Goal: Task Accomplishment & Management: Manage account settings

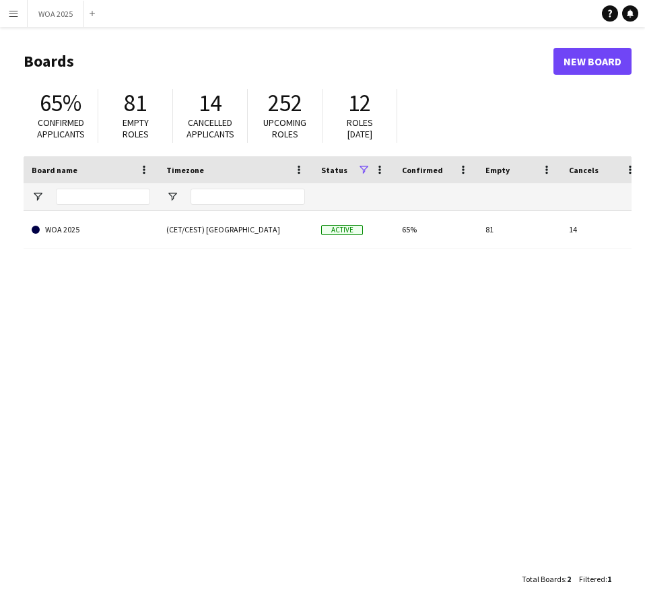
click at [139, 220] on link "WOA 2025" at bounding box center [91, 230] width 118 height 38
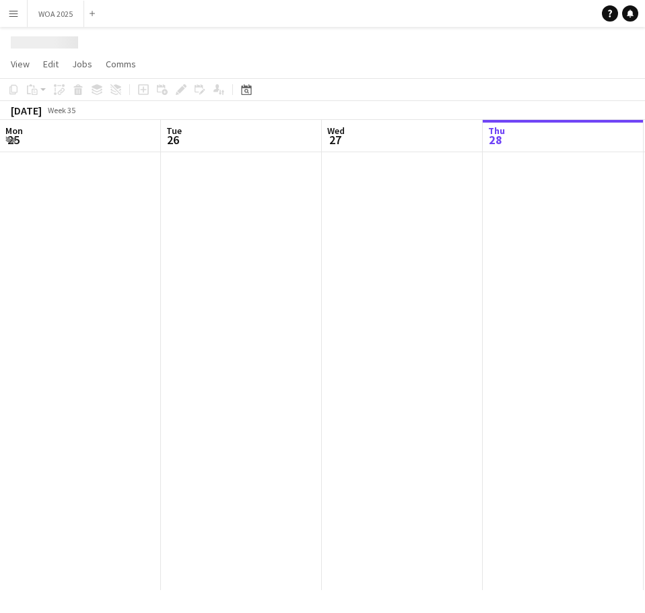
scroll to position [0, 322]
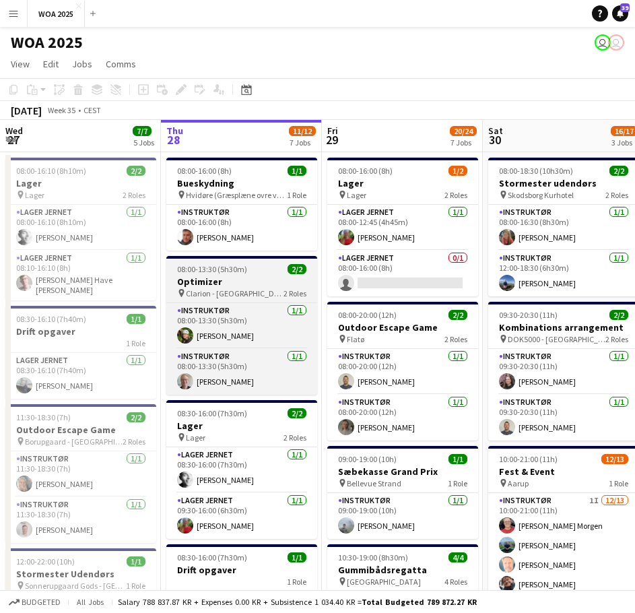
click at [241, 287] on h3 "Optimizer" at bounding box center [241, 281] width 151 height 12
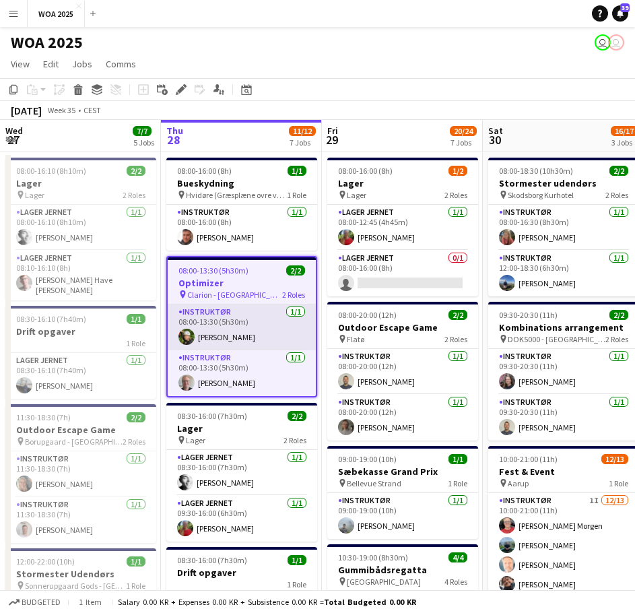
click at [235, 332] on app-card-role "Instruktør [DATE] 08:00-13:30 (5h30m) [PERSON_NAME]" at bounding box center [242, 327] width 148 height 46
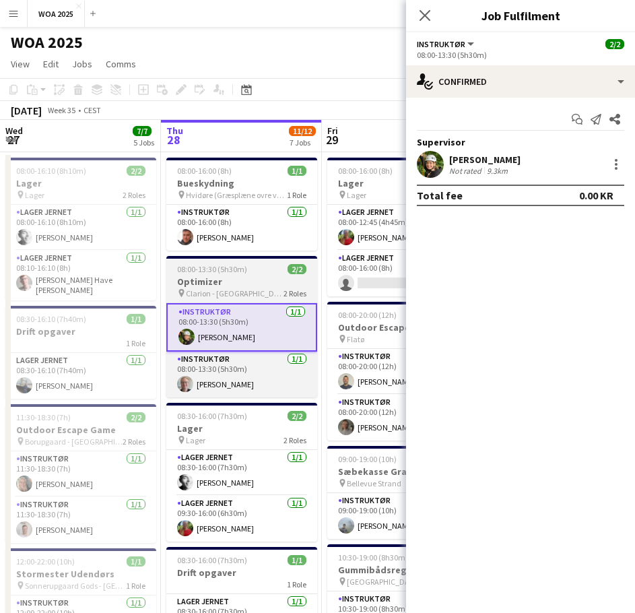
click at [240, 286] on h3 "Optimizer" at bounding box center [241, 281] width 151 height 12
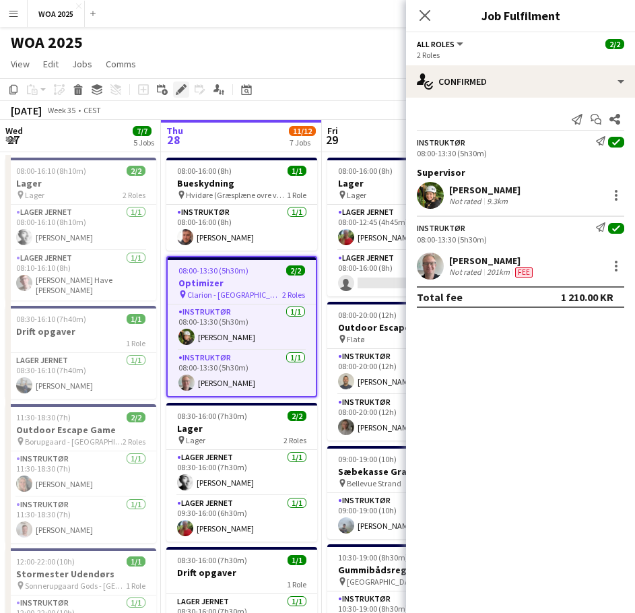
click at [180, 83] on div "Edit" at bounding box center [181, 89] width 16 height 16
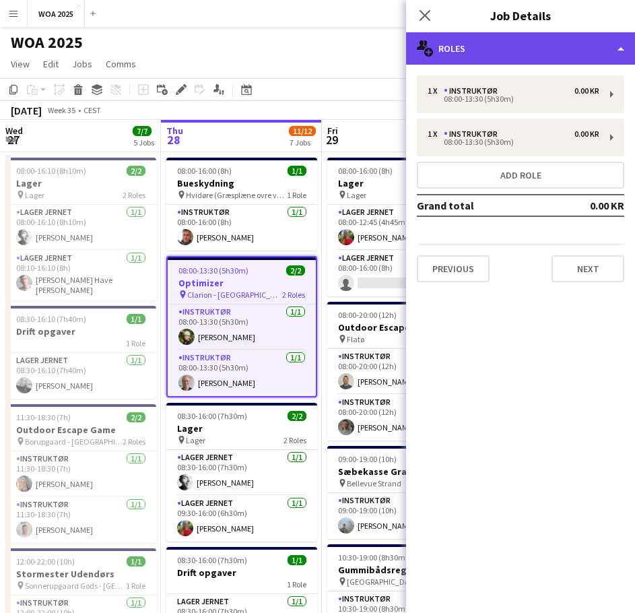
click at [497, 59] on div "multiple-users-add Roles" at bounding box center [520, 48] width 229 height 32
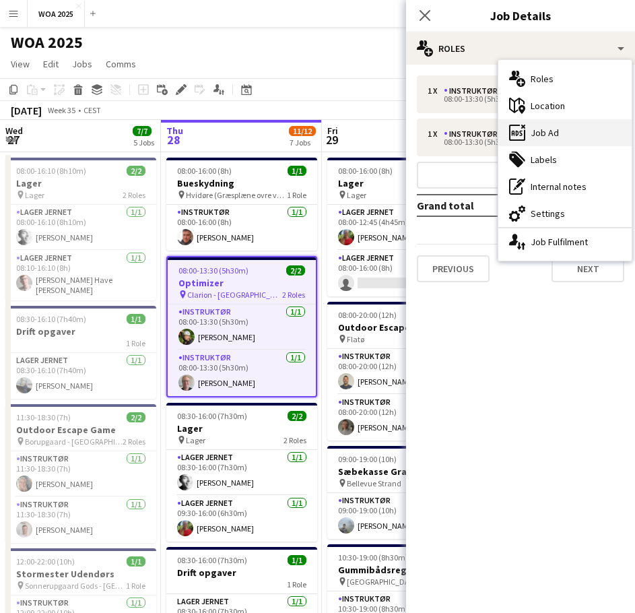
click at [540, 129] on div "ads-window Job Ad" at bounding box center [564, 132] width 133 height 27
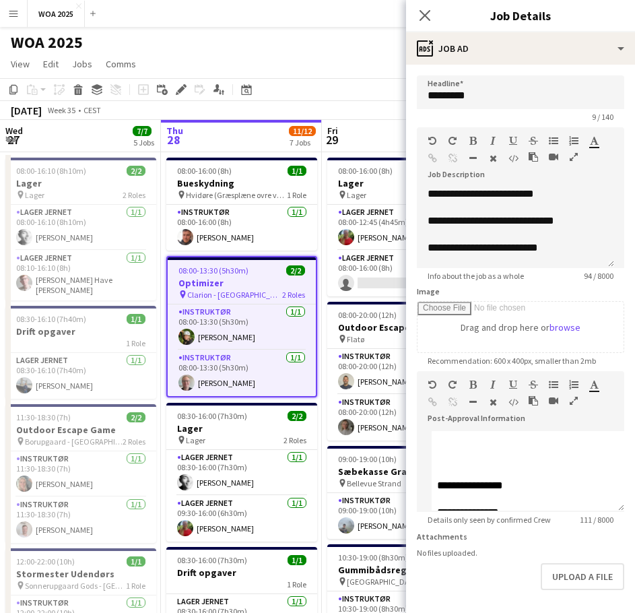
click at [293, 46] on div "WOA 2025 user user" at bounding box center [317, 40] width 635 height 26
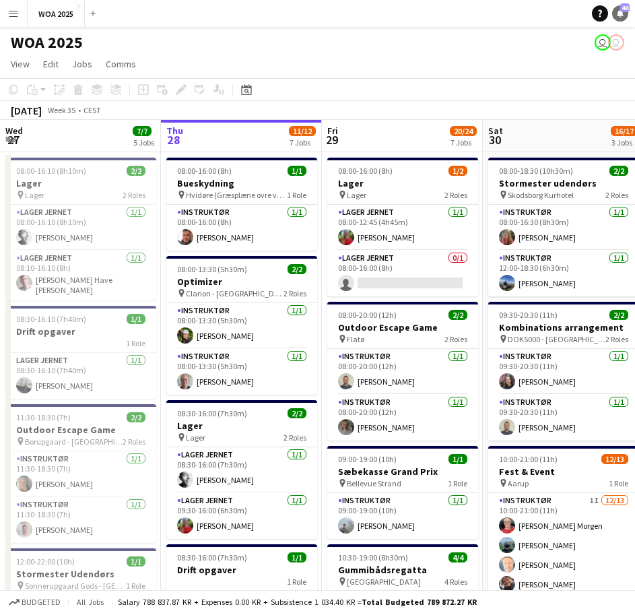
click at [616, 14] on icon "Notifications" at bounding box center [620, 13] width 8 height 8
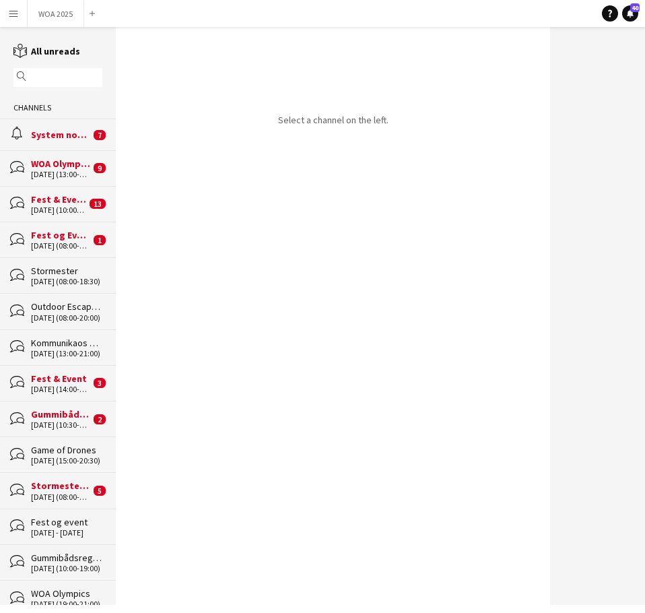
click at [46, 130] on div "System notifications" at bounding box center [60, 135] width 59 height 12
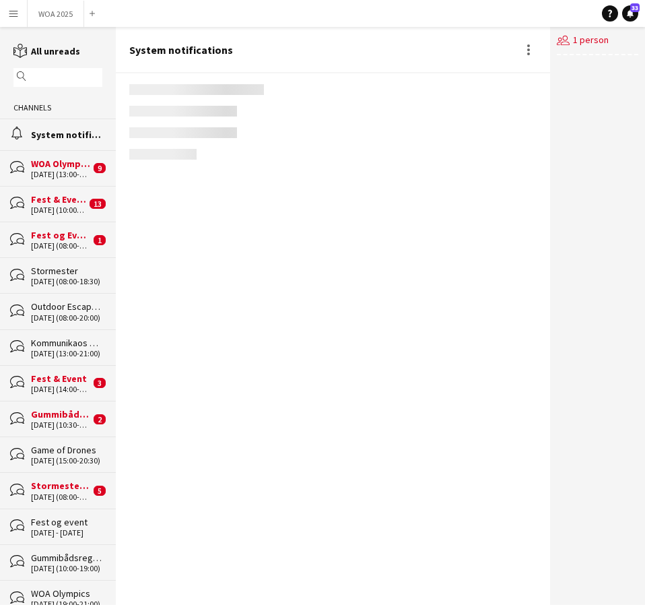
scroll to position [1846, 0]
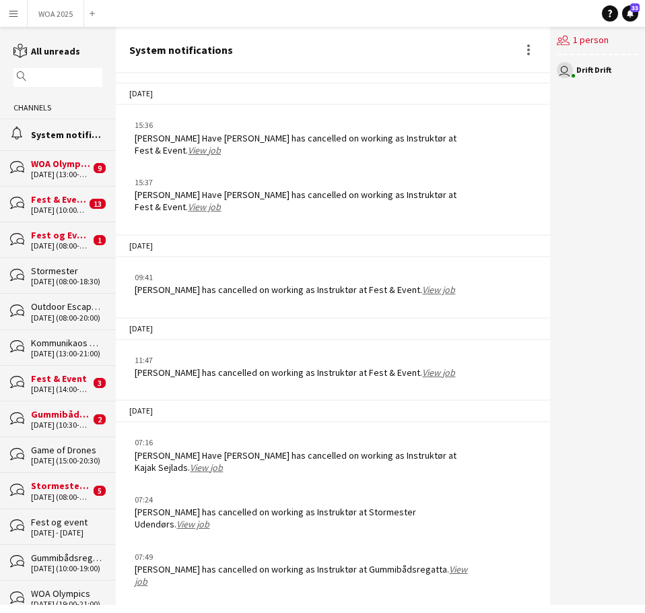
click at [145, 582] on link "View job" at bounding box center [301, 575] width 333 height 24
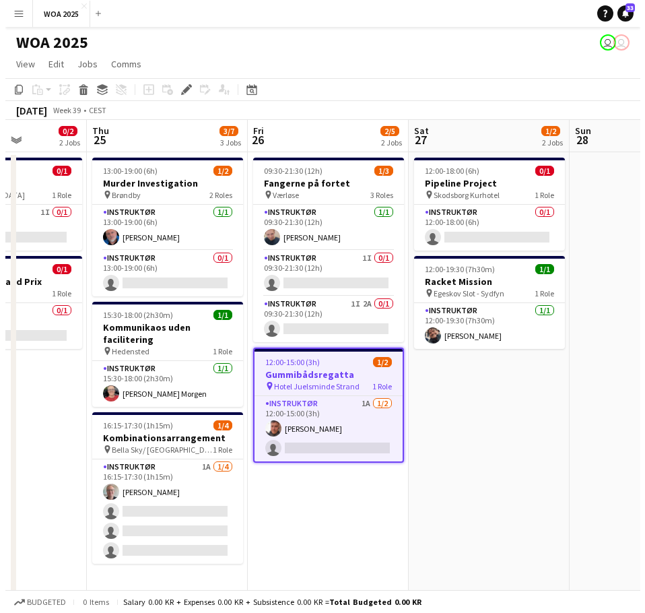
scroll to position [0, 399]
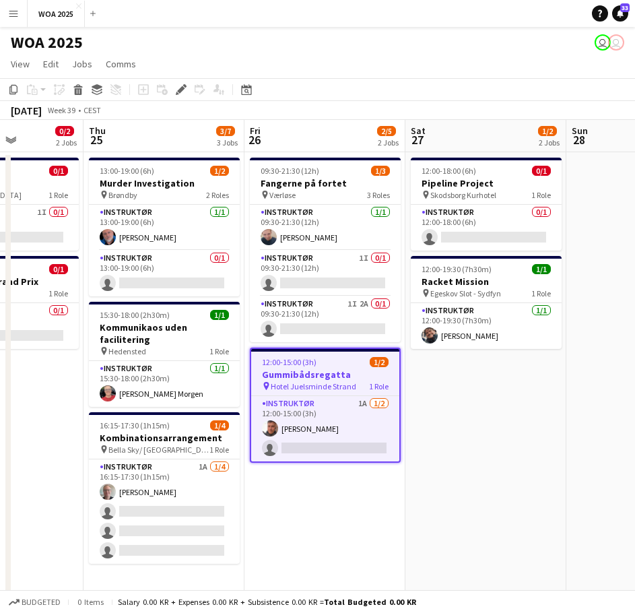
drag, startPoint x: 64, startPoint y: 512, endPoint x: 289, endPoint y: 516, distance: 224.8
click at [619, 17] on icon at bounding box center [620, 17] width 2 height 1
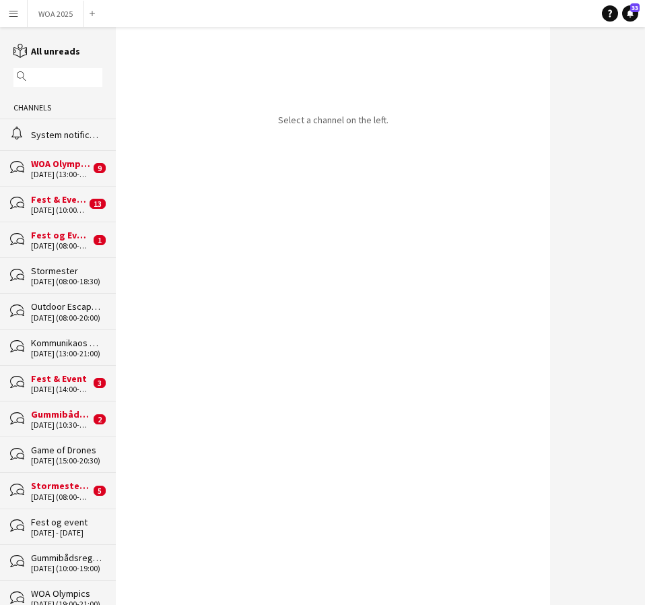
click at [40, 145] on div "alarm System notifications" at bounding box center [58, 133] width 116 height 31
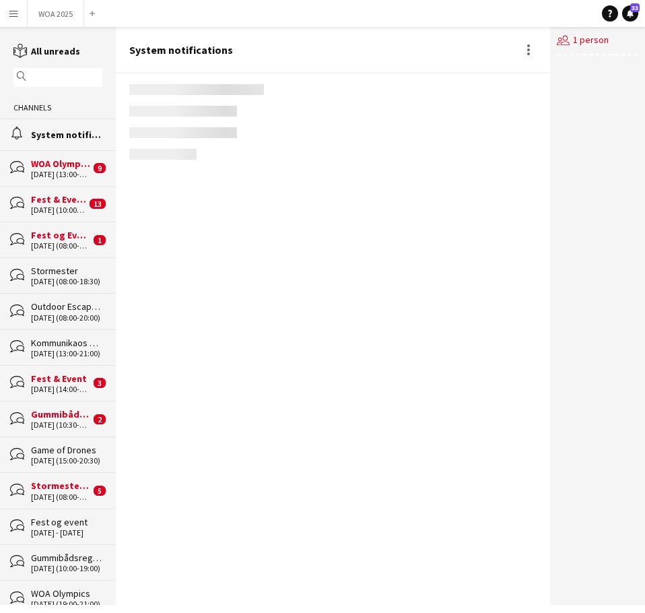
scroll to position [1846, 0]
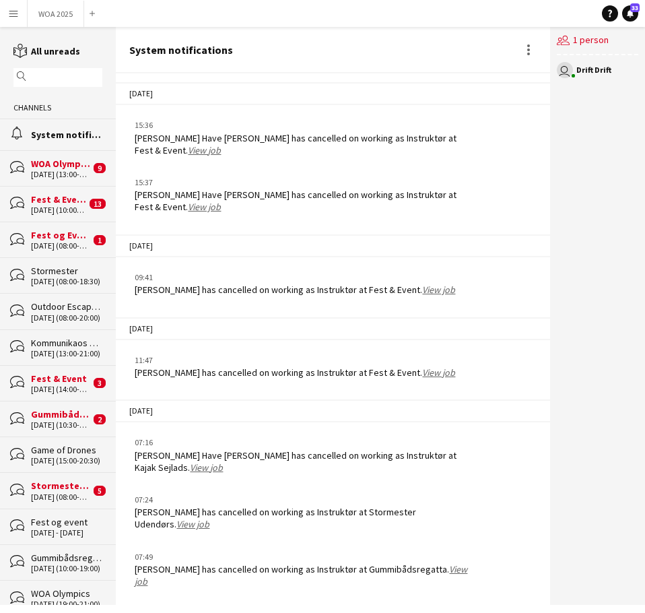
click at [159, 584] on link "View job" at bounding box center [301, 575] width 333 height 24
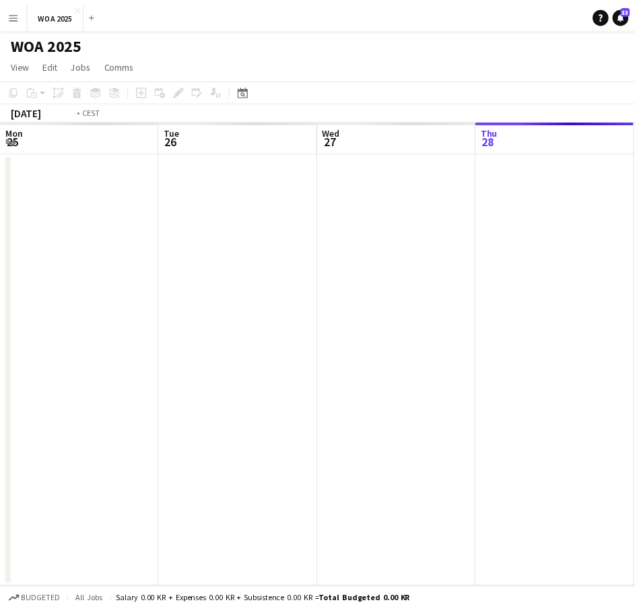
scroll to position [0, 463]
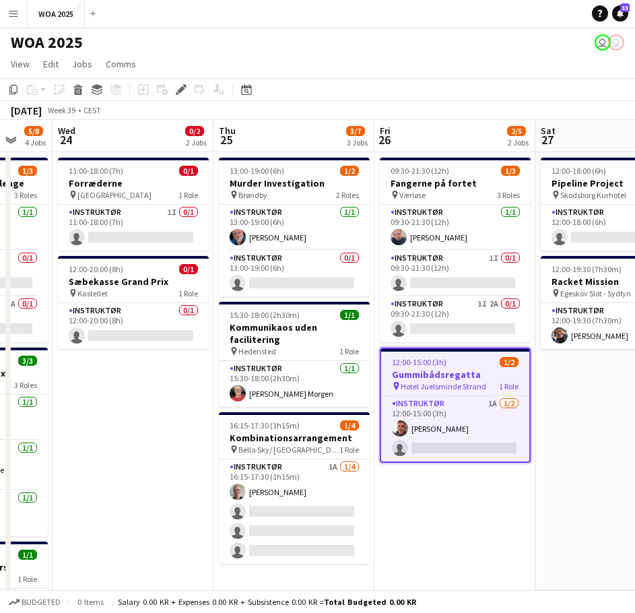
drag, startPoint x: 46, startPoint y: 501, endPoint x: 333, endPoint y: 493, distance: 286.2
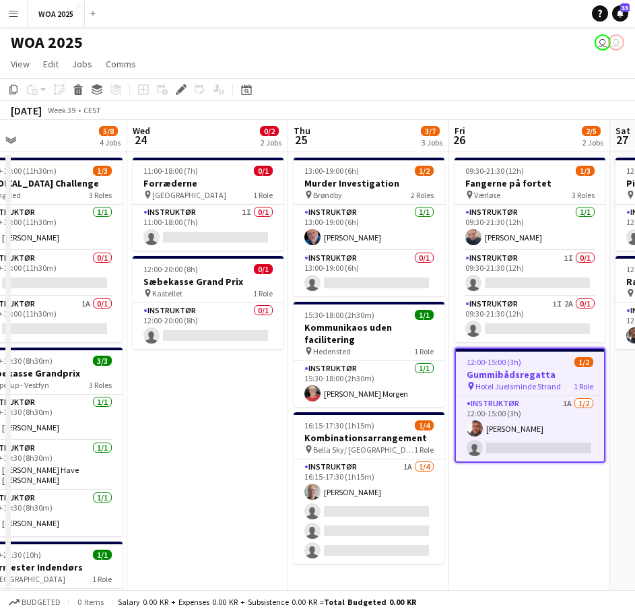
drag, startPoint x: 322, startPoint y: 507, endPoint x: 495, endPoint y: 485, distance: 174.3
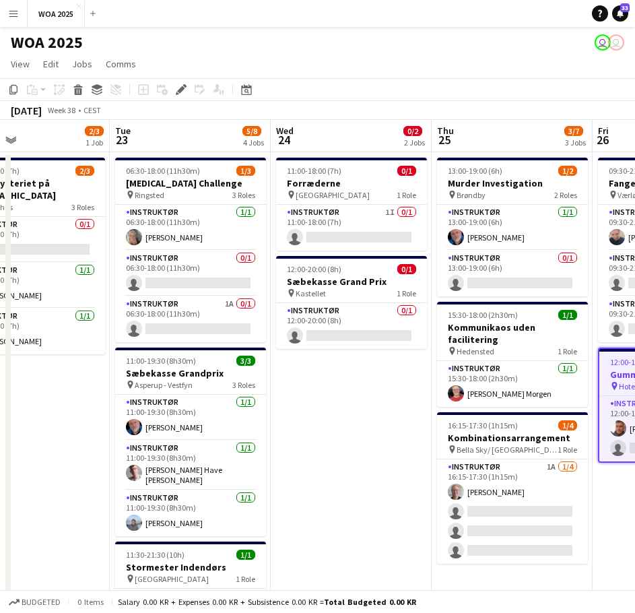
drag, startPoint x: 255, startPoint y: 448, endPoint x: 652, endPoint y: 422, distance: 397.9
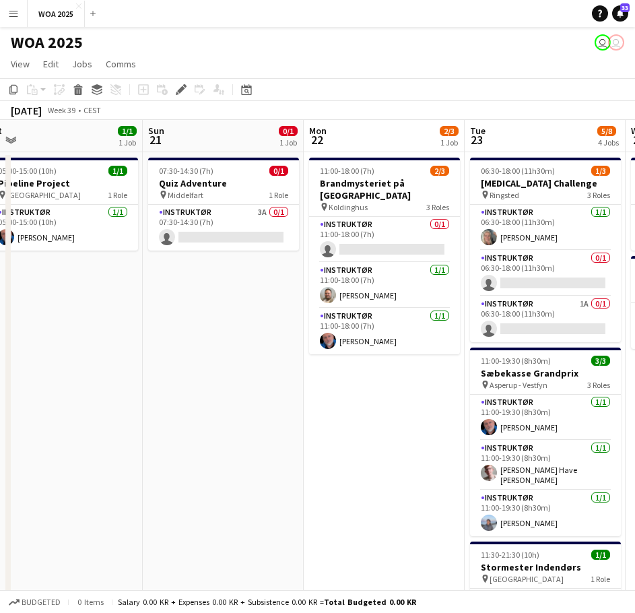
drag, startPoint x: 491, startPoint y: 399, endPoint x: 610, endPoint y: 399, distance: 119.1
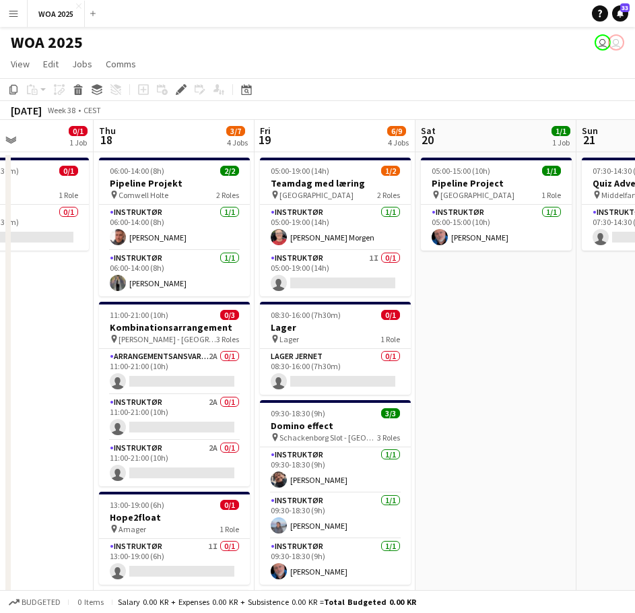
scroll to position [0, 355]
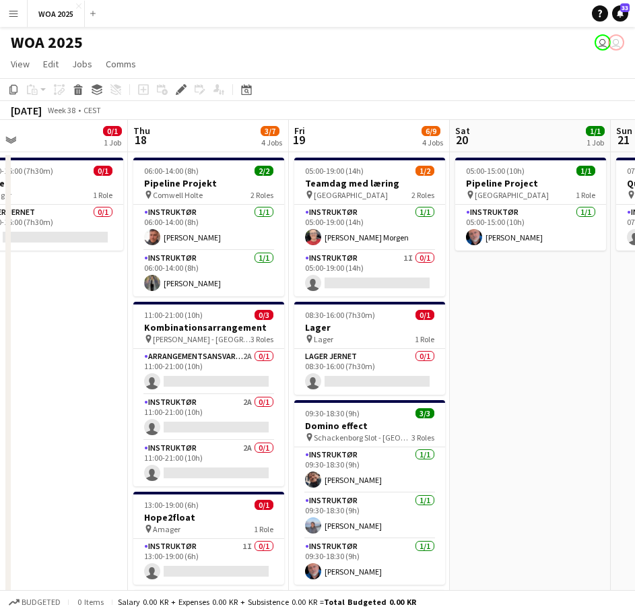
drag, startPoint x: 268, startPoint y: 391, endPoint x: 565, endPoint y: 381, distance: 297.7
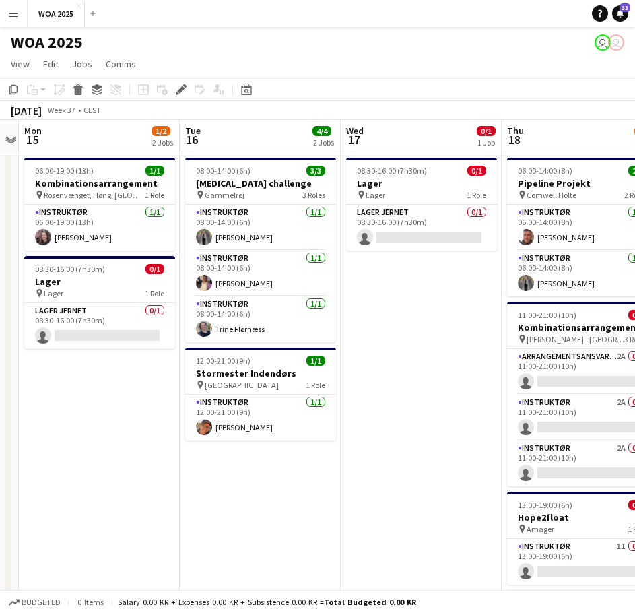
drag, startPoint x: 193, startPoint y: 375, endPoint x: 537, endPoint y: 374, distance: 343.9
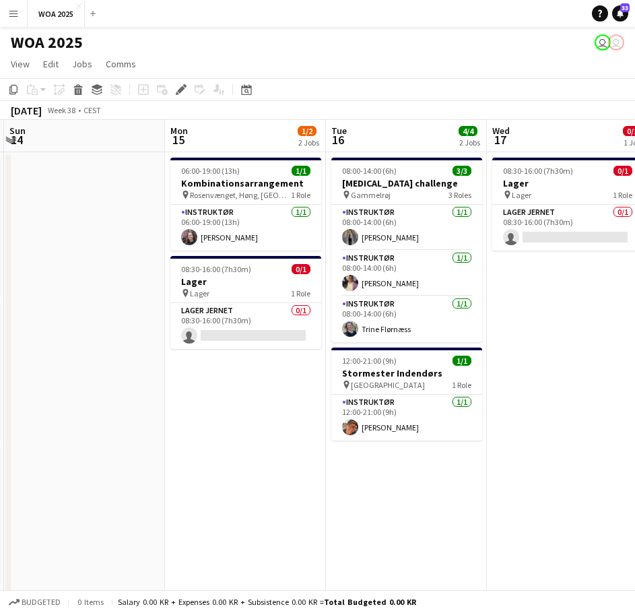
drag, startPoint x: 147, startPoint y: 370, endPoint x: 572, endPoint y: 364, distance: 425.4
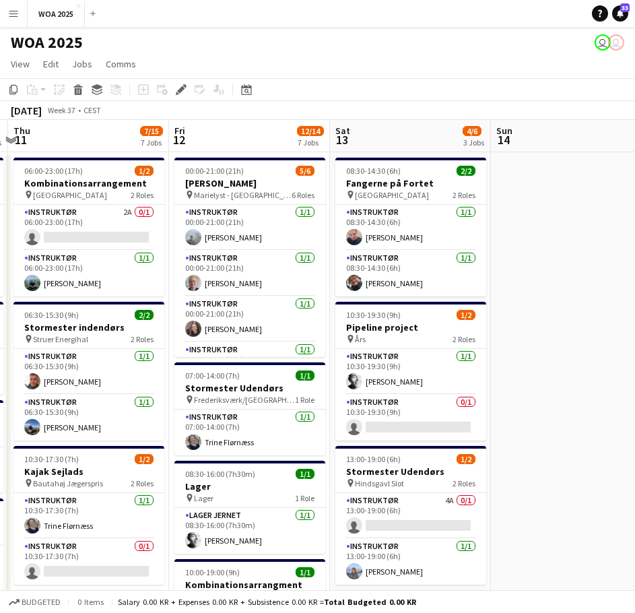
drag, startPoint x: 269, startPoint y: 357, endPoint x: 501, endPoint y: 363, distance: 232.3
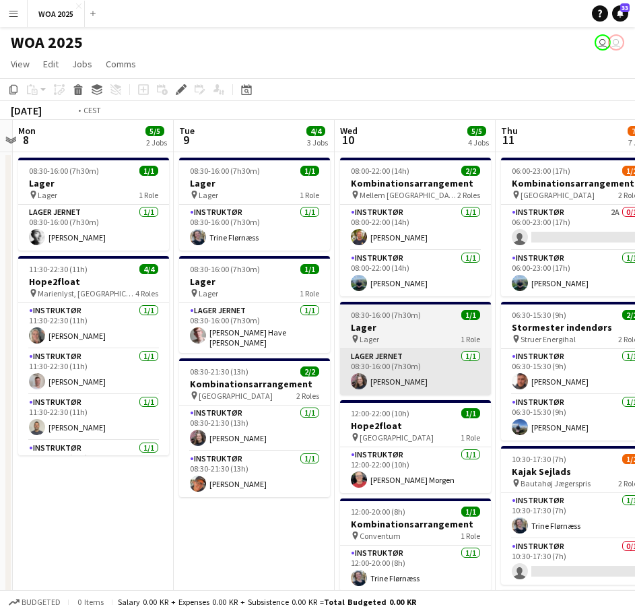
drag, startPoint x: 127, startPoint y: 355, endPoint x: 445, endPoint y: 362, distance: 318.4
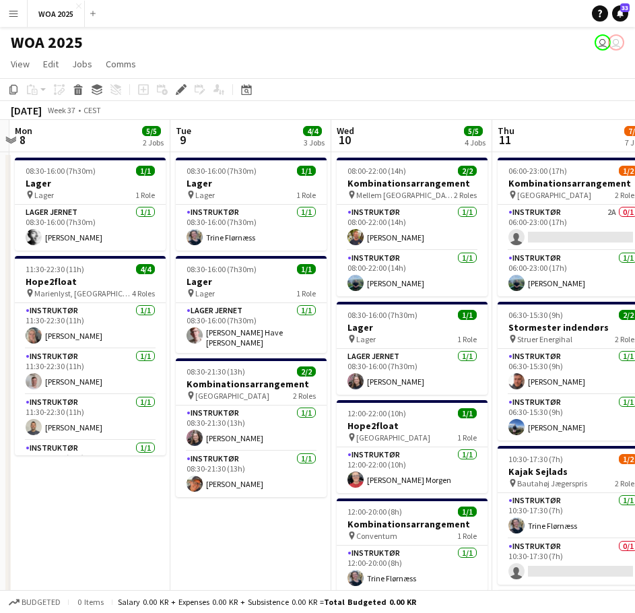
drag, startPoint x: 177, startPoint y: 353, endPoint x: 520, endPoint y: 353, distance: 342.6
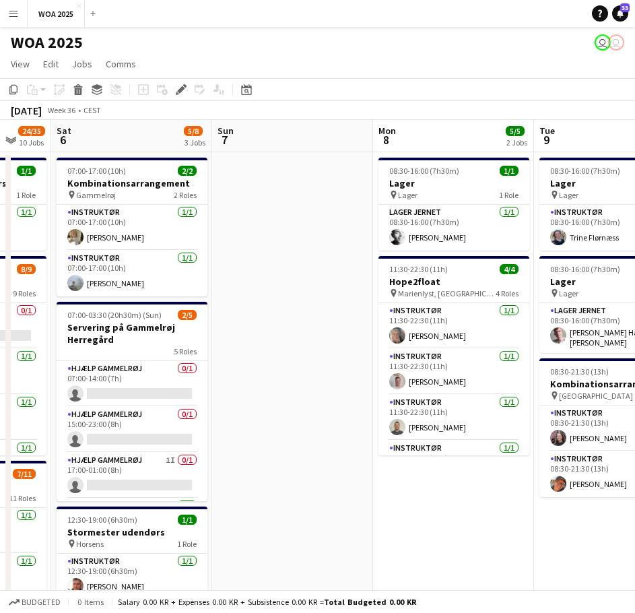
drag, startPoint x: 215, startPoint y: 350, endPoint x: 557, endPoint y: 352, distance: 341.9
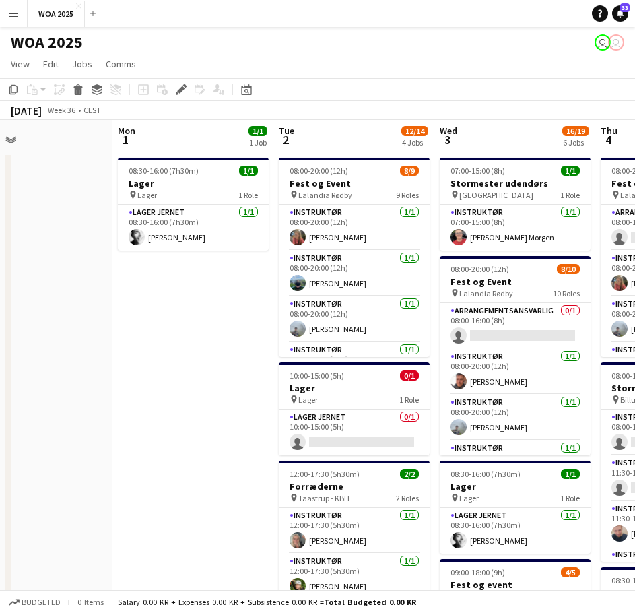
drag, startPoint x: 246, startPoint y: 344, endPoint x: 548, endPoint y: 347, distance: 302.2
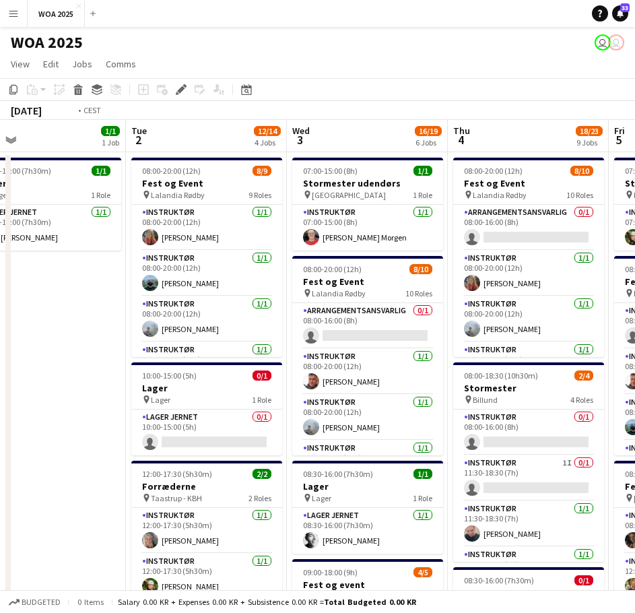
drag, startPoint x: 462, startPoint y: 335, endPoint x: 551, endPoint y: 341, distance: 89.0
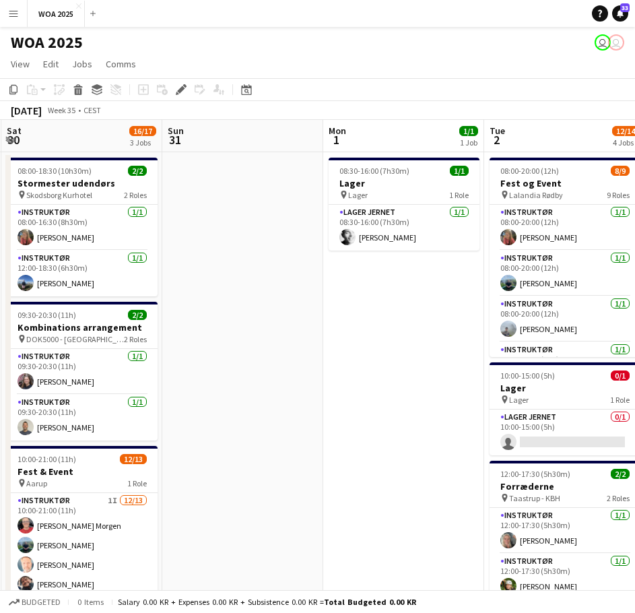
drag, startPoint x: 299, startPoint y: 336, endPoint x: 517, endPoint y: 337, distance: 218.1
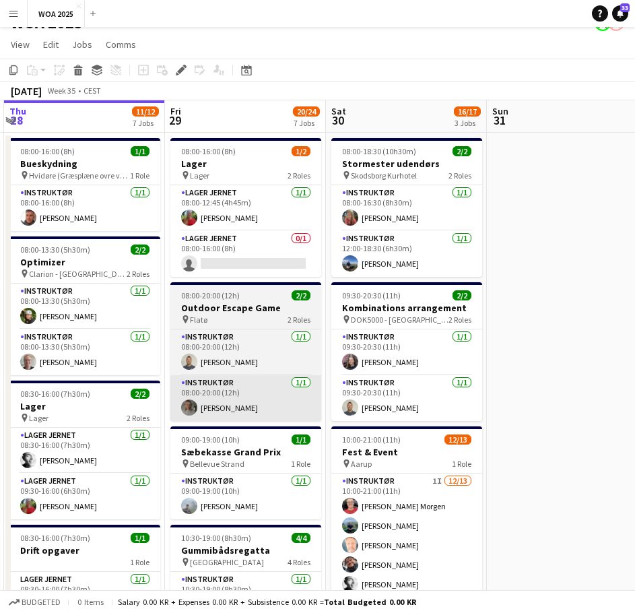
scroll to position [0, 0]
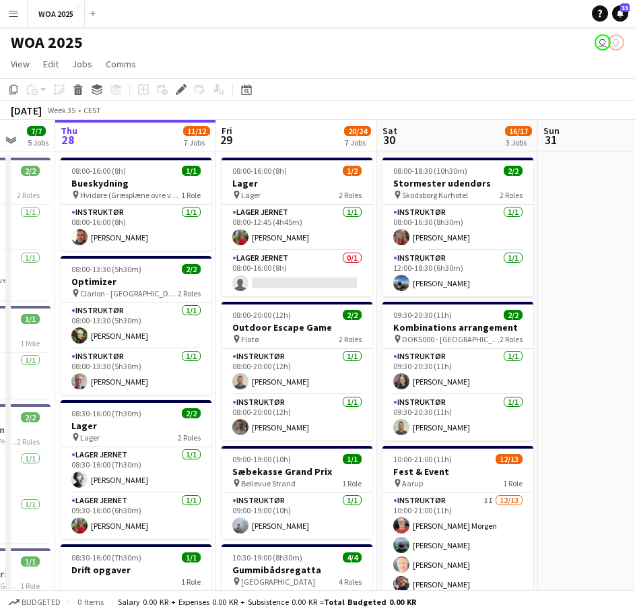
drag, startPoint x: 223, startPoint y: 338, endPoint x: 273, endPoint y: 335, distance: 50.6
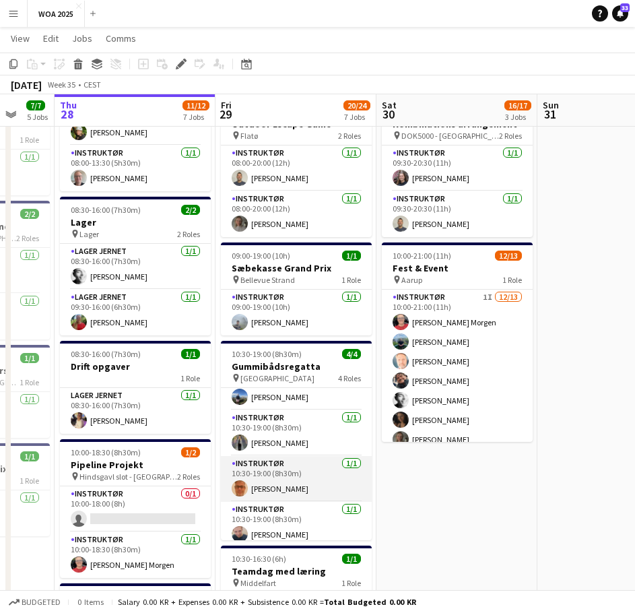
scroll to position [35, 0]
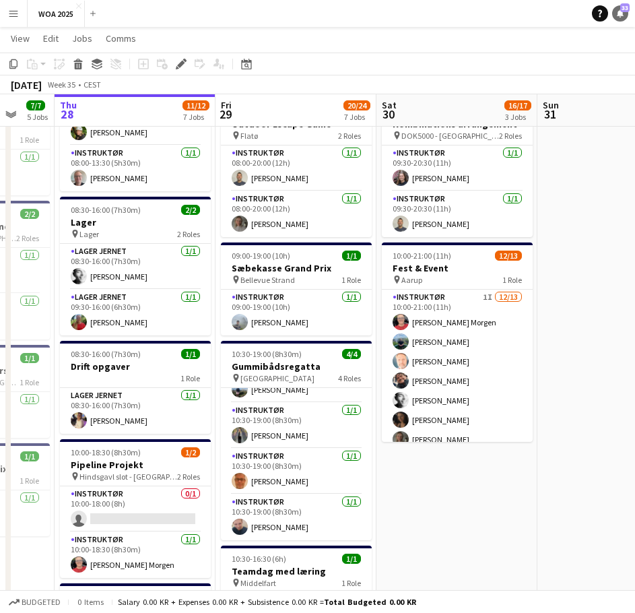
click at [620, 15] on icon at bounding box center [620, 12] width 7 height 7
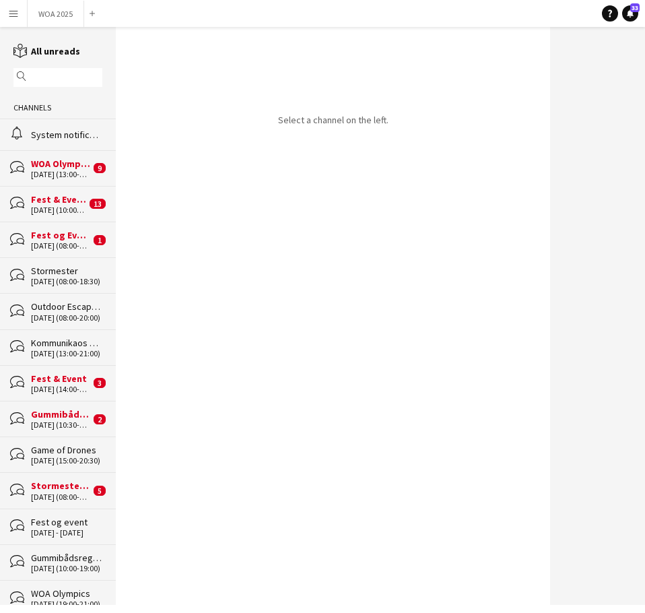
click at [49, 422] on div "[DATE] (10:30-19:00)" at bounding box center [60, 424] width 59 height 9
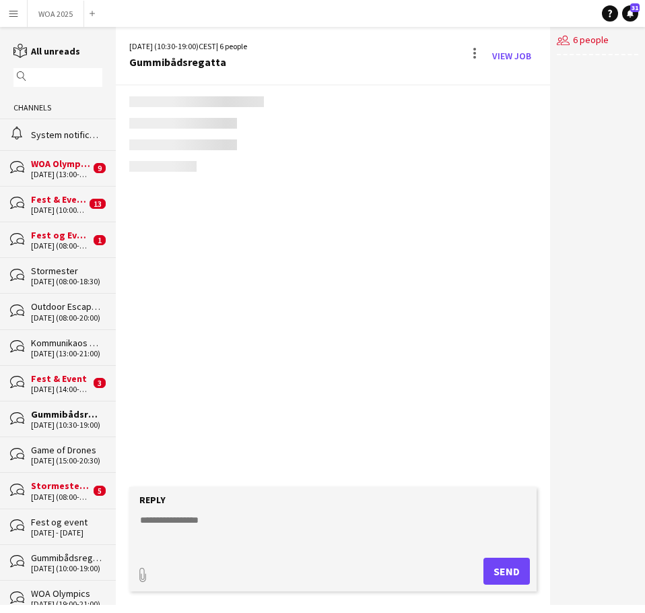
scroll to position [559, 0]
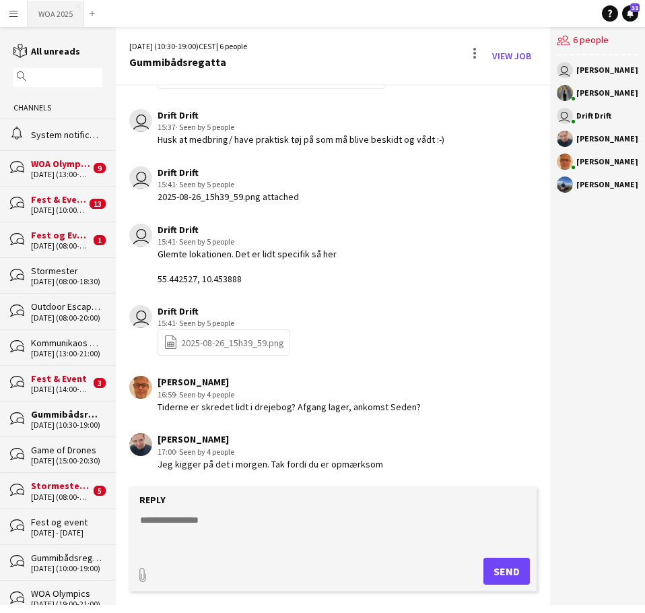
click at [45, 11] on button "WOA 2025 Close" at bounding box center [56, 14] width 57 height 26
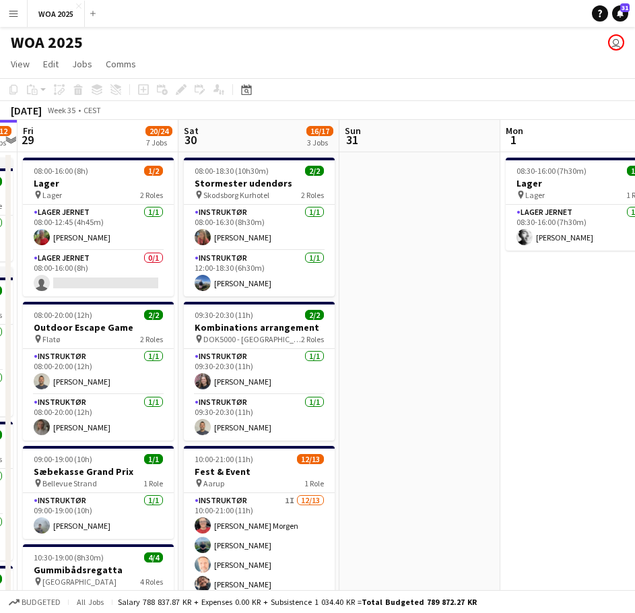
drag, startPoint x: 428, startPoint y: 216, endPoint x: 471, endPoint y: 232, distance: 46.0
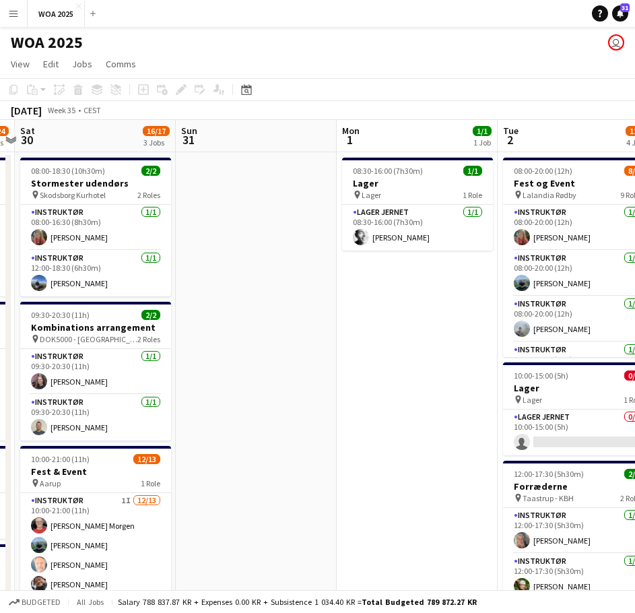
drag, startPoint x: 487, startPoint y: 232, endPoint x: 410, endPoint y: 249, distance: 78.6
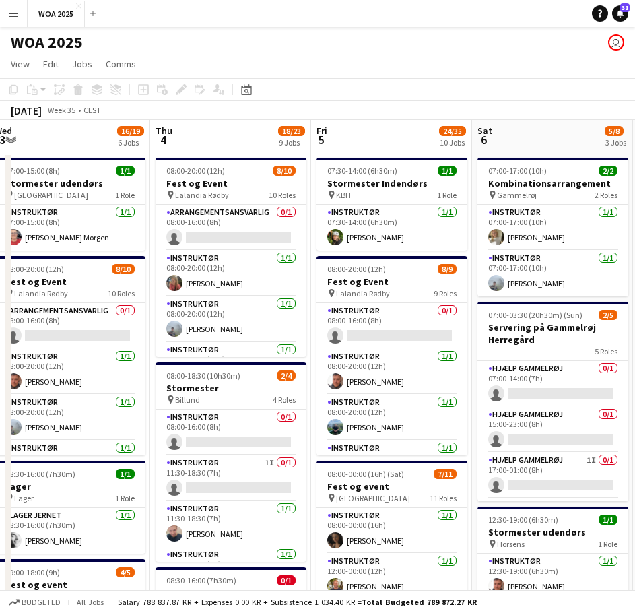
drag, startPoint x: 442, startPoint y: 244, endPoint x: 233, endPoint y: 260, distance: 209.3
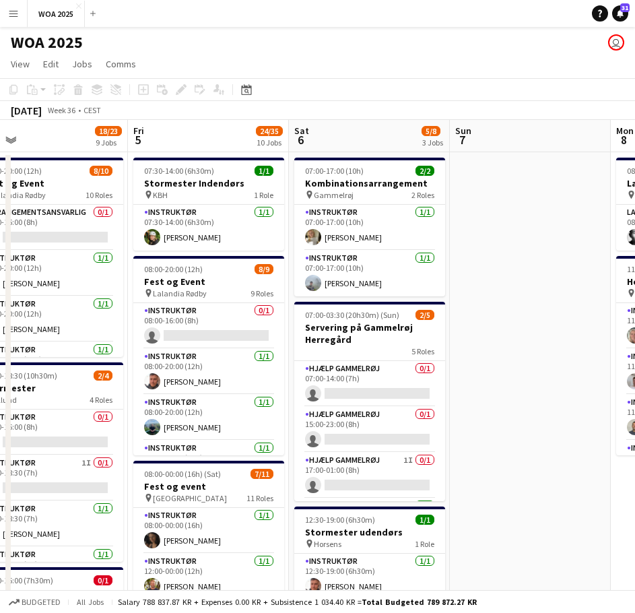
drag, startPoint x: 414, startPoint y: 248, endPoint x: 215, endPoint y: 266, distance: 200.0
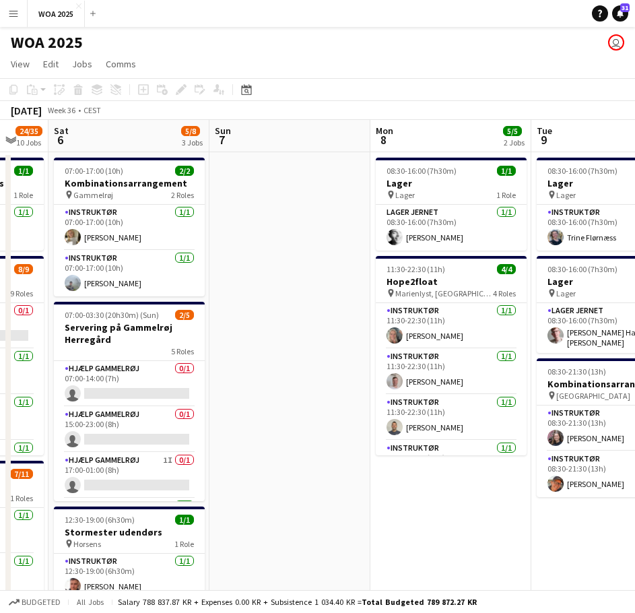
drag, startPoint x: 403, startPoint y: 268, endPoint x: 195, endPoint y: 275, distance: 208.8
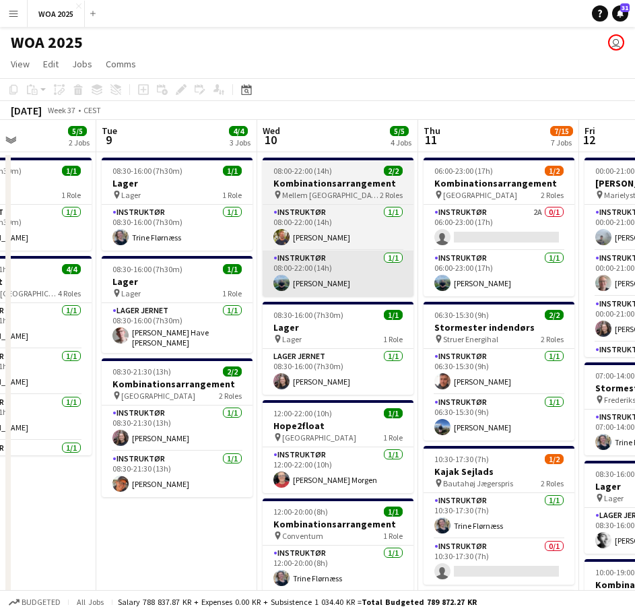
drag, startPoint x: 383, startPoint y: 268, endPoint x: 267, endPoint y: 267, distance: 116.4
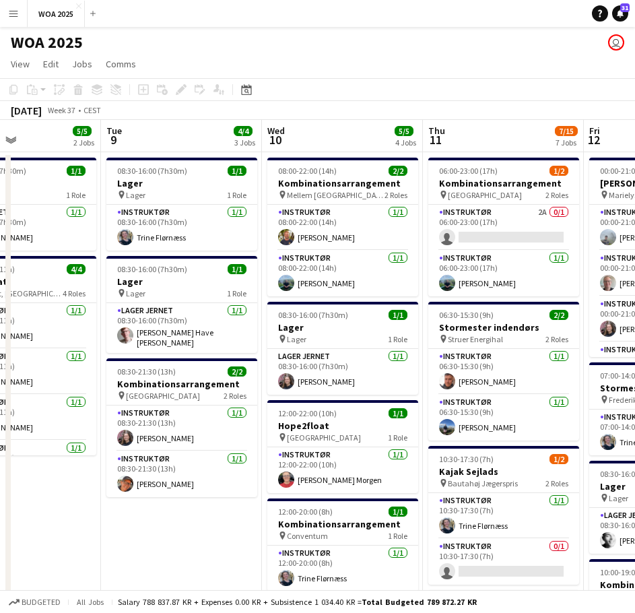
scroll to position [0, 381]
drag, startPoint x: 222, startPoint y: 545, endPoint x: 225, endPoint y: 510, distance: 35.2
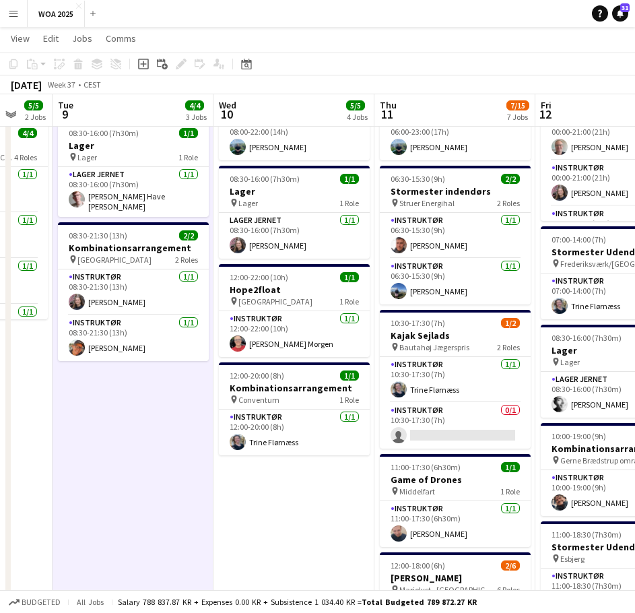
scroll to position [0, 415]
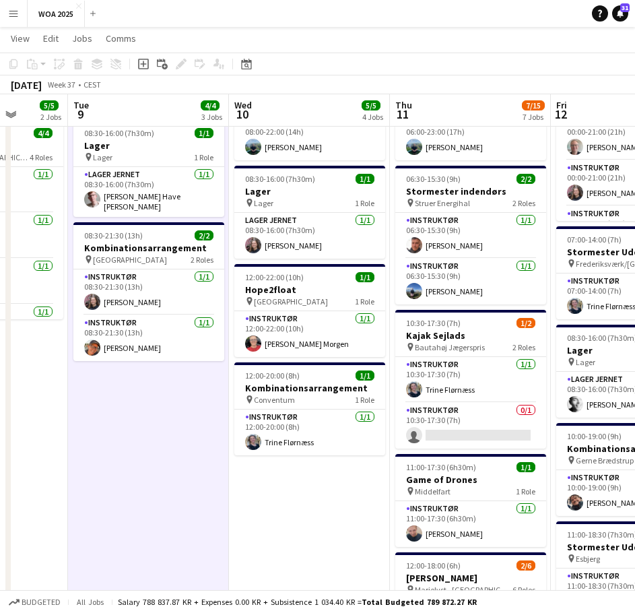
drag, startPoint x: 417, startPoint y: 369, endPoint x: 383, endPoint y: 438, distance: 77.1
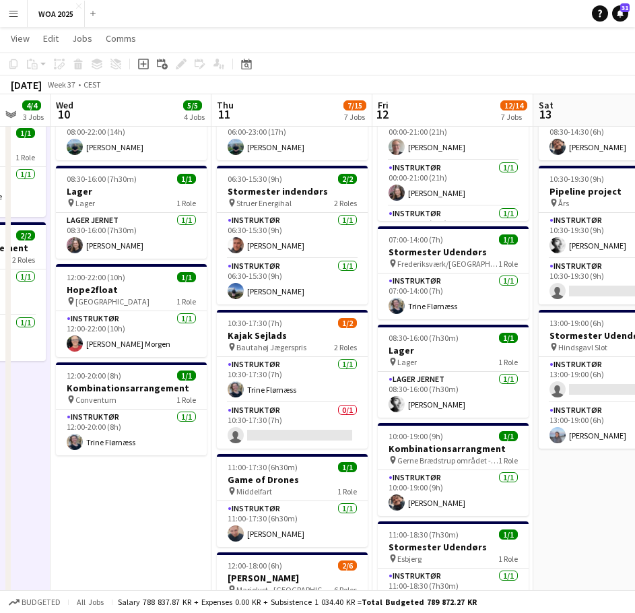
scroll to position [0, 435]
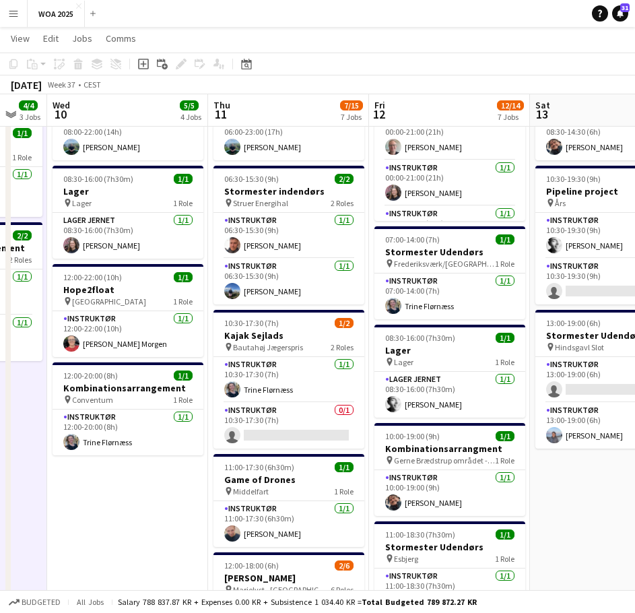
drag, startPoint x: 359, startPoint y: 454, endPoint x: 177, endPoint y: 456, distance: 181.8
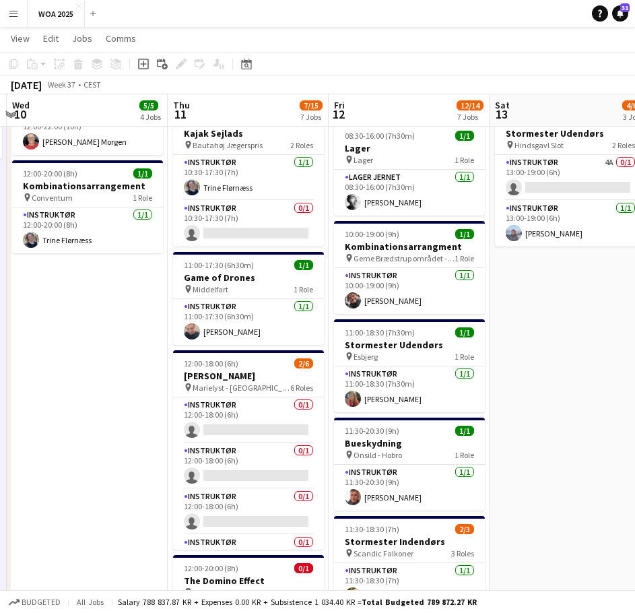
scroll to position [0, 478]
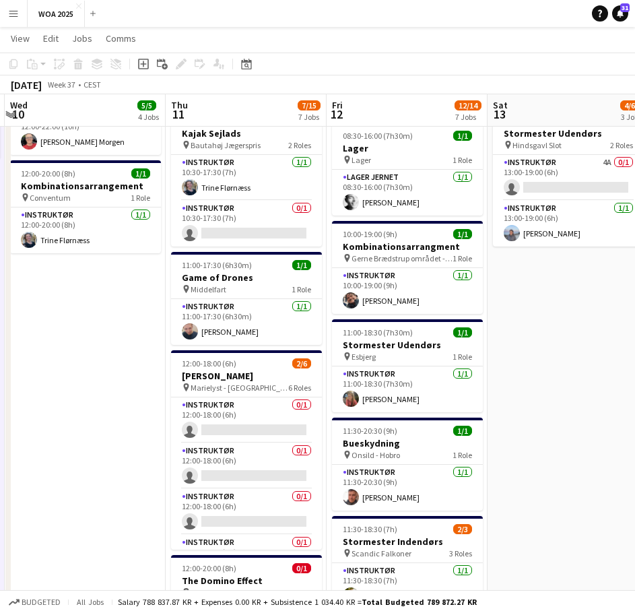
drag, startPoint x: 159, startPoint y: 326, endPoint x: 127, endPoint y: 321, distance: 32.8
click at [127, 321] on app-calendar-viewport "Sun 7 Mon 8 5/5 2 Jobs Tue 9 4/4 3 Jobs Wed 10 5/5 4 Jobs Thu 11 7/15 7 Jobs Fr…" at bounding box center [317, 452] width 635 height 1473
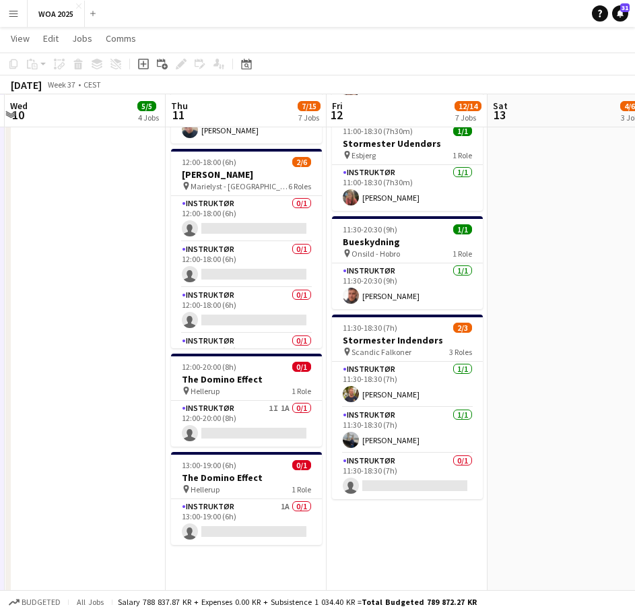
scroll to position [538, 0]
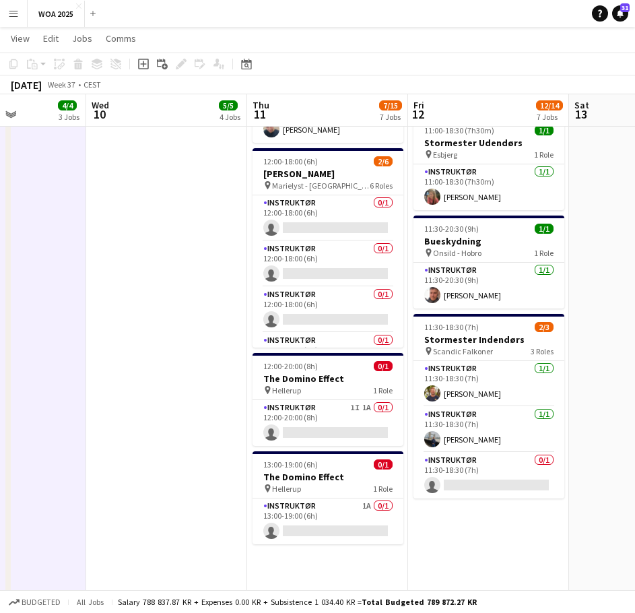
drag, startPoint x: 110, startPoint y: 324, endPoint x: 247, endPoint y: 343, distance: 138.5
click at [250, 355] on app-calendar-viewport "Sun 7 Mon 8 5/5 2 Jobs Tue 9 4/4 3 Jobs Wed 10 5/5 4 Jobs Thu 11 7/15 7 Jobs Fr…" at bounding box center [317, 250] width 635 height 1473
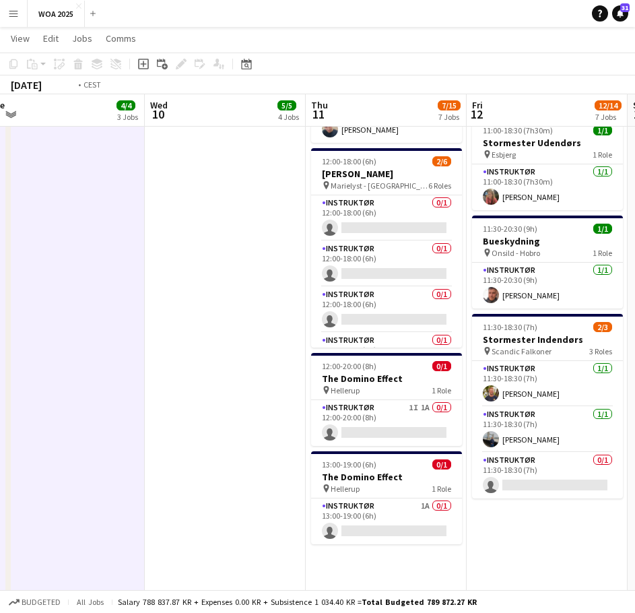
drag, startPoint x: 127, startPoint y: 304, endPoint x: 499, endPoint y: 335, distance: 373.6
click at [497, 335] on app-calendar-viewport "Sun 7 Mon 8 5/5 2 Jobs Tue 9 4/4 3 Jobs Wed 10 5/5 4 Jobs Thu 11 7/15 7 Jobs Fr…" at bounding box center [317, 250] width 635 height 1473
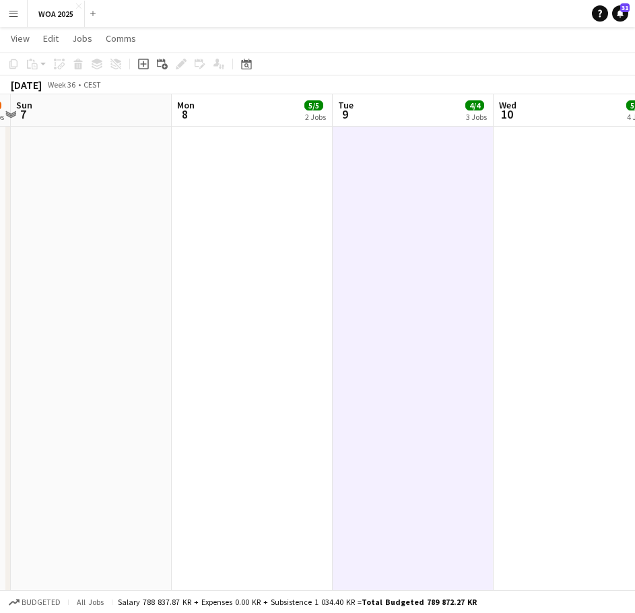
drag, startPoint x: 243, startPoint y: 307, endPoint x: 525, endPoint y: 310, distance: 282.0
click at [534, 310] on app-calendar-viewport "Fri 5 24/35 10 Jobs Sat 6 5/8 3 Jobs Sun 7 Mon 8 5/5 2 Jobs Tue 9 4/4 3 Jobs We…" at bounding box center [317, 250] width 635 height 1473
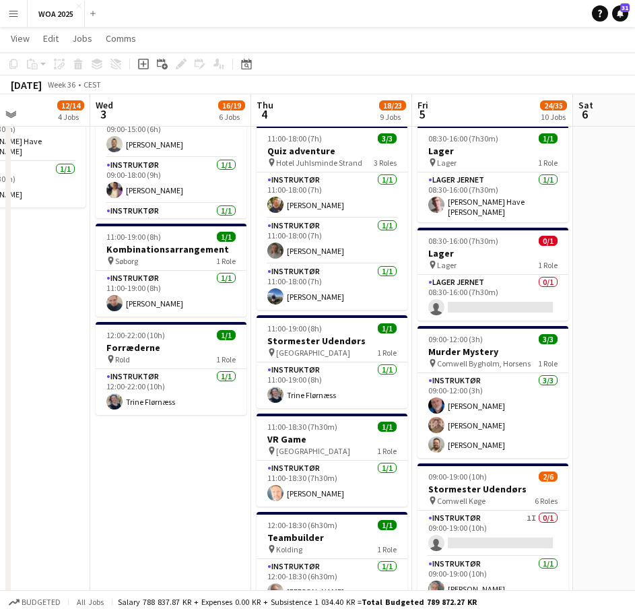
scroll to position [0, 386]
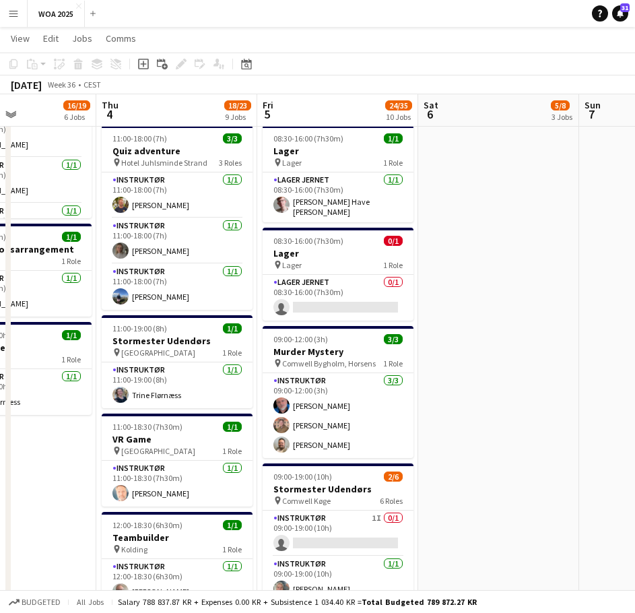
drag, startPoint x: 149, startPoint y: 308, endPoint x: 409, endPoint y: 308, distance: 259.8
click at [409, 308] on app-calendar-viewport "Mon 1 1/1 1 Job Tue 2 12/14 4 Jobs Wed 3 16/19 6 Jobs Thu 4 18/23 9 Jobs Fri 5 …" at bounding box center [317, 250] width 635 height 1473
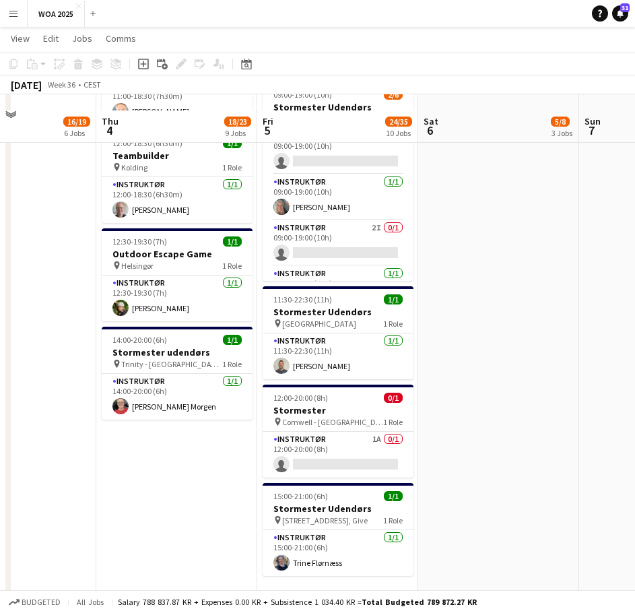
scroll to position [936, 0]
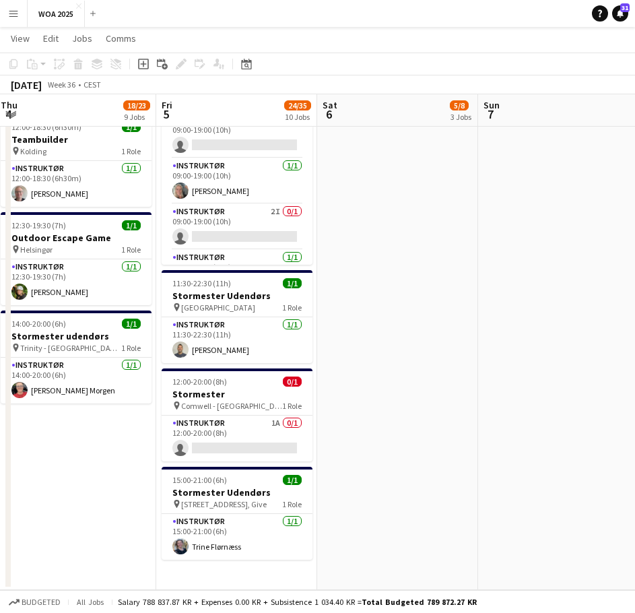
drag, startPoint x: 461, startPoint y: 325, endPoint x: 149, endPoint y: 330, distance: 311.7
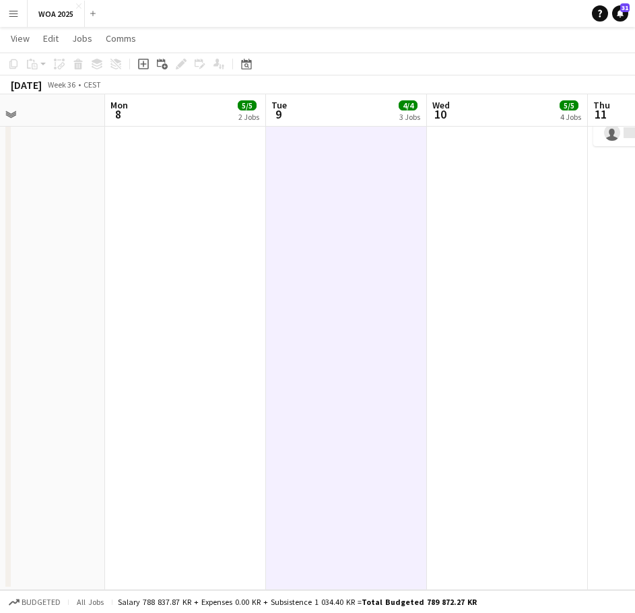
drag, startPoint x: 359, startPoint y: 318, endPoint x: 335, endPoint y: 334, distance: 29.1
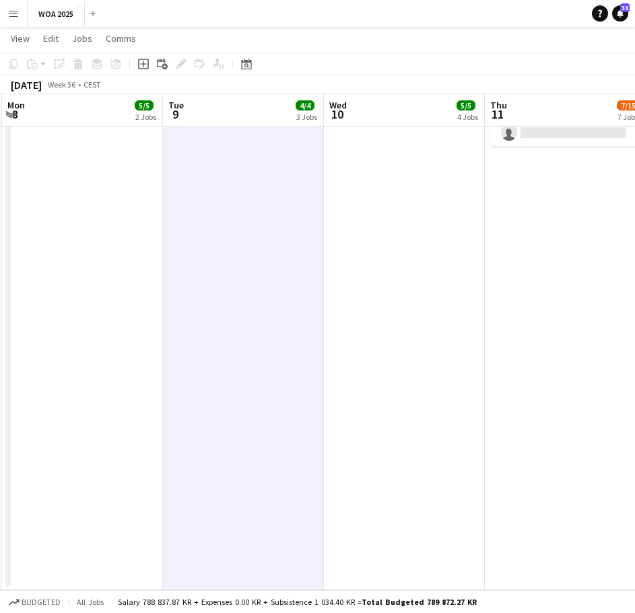
drag, startPoint x: 553, startPoint y: 334, endPoint x: 269, endPoint y: 337, distance: 284.1
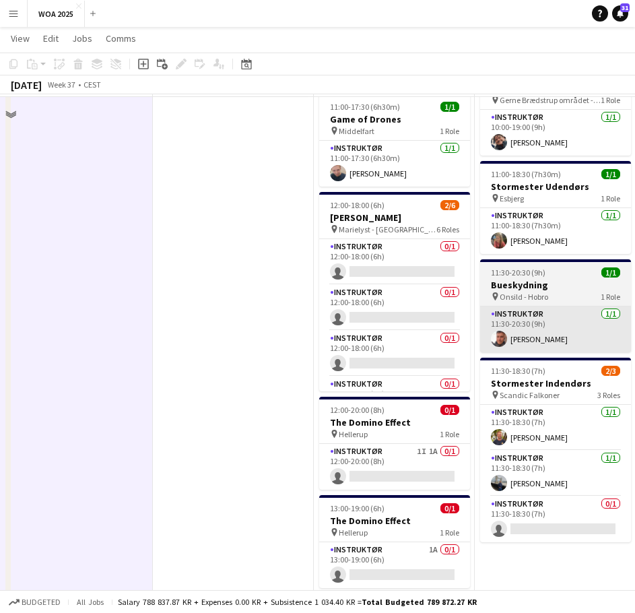
scroll to position [465, 0]
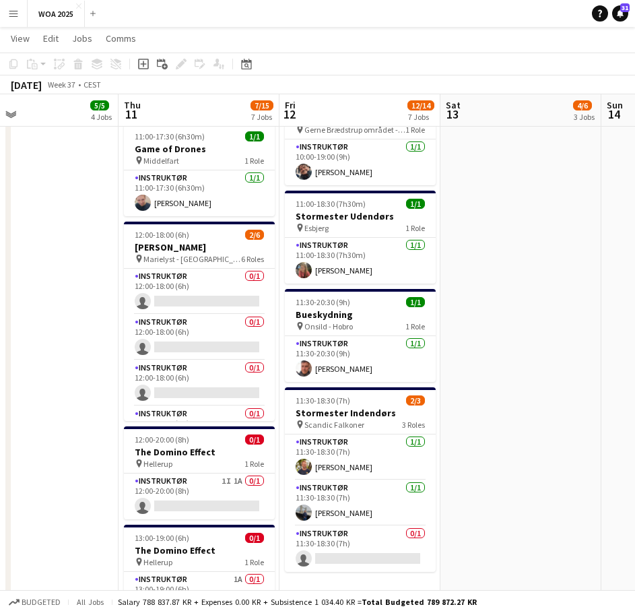
drag, startPoint x: 493, startPoint y: 379, endPoint x: 295, endPoint y: 365, distance: 197.7
click at [295, 365] on app-calendar-viewport "Sun 7 Mon 8 5/5 2 Jobs Tue 9 4/4 3 Jobs Wed 10 5/5 4 Jobs Thu 11 7/15 7 Jobs Fr…" at bounding box center [317, 323] width 635 height 1473
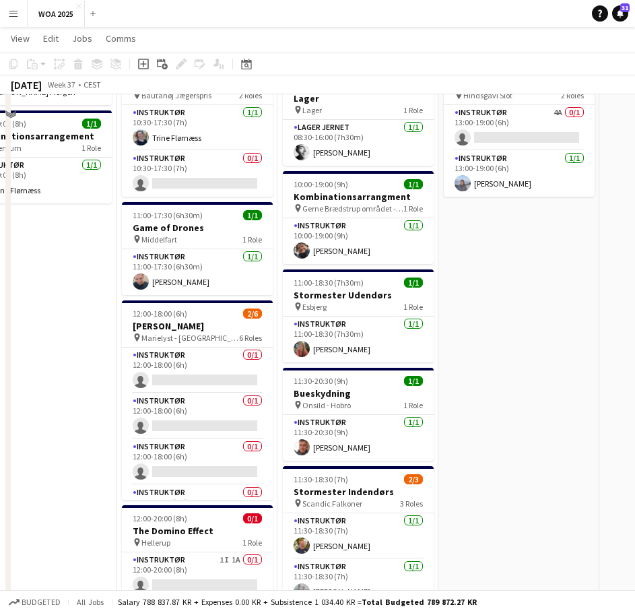
scroll to position [330, 0]
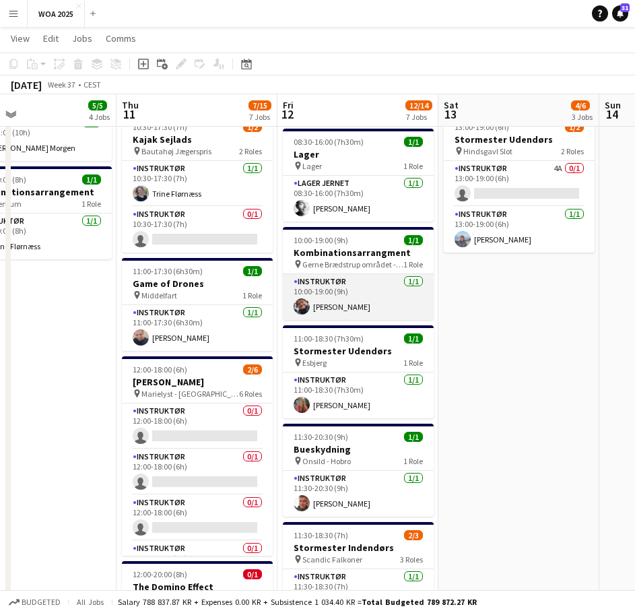
click at [349, 308] on app-card-role "Instruktør [DATE] 10:00-19:00 (9h) [PERSON_NAME]" at bounding box center [358, 297] width 151 height 46
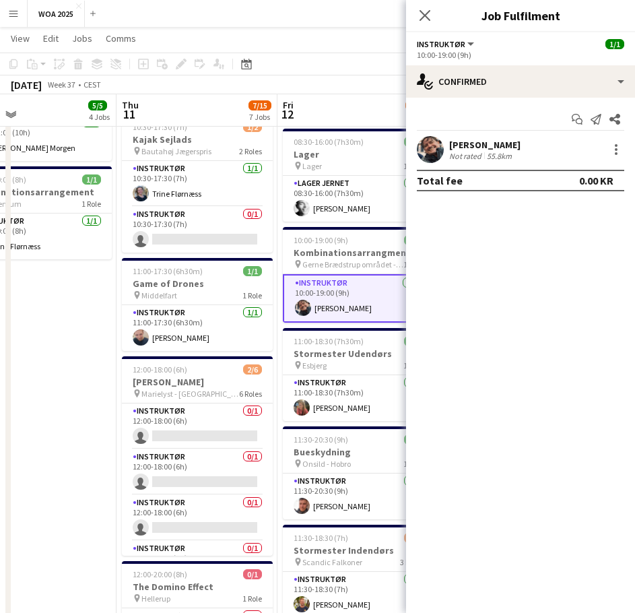
click at [493, 147] on div "[PERSON_NAME]" at bounding box center [484, 145] width 71 height 12
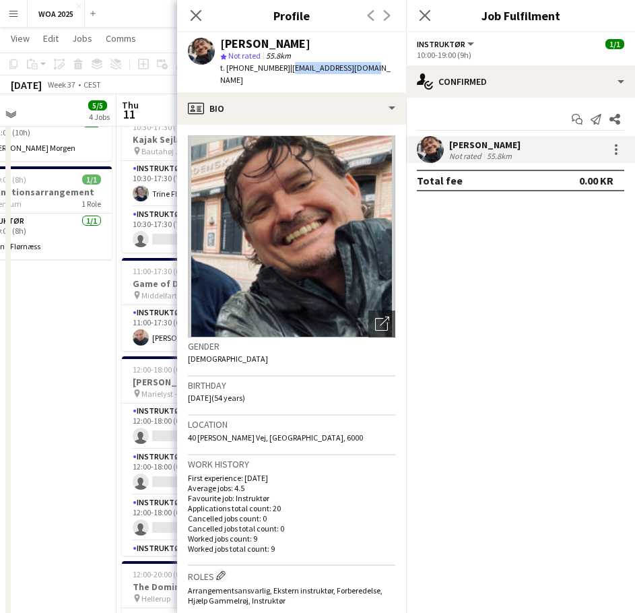
drag, startPoint x: 361, startPoint y: 64, endPoint x: 275, endPoint y: 69, distance: 85.6
click at [275, 69] on div "[PERSON_NAME] star Not rated 55.8km t. [PHONE_NUMBER] | [PERSON_NAME][EMAIL_ADD…" at bounding box center [291, 62] width 229 height 60
copy span "[EMAIL_ADDRESS][DOMAIN_NAME]"
click at [198, 14] on icon at bounding box center [195, 15] width 13 height 13
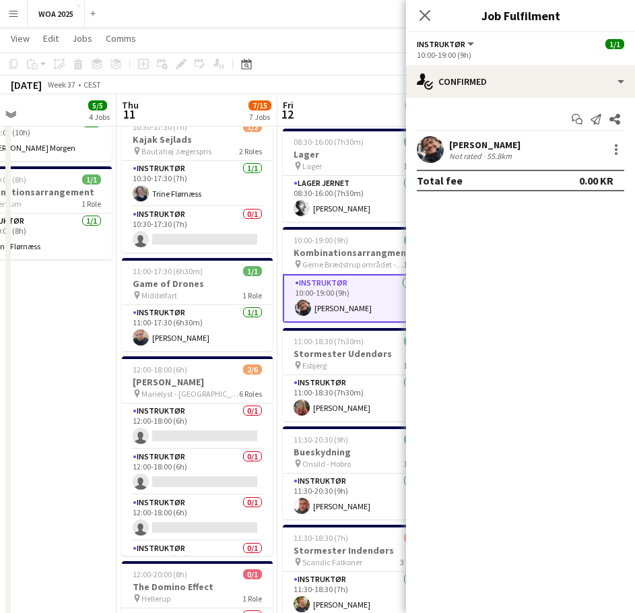
click at [416, 18] on div "Close pop-in" at bounding box center [425, 15] width 38 height 31
click at [423, 15] on icon "Close pop-in" at bounding box center [424, 15] width 13 height 13
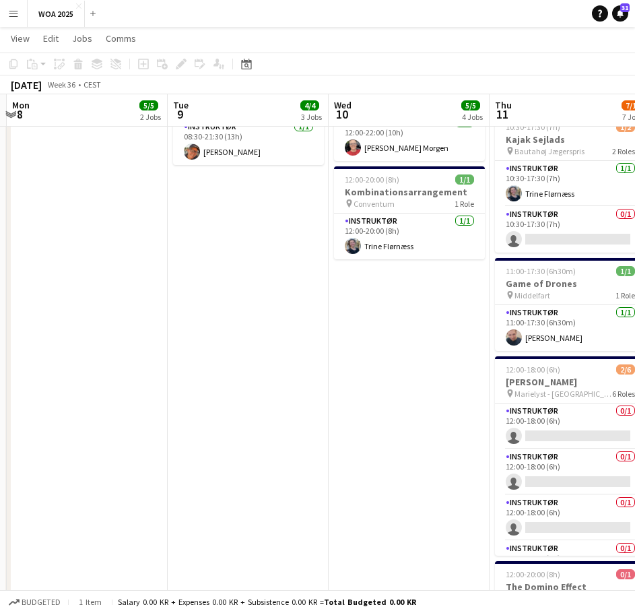
drag, startPoint x: 129, startPoint y: 298, endPoint x: 498, endPoint y: 278, distance: 369.4
click at [551, 281] on app-calendar-viewport "Sat 6 5/8 3 Jobs Sun 7 Mon 8 5/5 2 Jobs Tue 9 4/4 3 Jobs Wed 10 5/5 4 Jobs Thu …" at bounding box center [317, 458] width 635 height 1473
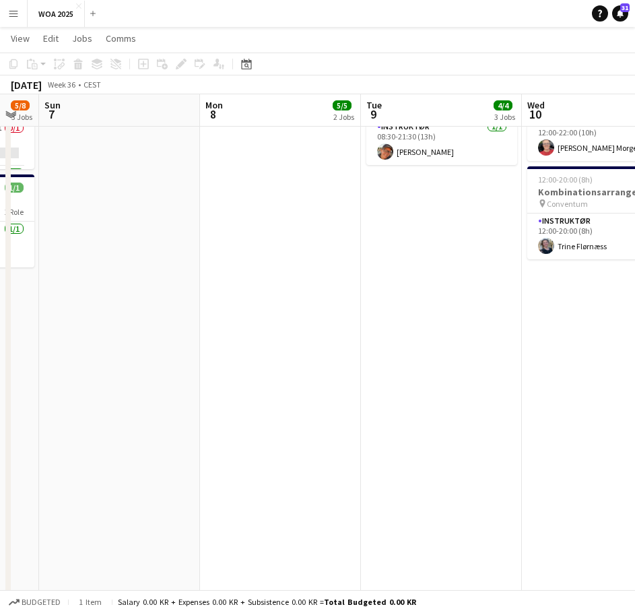
drag, startPoint x: 272, startPoint y: 277, endPoint x: 538, endPoint y: 274, distance: 265.9
click at [537, 274] on app-calendar-viewport "Fri 5 24/35 10 Jobs Sat 6 5/8 3 Jobs Sun 7 Mon 8 5/5 2 Jobs Tue 9 4/4 3 Jobs We…" at bounding box center [317, 458] width 635 height 1473
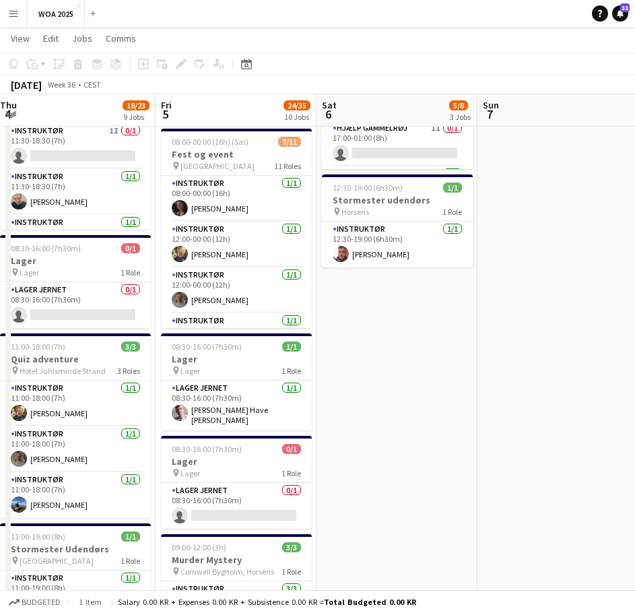
drag, startPoint x: 244, startPoint y: 273, endPoint x: 478, endPoint y: 268, distance: 233.6
click at [478, 268] on app-calendar-viewport "Tue 2 12/14 4 Jobs Wed 3 16/19 6 Jobs Thu 4 18/23 9 Jobs Fri 5 24/35 10 Jobs Sa…" at bounding box center [317, 458] width 635 height 1473
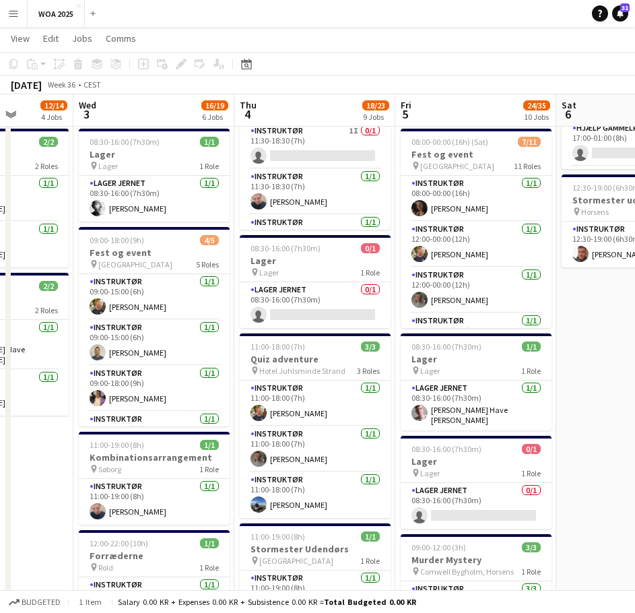
scroll to position [0, 407]
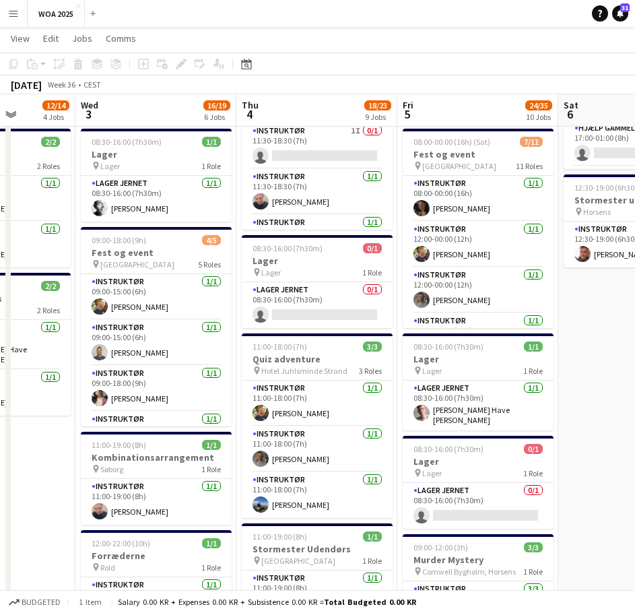
drag, startPoint x: 400, startPoint y: 312, endPoint x: 593, endPoint y: 316, distance: 192.5
click at [593, 316] on app-calendar-viewport "Sun 31 Mon 1 1/1 1 Job Tue 2 12/14 4 Jobs Wed 3 16/19 6 Jobs Thu 4 18/23 9 Jobs…" at bounding box center [317, 458] width 635 height 1473
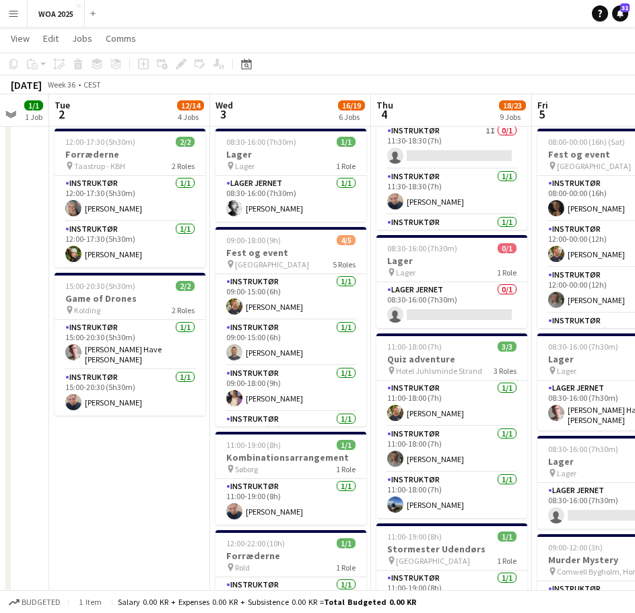
scroll to position [0, 434]
drag, startPoint x: 147, startPoint y: 340, endPoint x: 281, endPoint y: 346, distance: 134.1
click at [281, 346] on app-calendar-viewport "Sat 30 16/17 3 Jobs Sun 31 Mon 1 1/1 1 Job Tue 2 12/14 4 Jobs Wed 3 16/19 6 Job…" at bounding box center [317, 458] width 635 height 1473
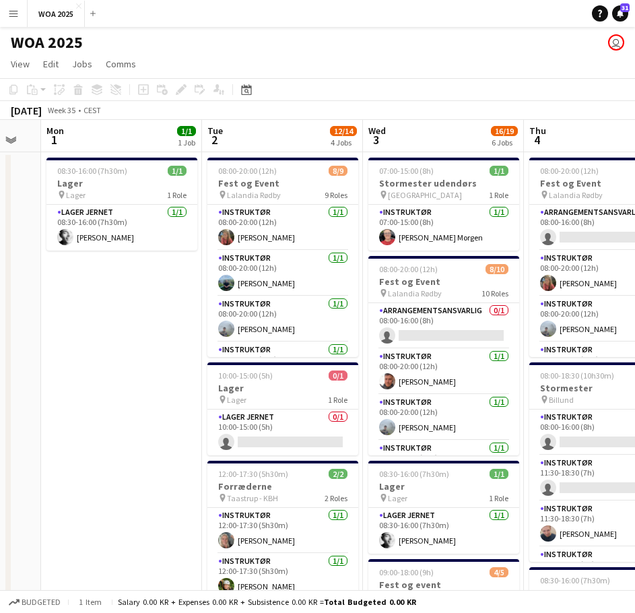
scroll to position [0, 412]
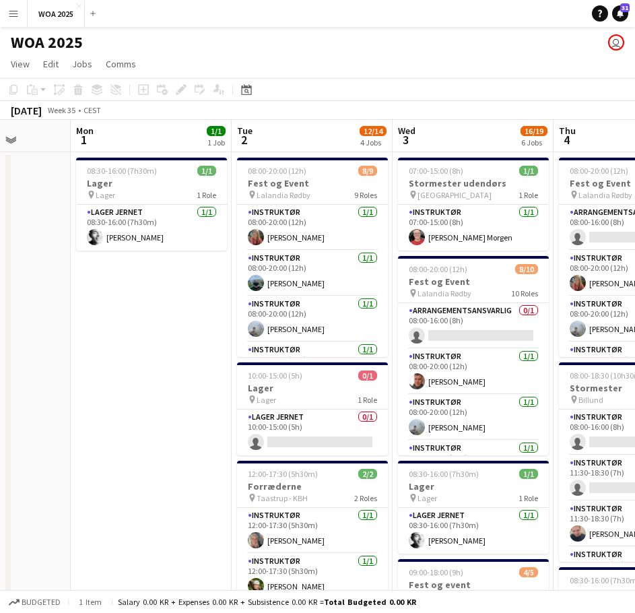
drag, startPoint x: 94, startPoint y: 303, endPoint x: 257, endPoint y: 314, distance: 163.3
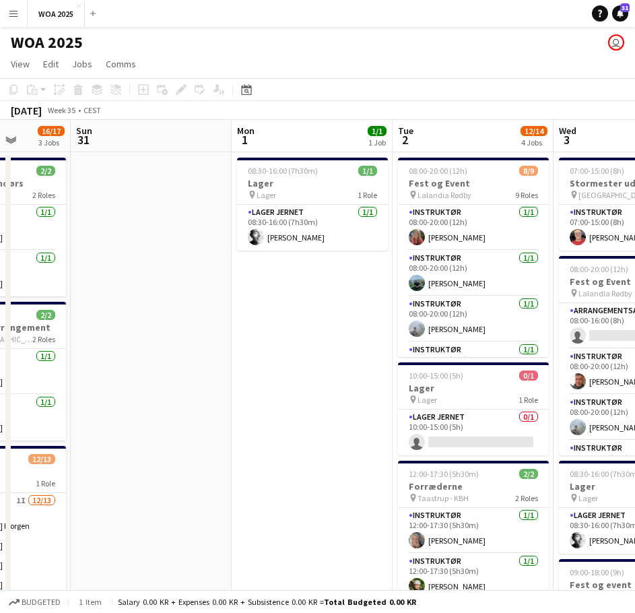
drag, startPoint x: 185, startPoint y: 312, endPoint x: 464, endPoint y: 296, distance: 279.8
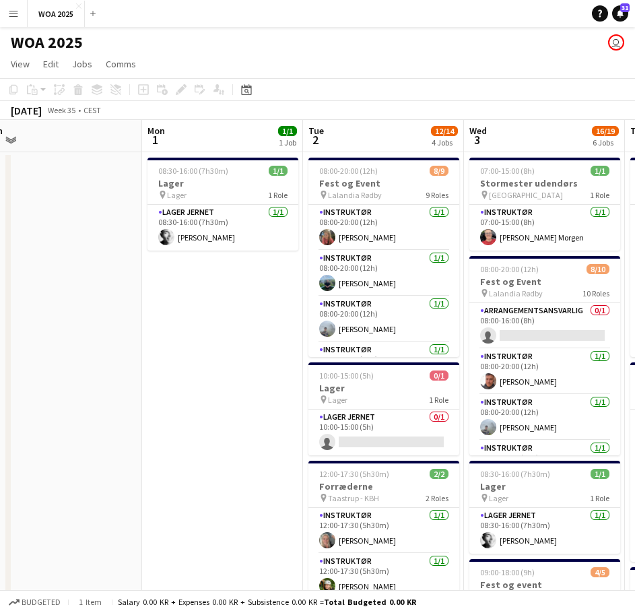
scroll to position [0, 514]
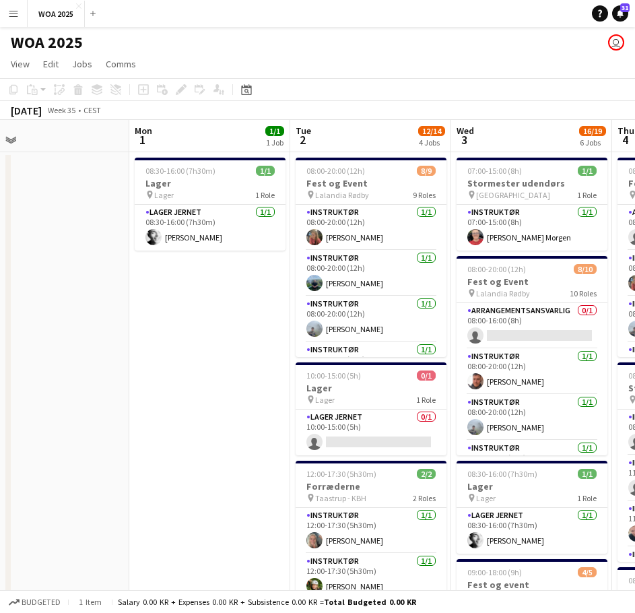
drag, startPoint x: 347, startPoint y: 308, endPoint x: 75, endPoint y: 306, distance: 271.9
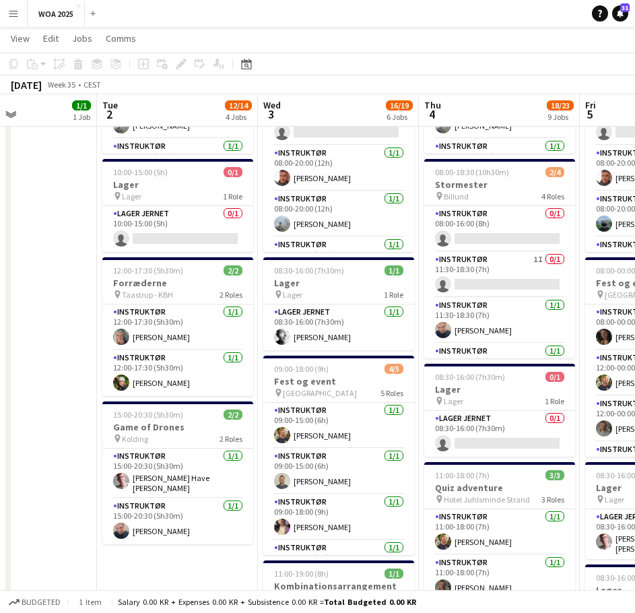
scroll to position [0, 387]
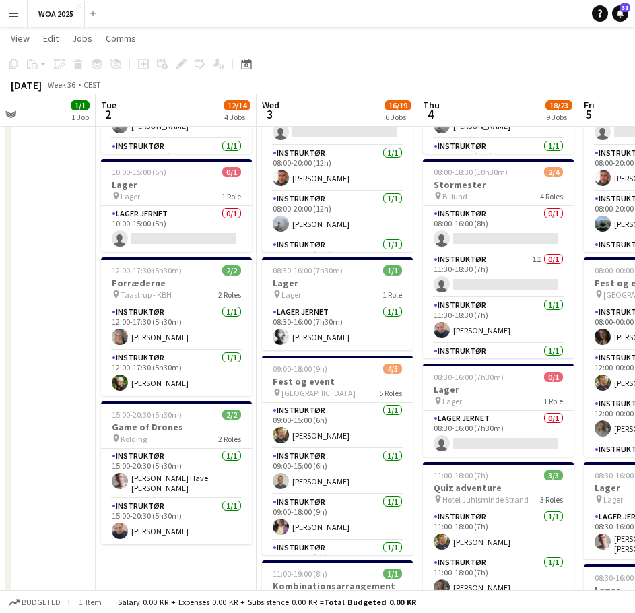
drag, startPoint x: 194, startPoint y: 277, endPoint x: 46, endPoint y: 266, distance: 147.8
click at [46, 266] on app-calendar-viewport "Sat 30 16/17 3 Jobs Sun 31 Mon 1 1/1 1 Job Tue 2 12/14 4 Jobs Wed 3 16/19 6 Job…" at bounding box center [317, 587] width 635 height 1473
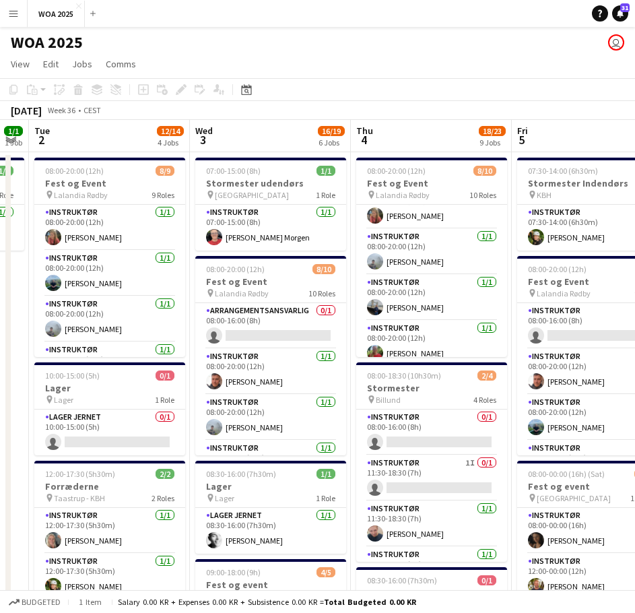
scroll to position [0, 455]
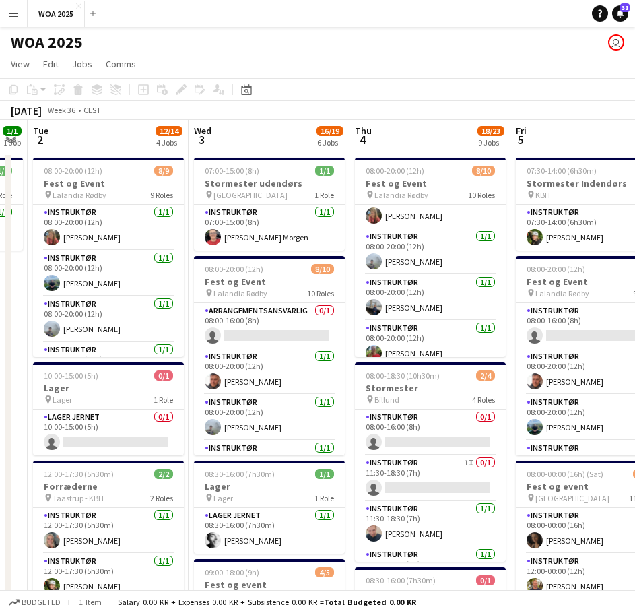
drag, startPoint x: 477, startPoint y: 306, endPoint x: 426, endPoint y: 306, distance: 50.5
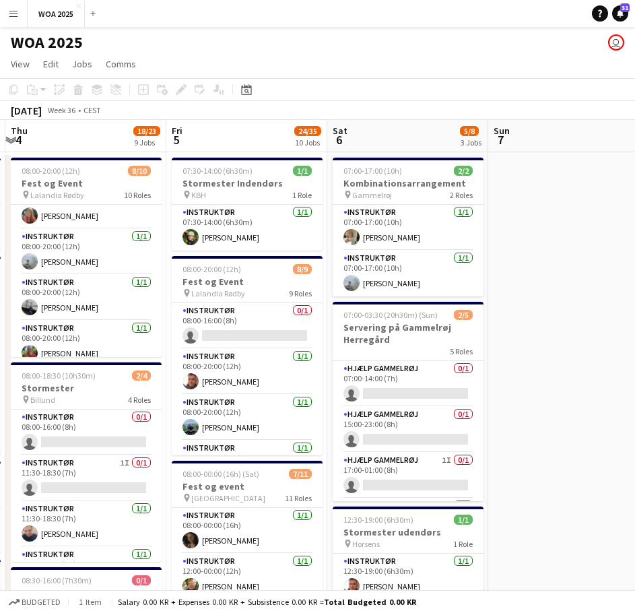
drag, startPoint x: 277, startPoint y: 298, endPoint x: 42, endPoint y: 316, distance: 235.6
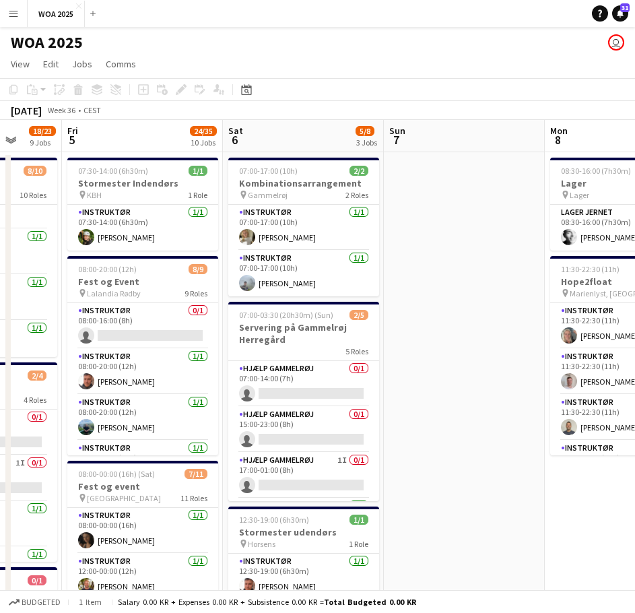
drag, startPoint x: 425, startPoint y: 304, endPoint x: 186, endPoint y: 329, distance: 241.0
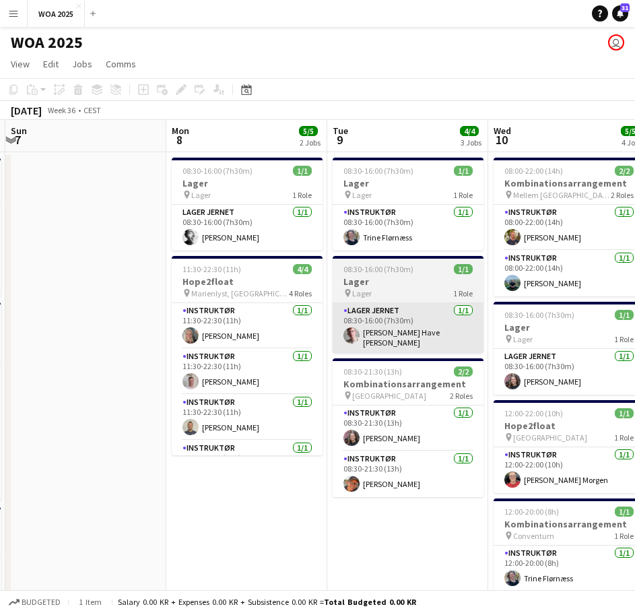
drag, startPoint x: 417, startPoint y: 311, endPoint x: 301, endPoint y: 330, distance: 118.0
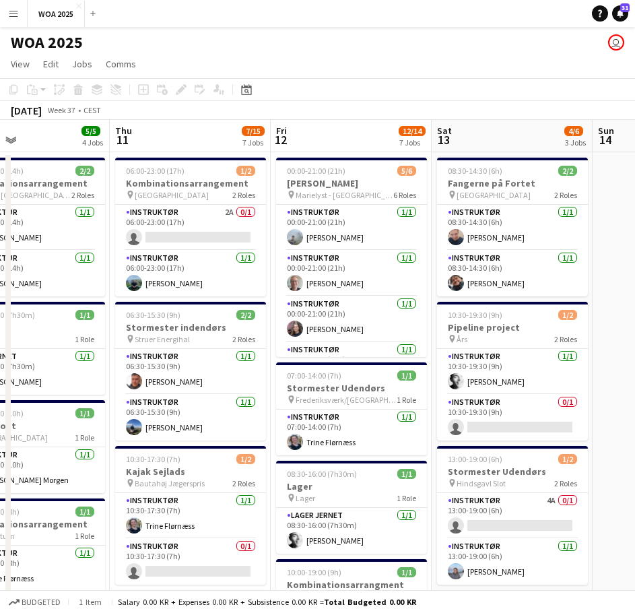
scroll to position [0, 536]
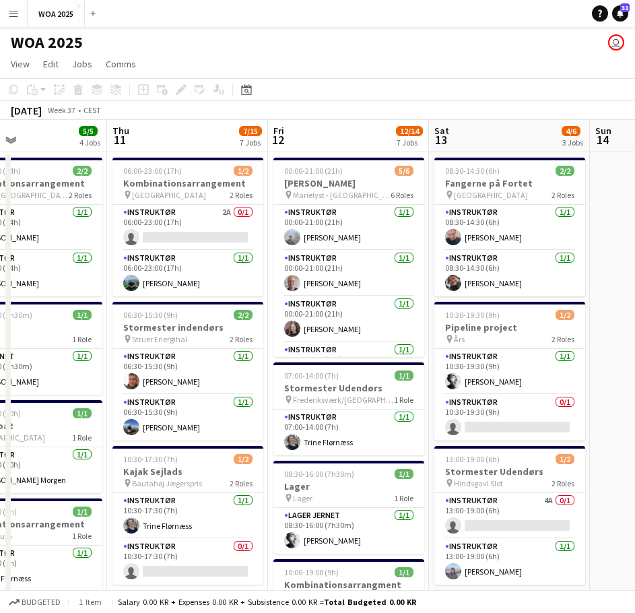
drag, startPoint x: 418, startPoint y: 321, endPoint x: 69, endPoint y: 325, distance: 349.4
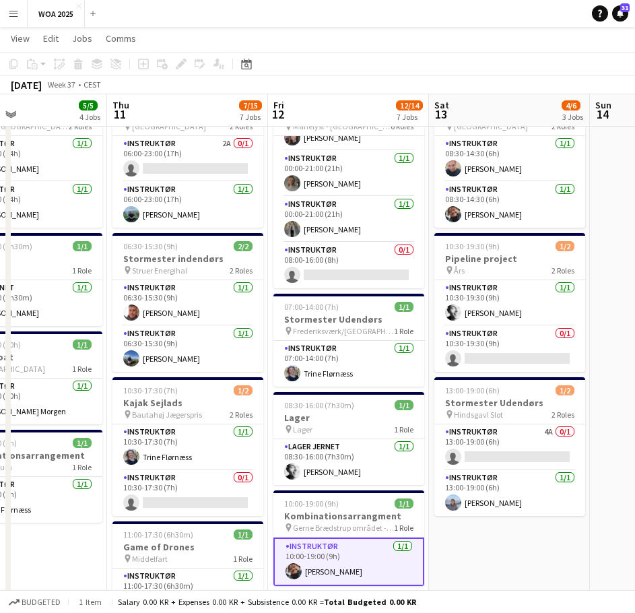
scroll to position [0, 458]
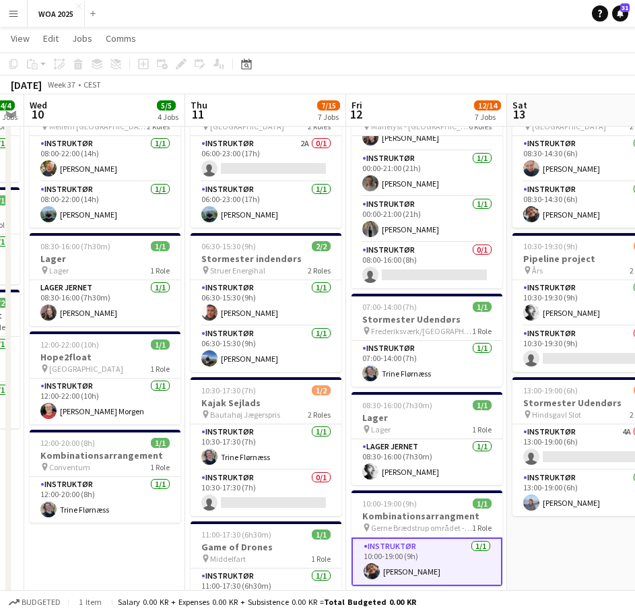
drag, startPoint x: 141, startPoint y: 355, endPoint x: 200, endPoint y: 361, distance: 59.5
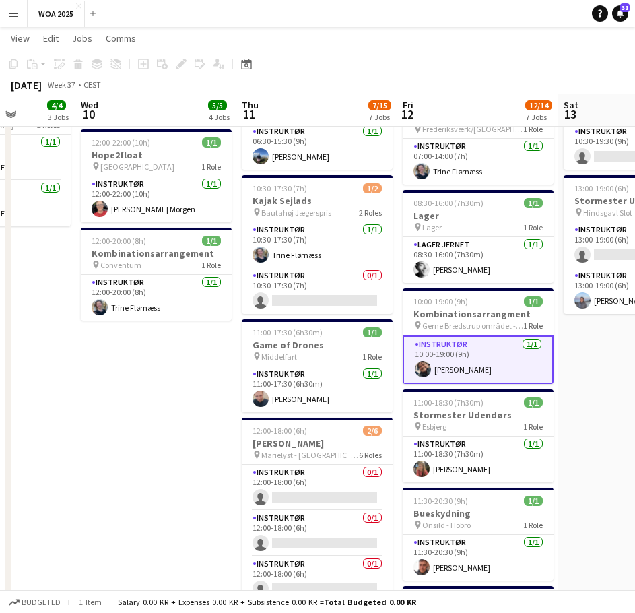
scroll to position [0, 400]
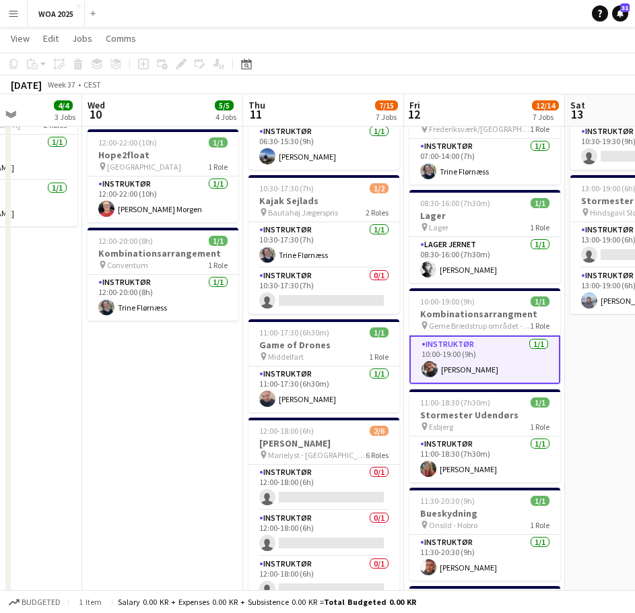
drag, startPoint x: 121, startPoint y: 388, endPoint x: 179, endPoint y: 383, distance: 58.1
click at [179, 383] on app-calendar-viewport "Sun 7 Mon 8 5/5 2 Jobs Tue 9 4/4 3 Jobs Wed 10 5/5 4 Jobs Thu 11 7/15 7 Jobs Fr…" at bounding box center [317, 519] width 635 height 1473
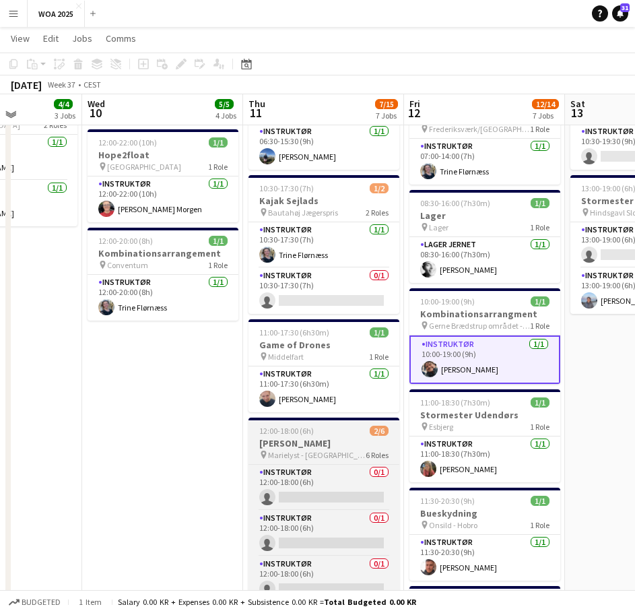
scroll to position [202, 0]
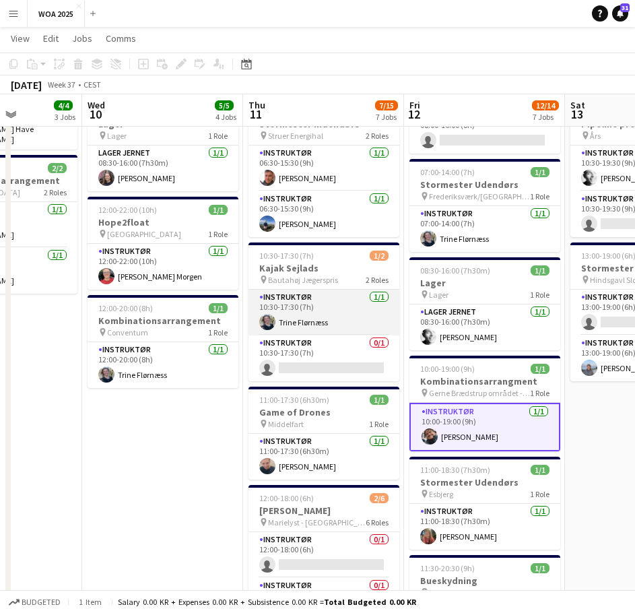
click at [335, 296] on app-card-role "Instruktør [DATE] 10:30-17:30 (7h) [PERSON_NAME]" at bounding box center [323, 312] width 151 height 46
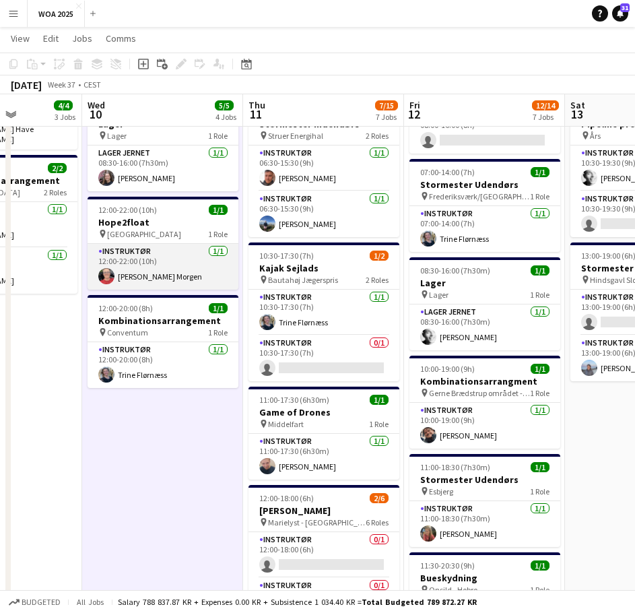
click at [153, 279] on app-card-role "Instruktør [DATE] 12:00-22:00 (10h) [PERSON_NAME] Morgen" at bounding box center [163, 267] width 151 height 46
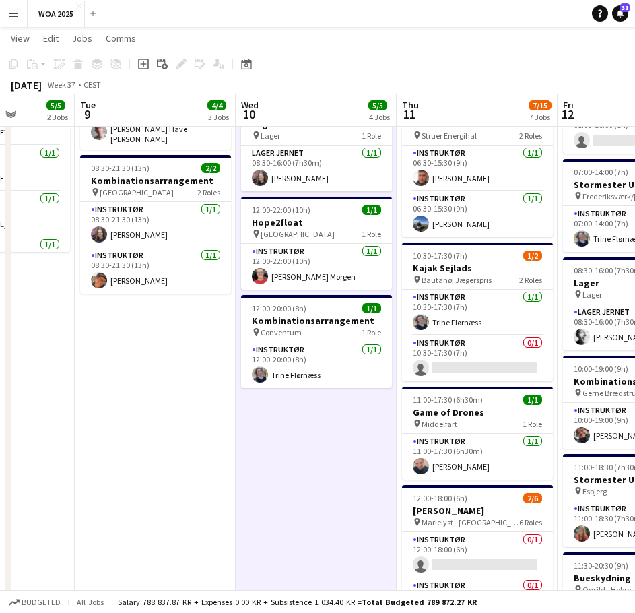
drag, startPoint x: 42, startPoint y: 402, endPoint x: 203, endPoint y: 386, distance: 161.7
click at [203, 386] on app-calendar-viewport "Sat 6 5/8 3 Jobs Sun 7 Mon 8 5/5 2 Jobs Tue 9 4/4 3 Jobs Wed 10 5/5 4 Jobs Thu …" at bounding box center [317, 587] width 635 height 1473
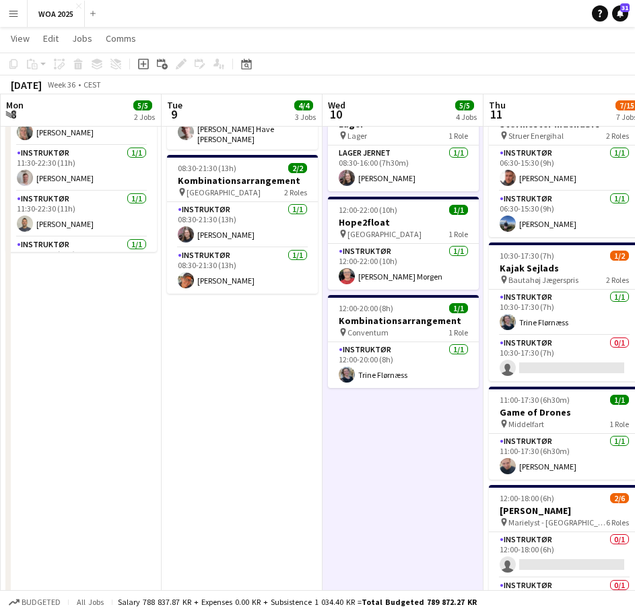
drag, startPoint x: 173, startPoint y: 365, endPoint x: 421, endPoint y: 363, distance: 248.4
click at [423, 364] on app-calendar-viewport "Sat 6 5/8 3 Jobs Sun 7 Mon 8 5/5 2 Jobs Tue 9 4/4 3 Jobs Wed 10 5/5 4 Jobs Thu …" at bounding box center [317, 587] width 635 height 1473
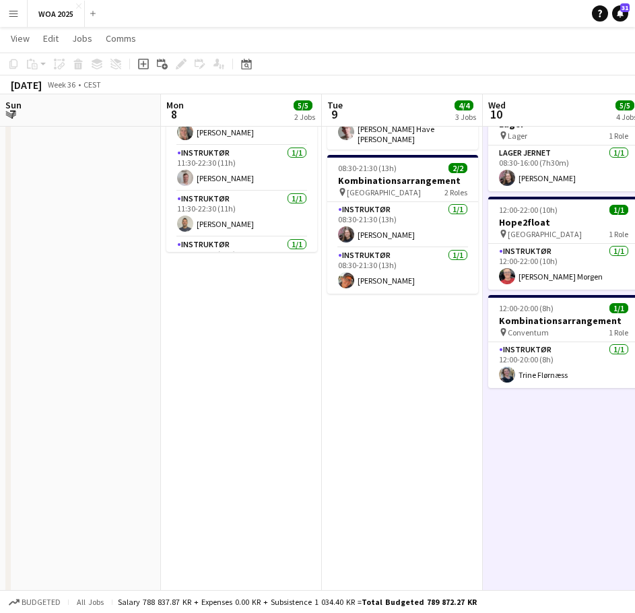
drag, startPoint x: 236, startPoint y: 364, endPoint x: 501, endPoint y: 357, distance: 266.0
click at [501, 358] on app-calendar-viewport "Fri 5 24/35 10 Jobs Sat 6 5/8 3 Jobs Sun 7 Mon 8 5/5 2 Jobs Tue 9 4/4 3 Jobs We…" at bounding box center [317, 587] width 635 height 1473
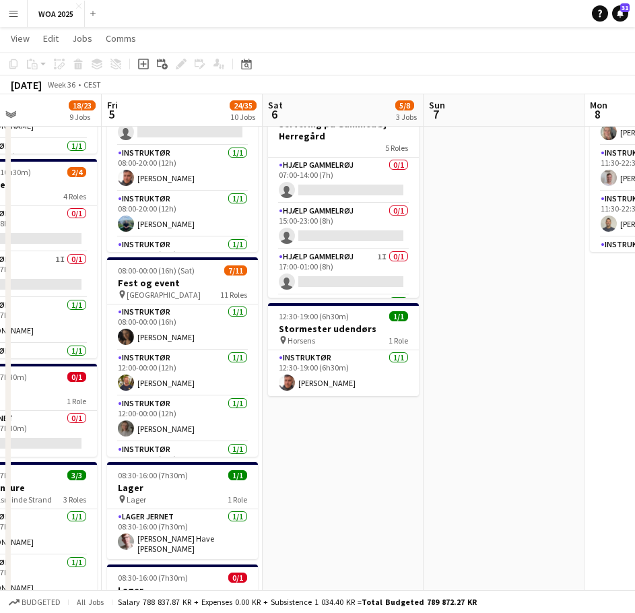
scroll to position [0, 380]
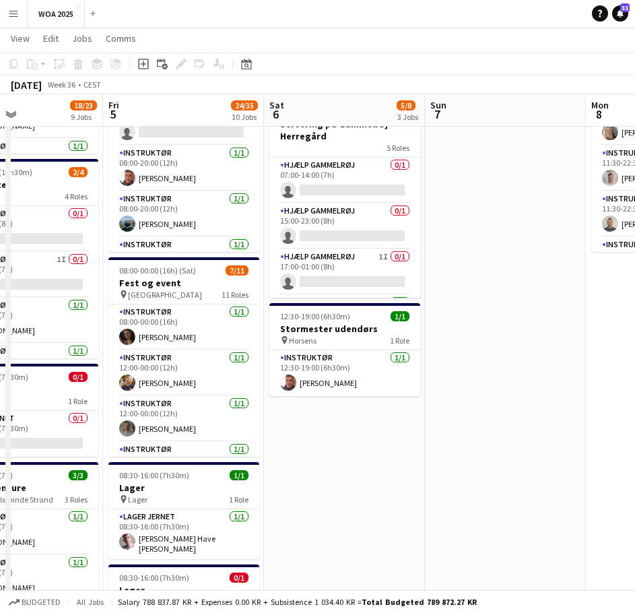
drag, startPoint x: 224, startPoint y: 353, endPoint x: 361, endPoint y: 359, distance: 136.7
click at [361, 359] on app-calendar-viewport "Tue 2 12/14 4 Jobs Wed 3 16/19 6 Jobs Thu 4 18/23 9 Jobs Fri 5 24/35 10 Jobs Sa…" at bounding box center [317, 587] width 635 height 1473
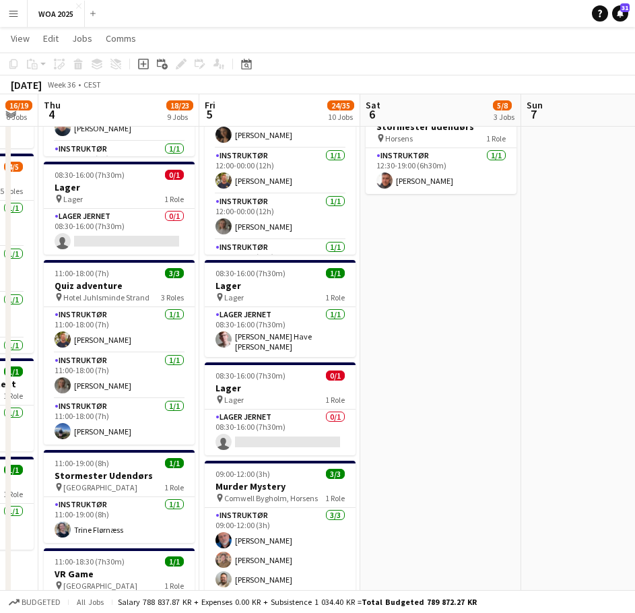
scroll to position [0, 272]
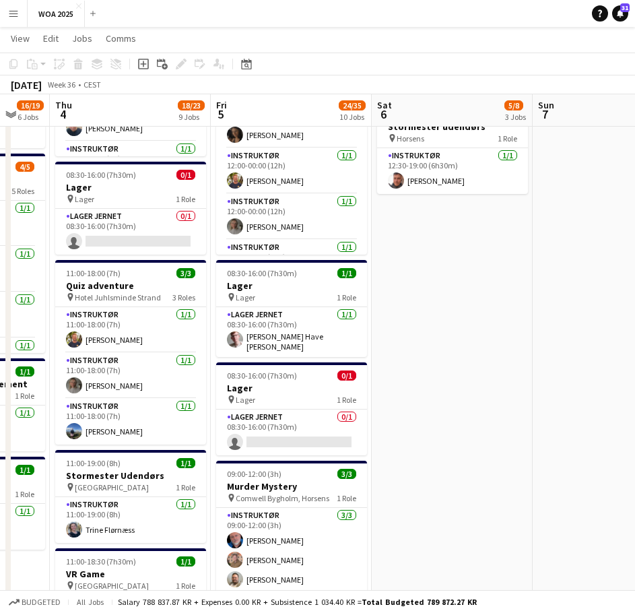
drag, startPoint x: 317, startPoint y: 360, endPoint x: 405, endPoint y: 348, distance: 89.0
click at [405, 348] on app-calendar-viewport "Tue 2 12/14 4 Jobs Wed 3 16/19 6 Jobs Thu 4 18/23 9 Jobs Fri 5 24/35 10 Jobs Sa…" at bounding box center [317, 385] width 635 height 1473
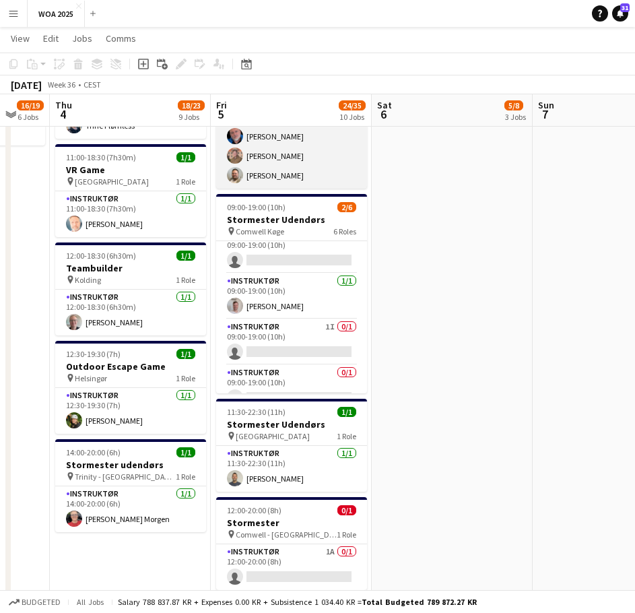
scroll to position [123, 0]
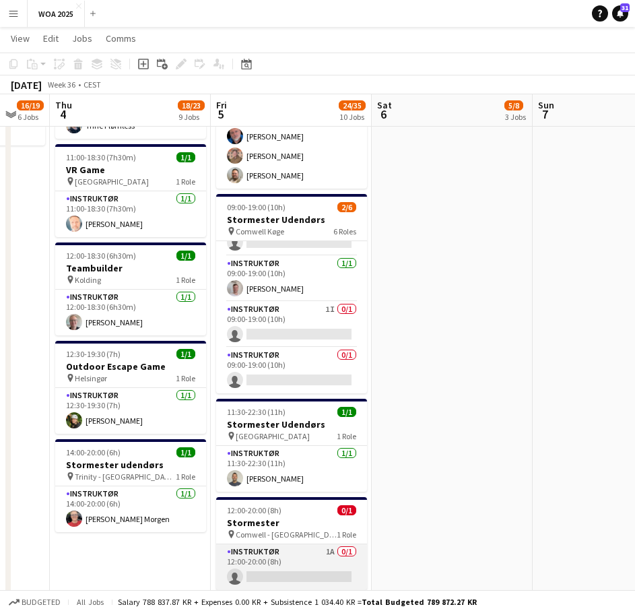
click at [314, 547] on app-card-role "Instruktør 1A 0/1 12:00-20:00 (8h) single-neutral-actions" at bounding box center [291, 567] width 151 height 46
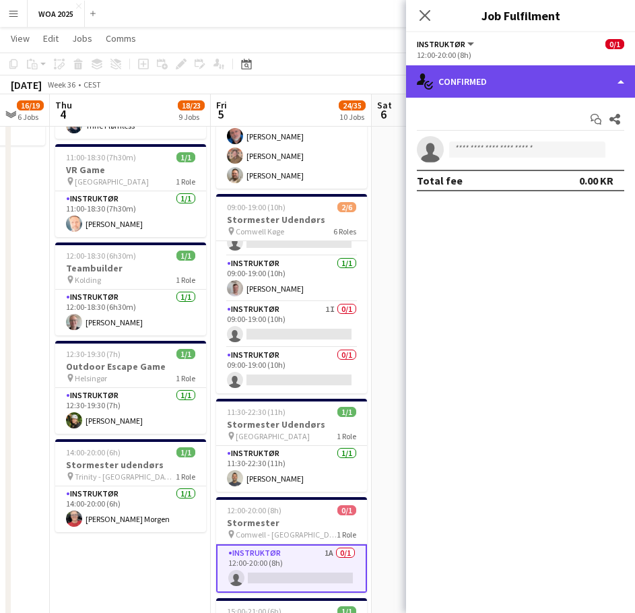
click at [510, 79] on div "single-neutral-actions-check-2 Confirmed" at bounding box center [520, 81] width 229 height 32
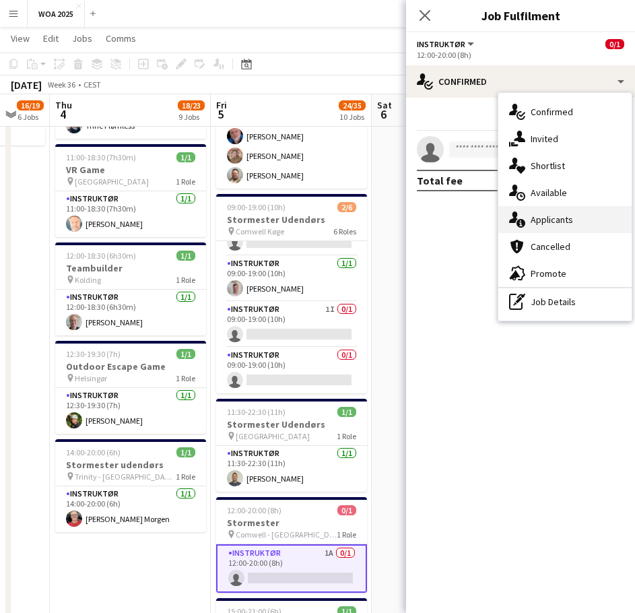
click at [561, 213] on div "single-neutral-actions-information Applicants" at bounding box center [564, 219] width 133 height 27
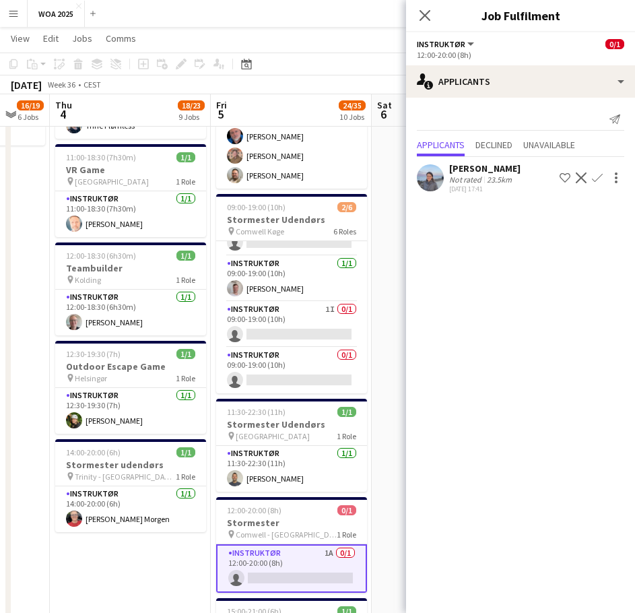
click at [436, 173] on app-user-avatar at bounding box center [430, 177] width 27 height 27
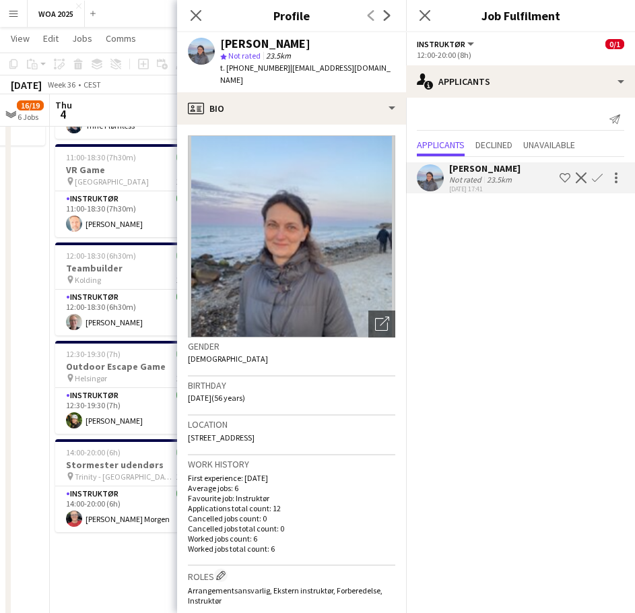
click at [199, 24] on div "Close pop-in" at bounding box center [196, 15] width 38 height 31
click at [423, 17] on icon at bounding box center [424, 15] width 13 height 13
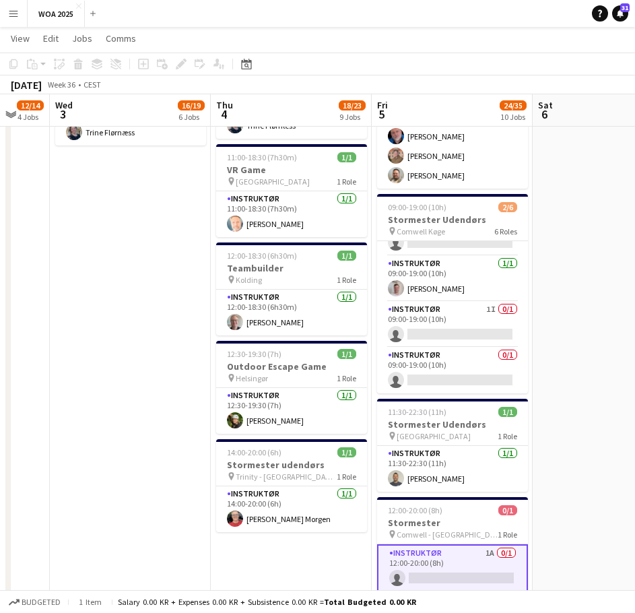
drag, startPoint x: 325, startPoint y: 339, endPoint x: 616, endPoint y: 343, distance: 290.8
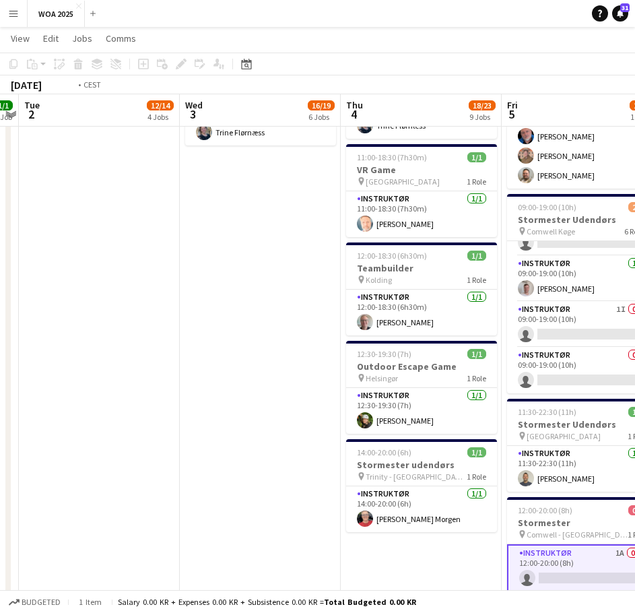
drag, startPoint x: 213, startPoint y: 335, endPoint x: 481, endPoint y: 335, distance: 267.2
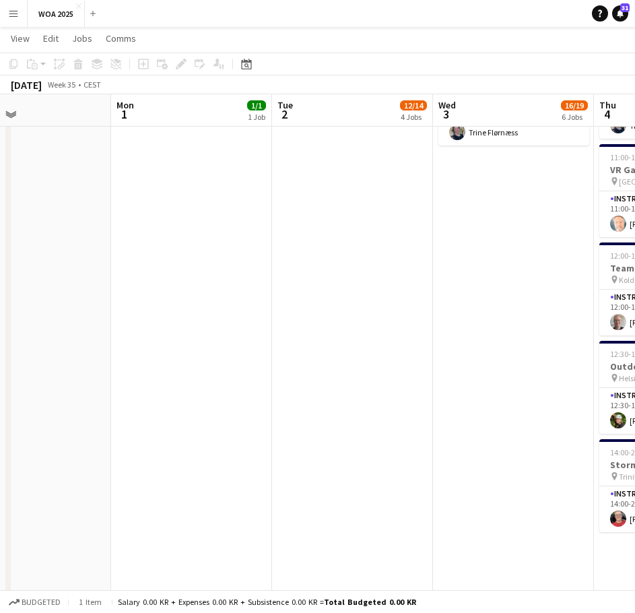
drag, startPoint x: 261, startPoint y: 330, endPoint x: 475, endPoint y: 328, distance: 214.0
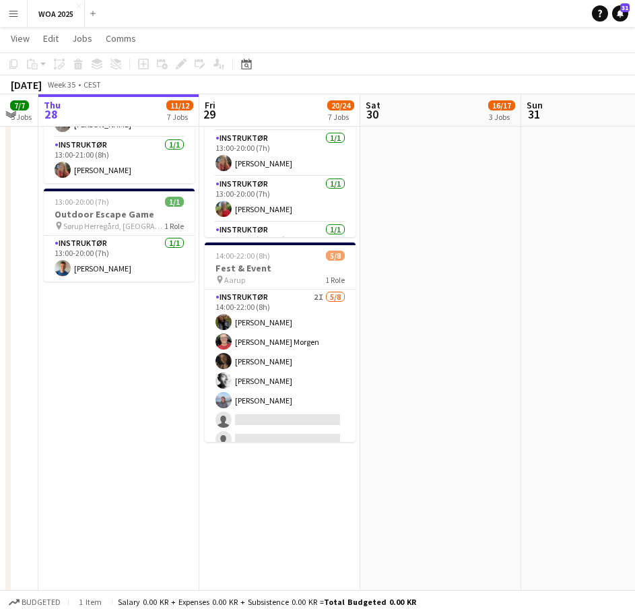
drag, startPoint x: 208, startPoint y: 329, endPoint x: 458, endPoint y: 321, distance: 249.8
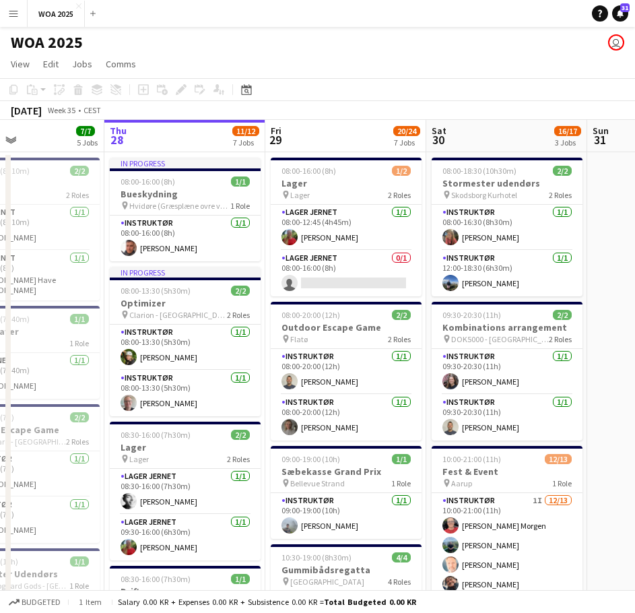
scroll to position [0, 361]
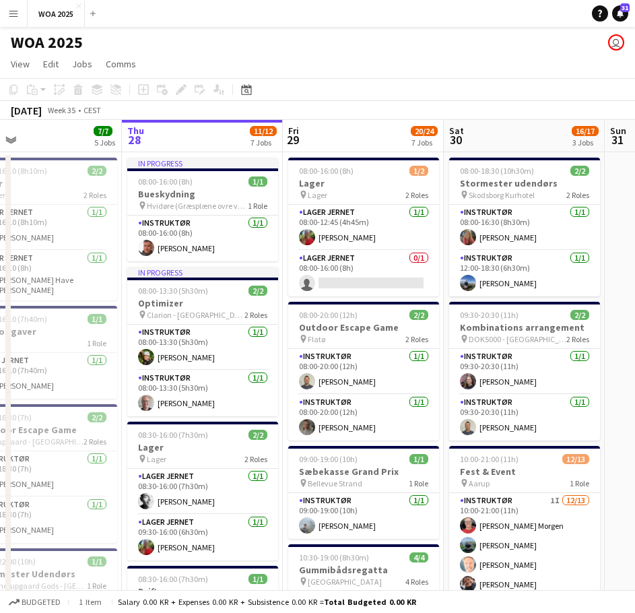
drag, startPoint x: 110, startPoint y: 343, endPoint x: 183, endPoint y: 333, distance: 74.0
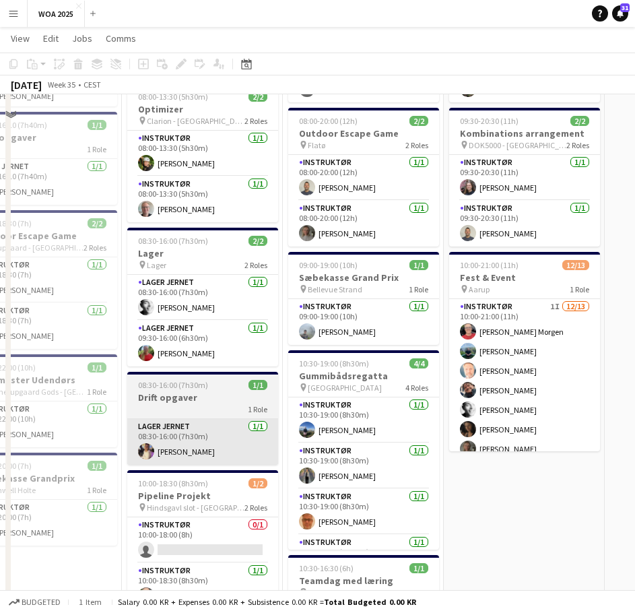
scroll to position [67, 0]
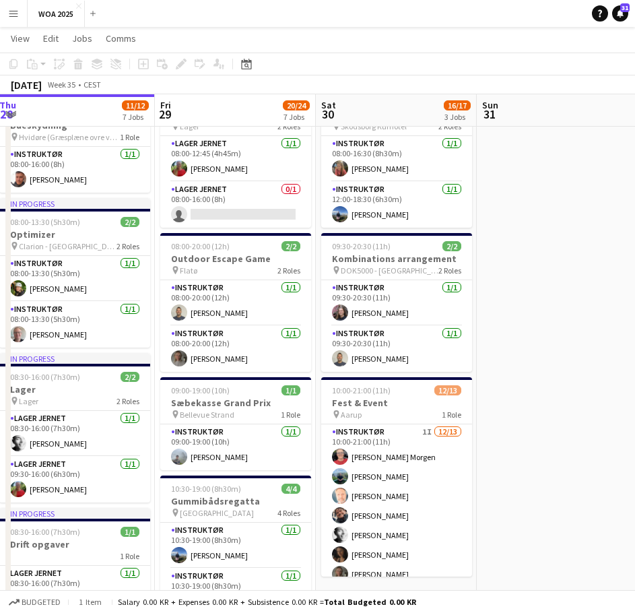
drag, startPoint x: 419, startPoint y: 275, endPoint x: 143, endPoint y: 283, distance: 276.8
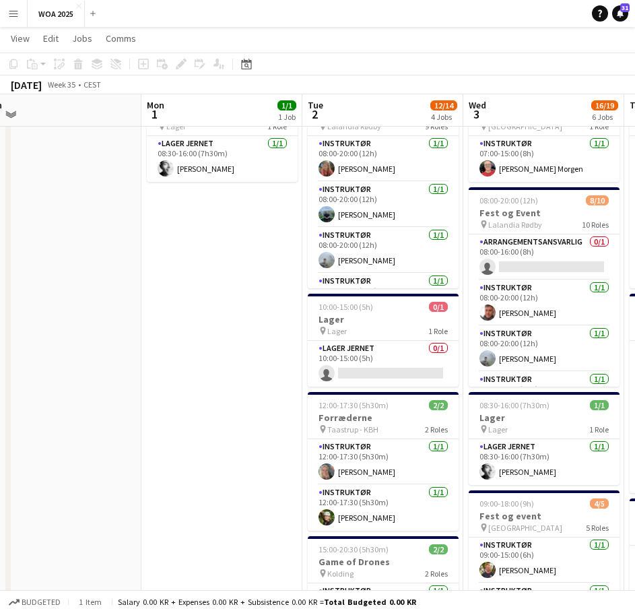
drag, startPoint x: 442, startPoint y: 255, endPoint x: 136, endPoint y: 285, distance: 307.1
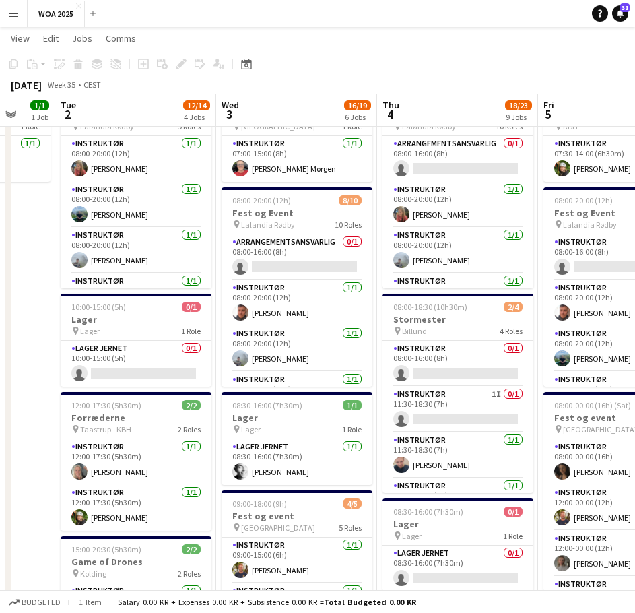
scroll to position [0, 435]
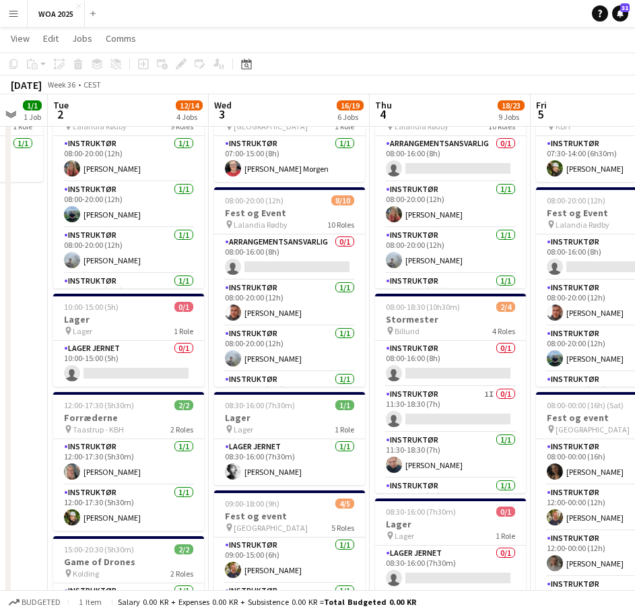
drag, startPoint x: 196, startPoint y: 272, endPoint x: 55, endPoint y: 270, distance: 140.7
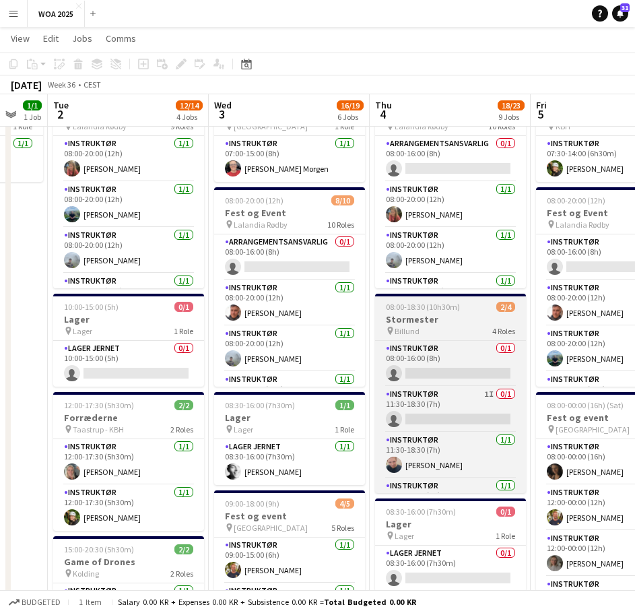
click at [467, 327] on div "pin Billund 4 Roles" at bounding box center [450, 330] width 151 height 11
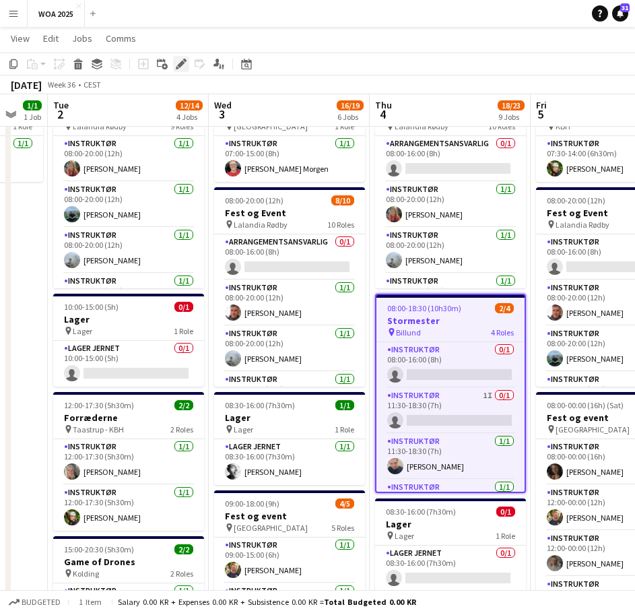
click at [178, 70] on div "Edit" at bounding box center [181, 64] width 16 height 16
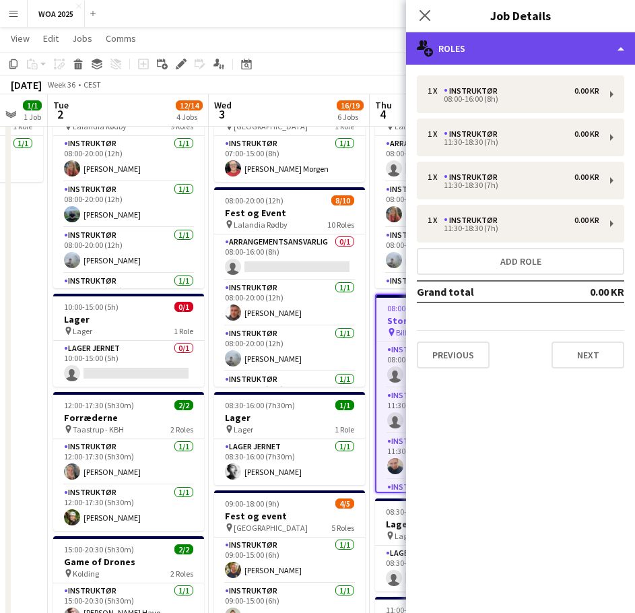
click at [536, 48] on div "multiple-users-add Roles" at bounding box center [520, 48] width 229 height 32
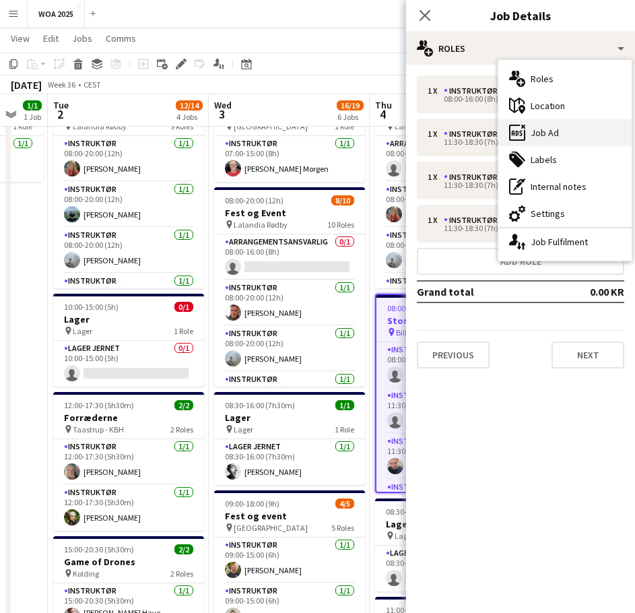
click at [565, 123] on div "ads-window Job Ad" at bounding box center [564, 132] width 133 height 27
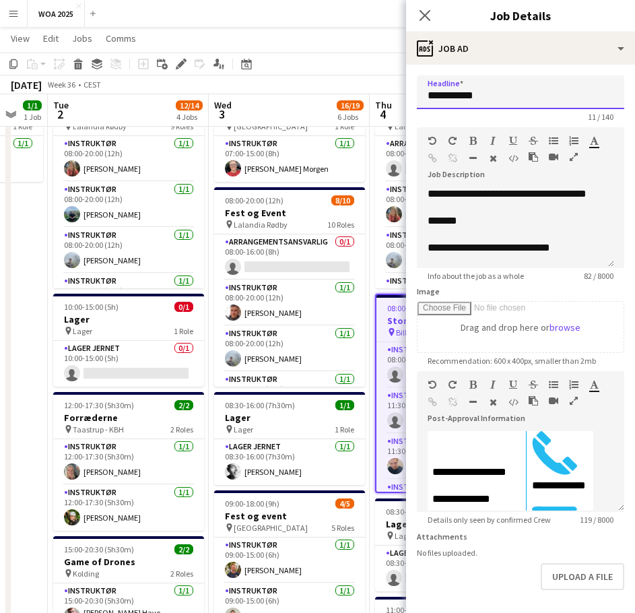
click at [526, 104] on input "**********" at bounding box center [520, 92] width 207 height 34
type input "**********"
click at [565, 189] on div "**********" at bounding box center [515, 227] width 197 height 81
click at [523, 232] on div at bounding box center [515, 234] width 176 height 13
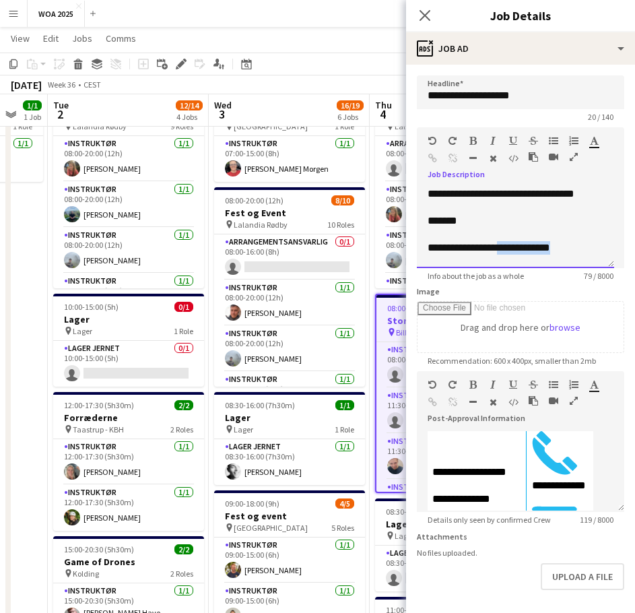
drag, startPoint x: 571, startPoint y: 250, endPoint x: 510, endPoint y: 251, distance: 61.9
click at [510, 251] on div "**********" at bounding box center [515, 247] width 176 height 13
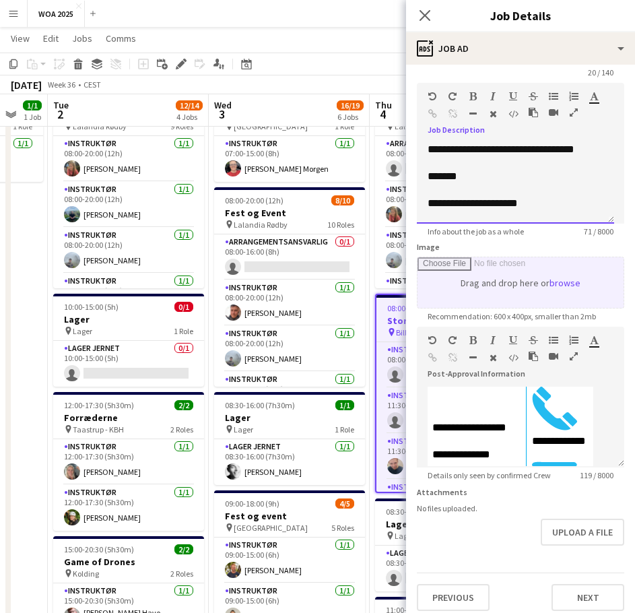
scroll to position [63, 0]
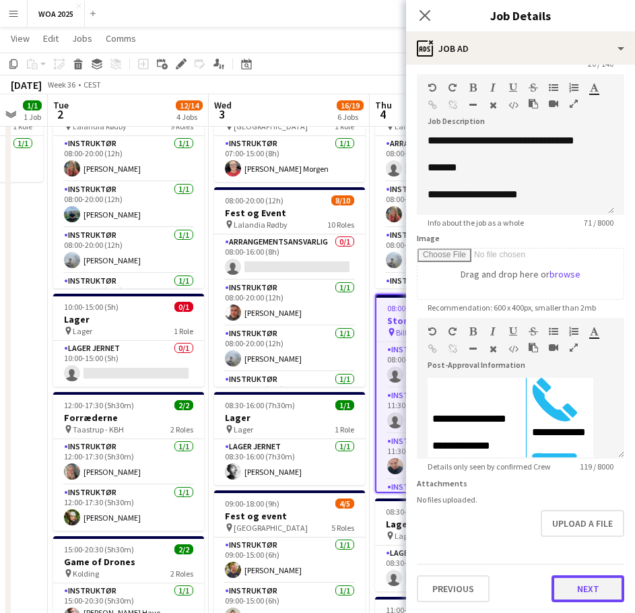
click at [592, 584] on button "Next" at bounding box center [587, 588] width 73 height 27
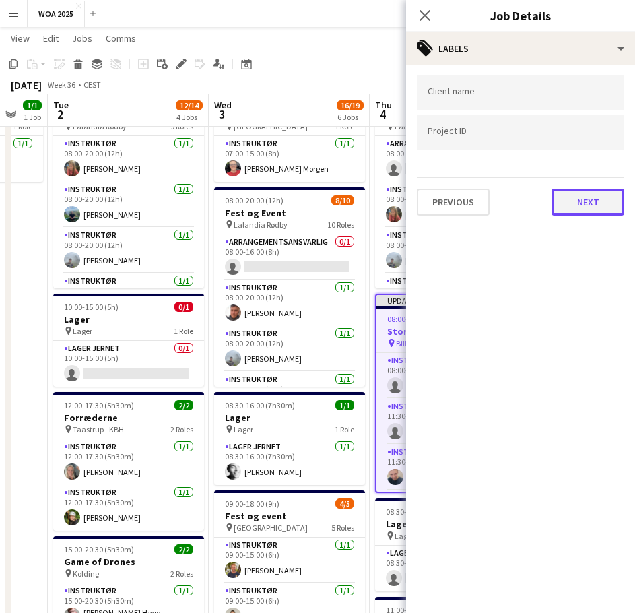
click at [570, 203] on button "Next" at bounding box center [587, 201] width 73 height 27
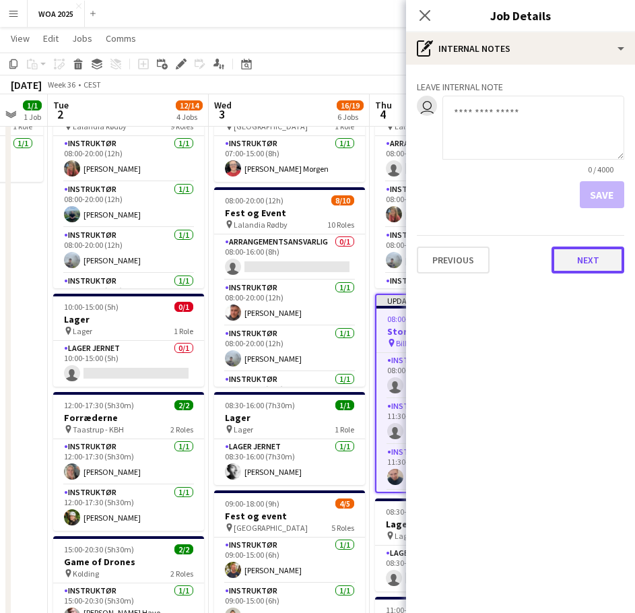
click at [578, 259] on button "Next" at bounding box center [587, 259] width 73 height 27
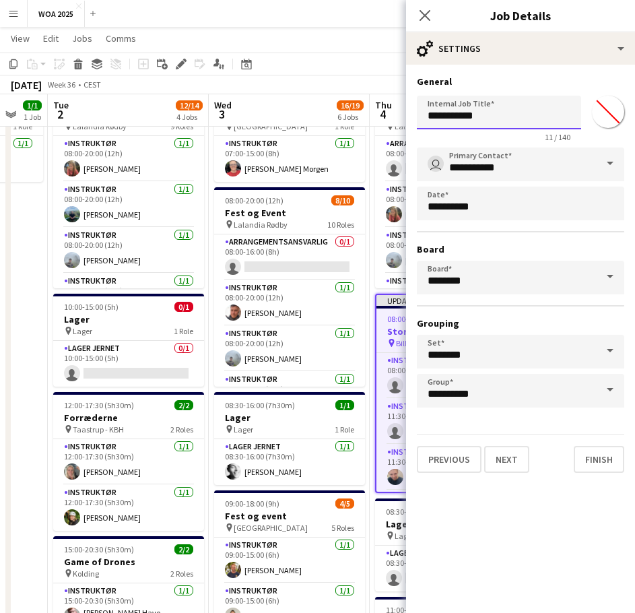
click at [486, 114] on input "**********" at bounding box center [499, 113] width 164 height 34
type input "**********"
click at [615, 466] on button "Finish" at bounding box center [598, 459] width 50 height 27
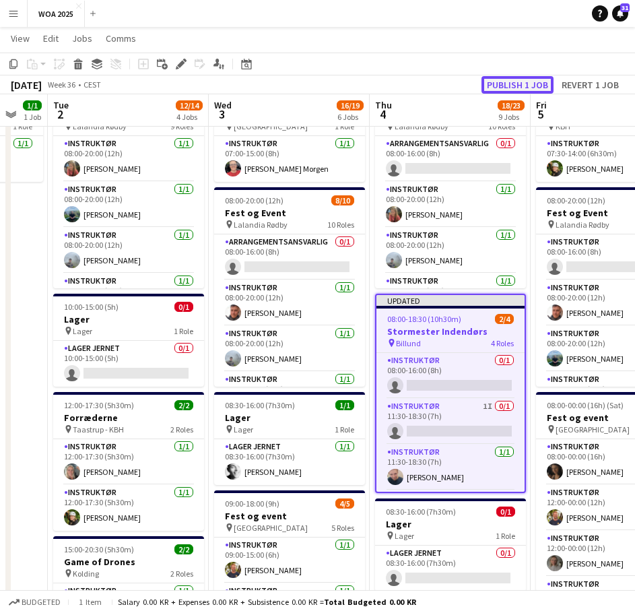
click at [517, 83] on button "Publish 1 job" at bounding box center [517, 85] width 72 height 18
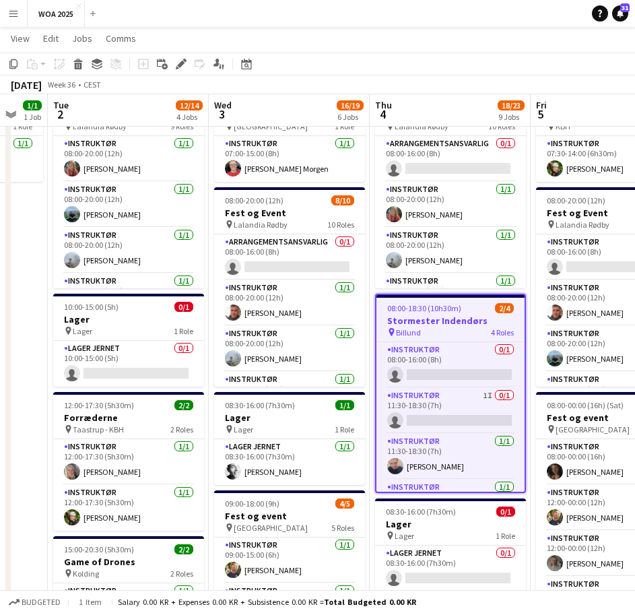
click at [353, 71] on app-toolbar "Copy Paste Paste Ctrl+V Paste with crew Ctrl+Shift+V Paste linked Job [GEOGRAPH…" at bounding box center [317, 64] width 635 height 23
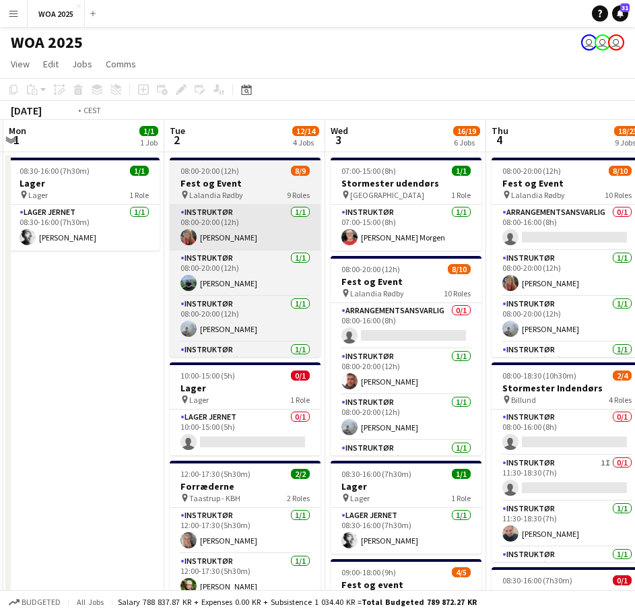
drag, startPoint x: 196, startPoint y: 251, endPoint x: 515, endPoint y: 250, distance: 319.0
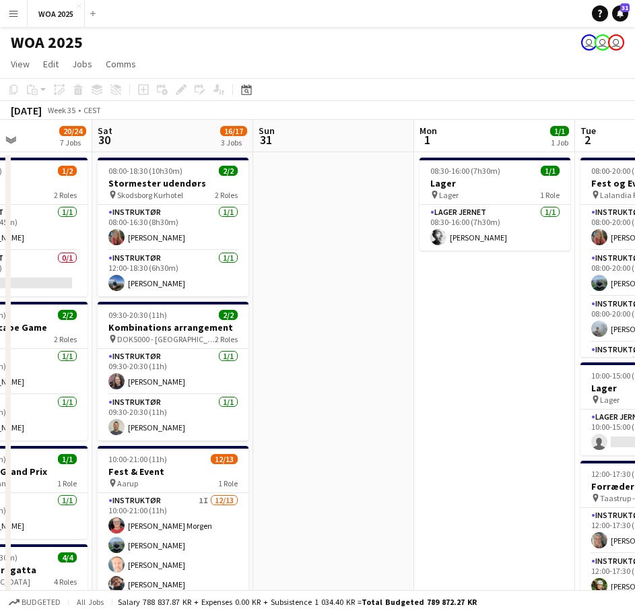
drag, startPoint x: 267, startPoint y: 248, endPoint x: 530, endPoint y: 251, distance: 262.5
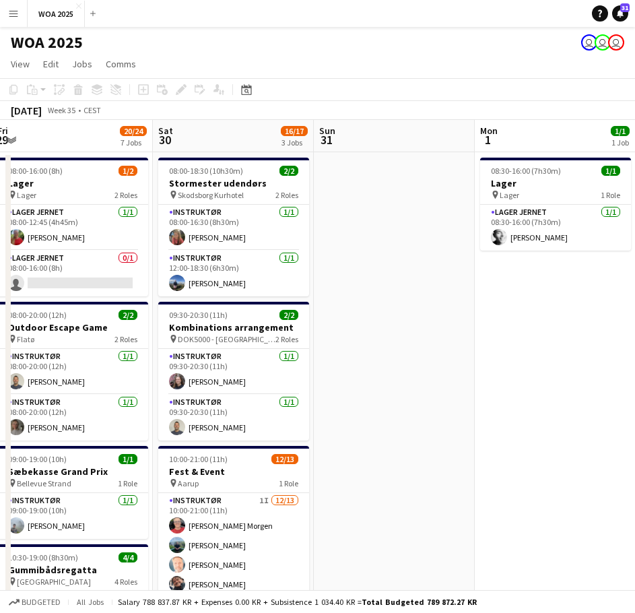
drag, startPoint x: 287, startPoint y: 250, endPoint x: 506, endPoint y: 256, distance: 219.5
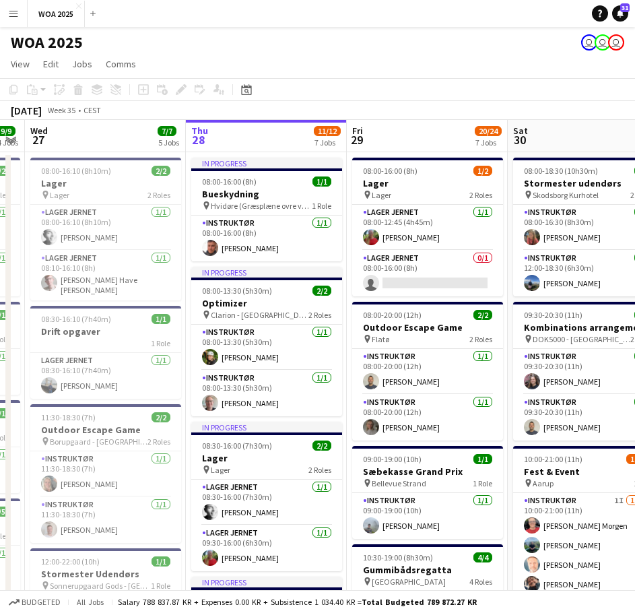
scroll to position [0, 468]
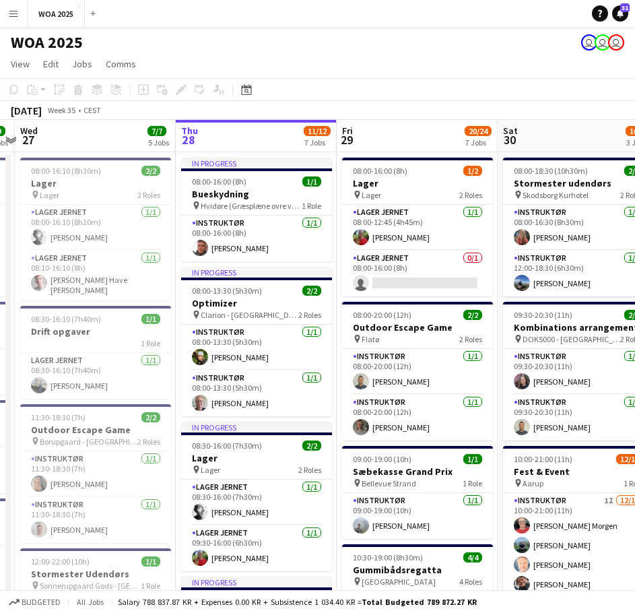
drag, startPoint x: 95, startPoint y: 233, endPoint x: 200, endPoint y: 230, distance: 105.0
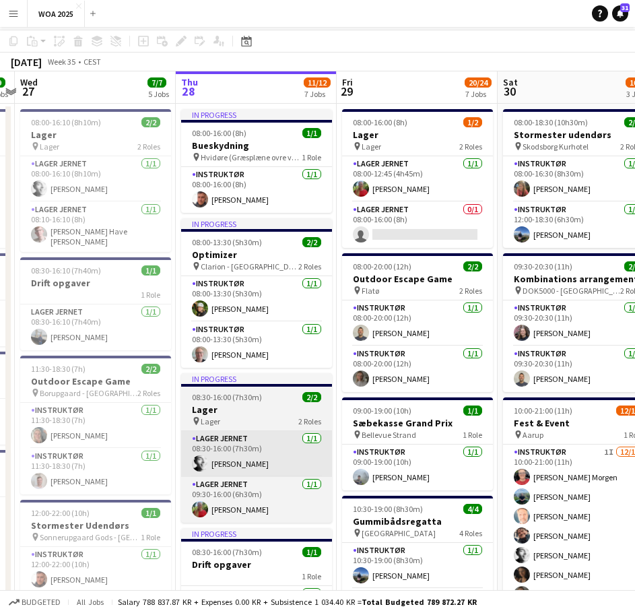
scroll to position [67, 0]
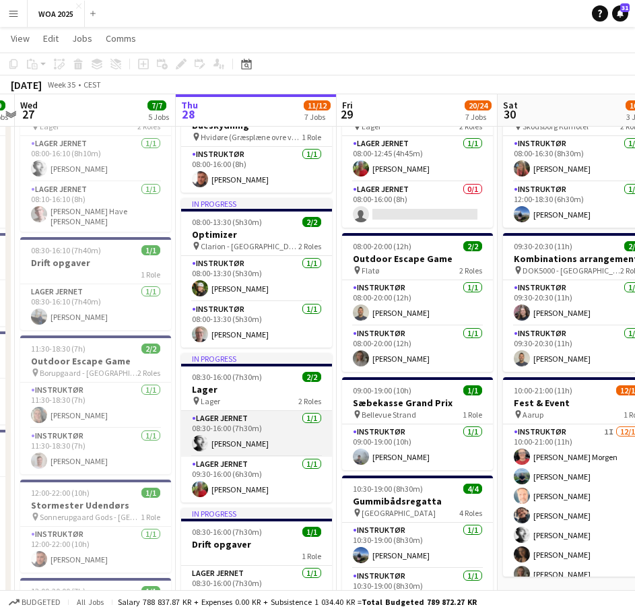
click at [254, 441] on app-card-role "Lager Jernet [DATE] 08:30-16:00 (7h30m) [PERSON_NAME]" at bounding box center [256, 434] width 151 height 46
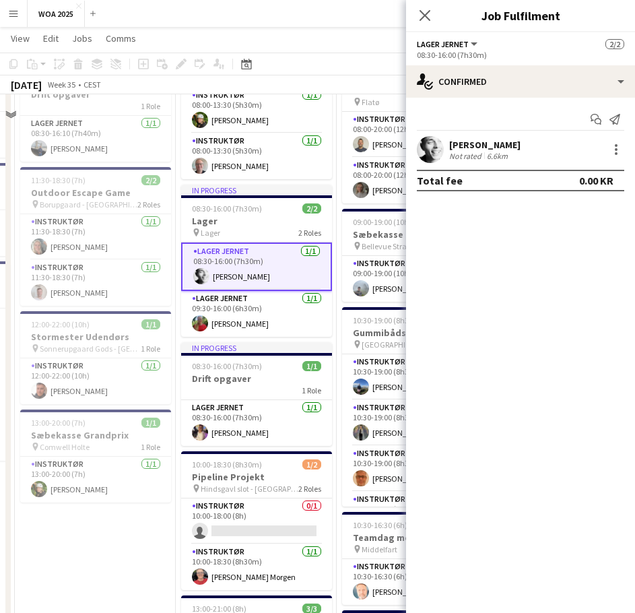
scroll to position [269, 0]
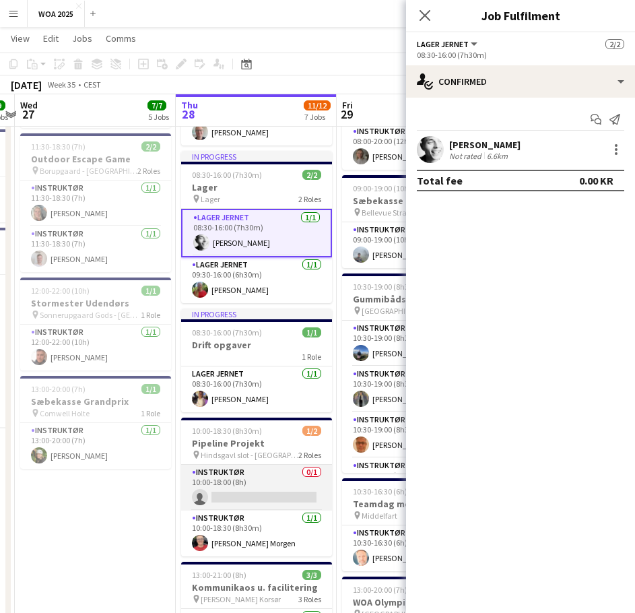
click at [232, 485] on app-card-role "Instruktør 0/1 10:00-18:00 (8h) single-neutral-actions" at bounding box center [256, 487] width 151 height 46
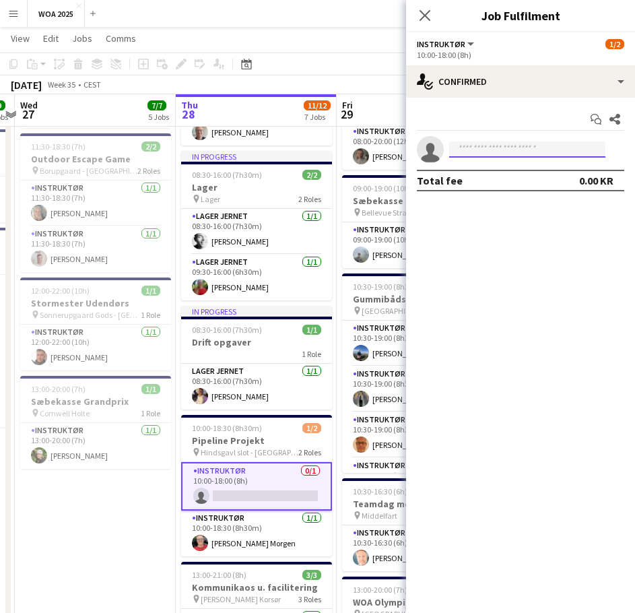
click at [494, 145] on input at bounding box center [527, 149] width 156 height 16
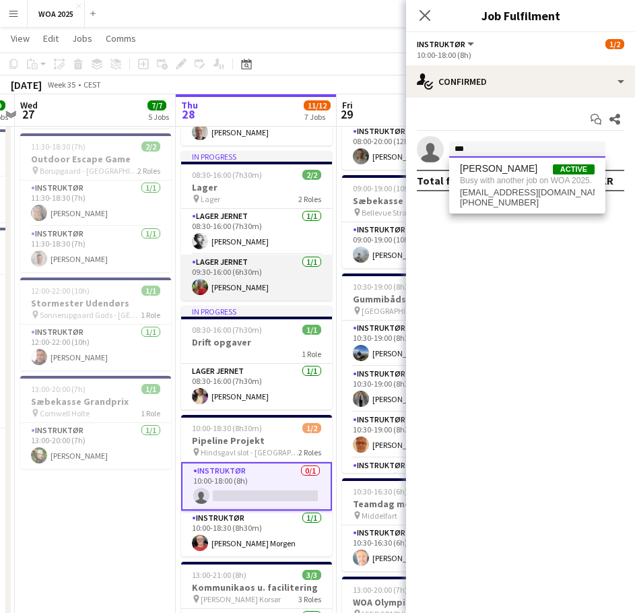
type input "***"
click at [260, 260] on app-card-role "Lager Jernet [DATE] 09:30-16:00 (6h30m) [PERSON_NAME]" at bounding box center [256, 277] width 151 height 46
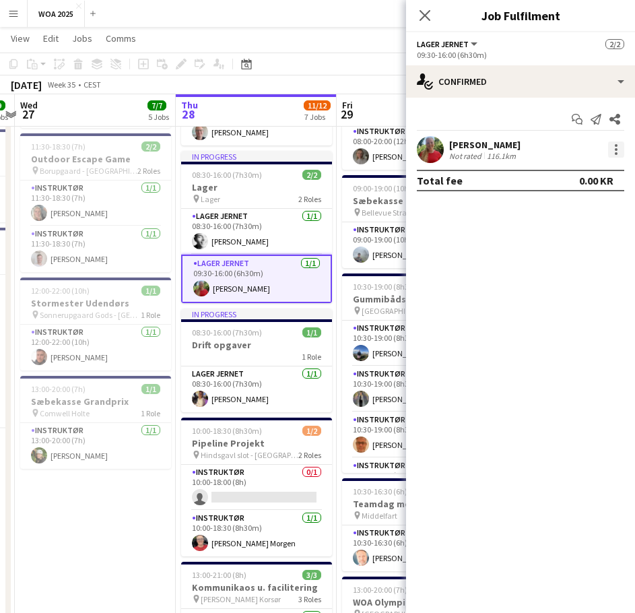
click at [614, 153] on div at bounding box center [616, 149] width 16 height 16
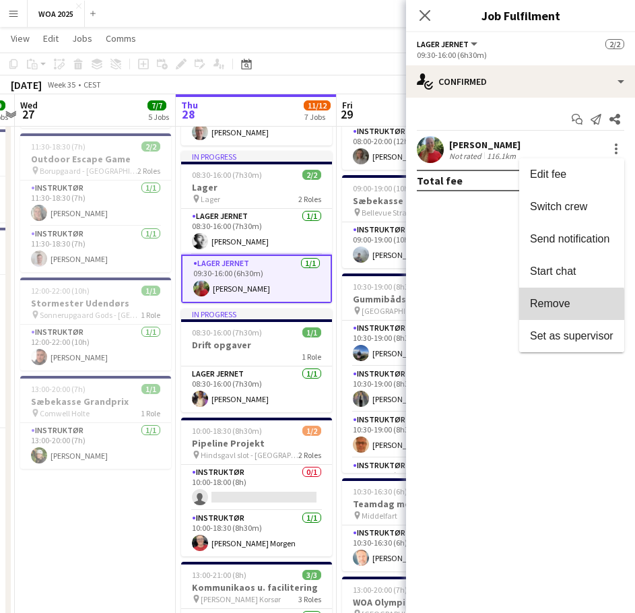
click at [563, 306] on span "Remove" at bounding box center [550, 303] width 40 height 11
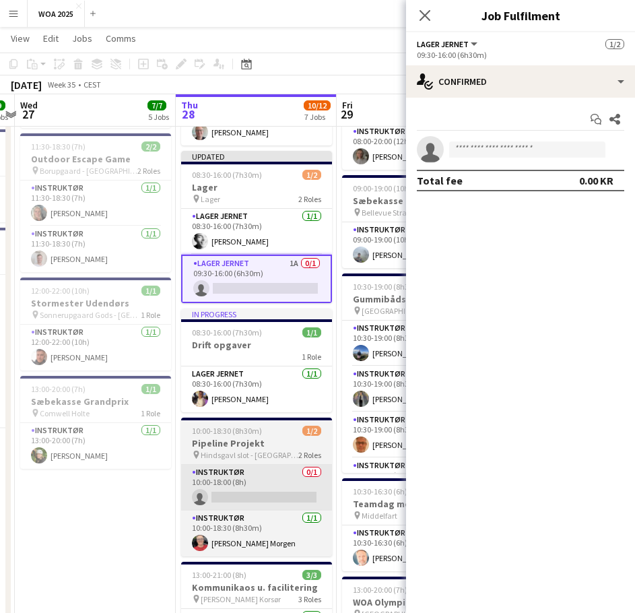
click at [246, 477] on app-card-role "Instruktør 0/1 10:00-18:00 (8h) single-neutral-actions" at bounding box center [256, 487] width 151 height 46
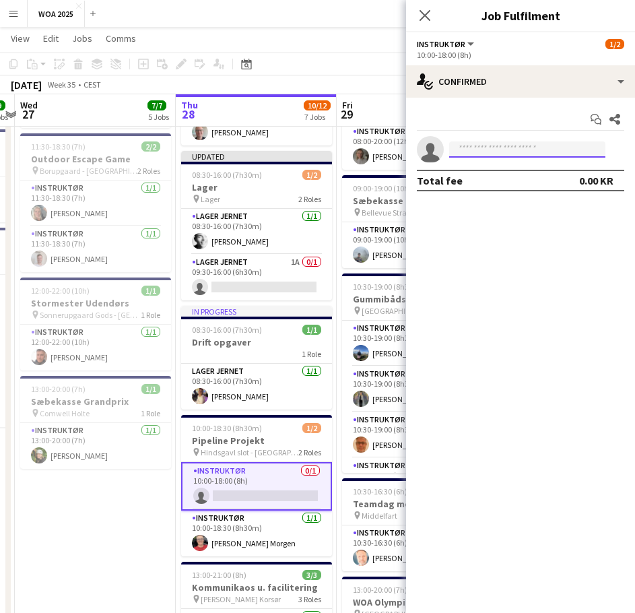
click at [489, 156] on input at bounding box center [527, 149] width 156 height 16
click at [404, 78] on div "[DATE] Week 35 • CEST Publish 2 jobs Revert 2 jobs" at bounding box center [317, 84] width 635 height 19
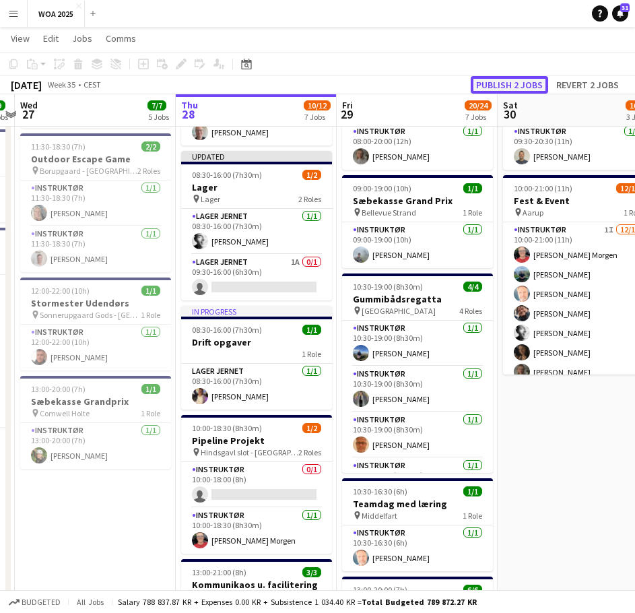
click at [499, 83] on button "Publish 2 jobs" at bounding box center [508, 85] width 77 height 18
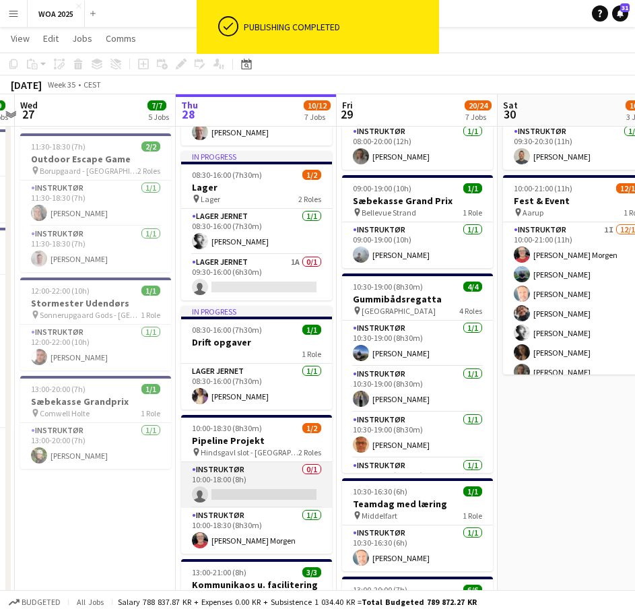
click at [250, 482] on app-card-role "Instruktør 0/1 10:00-18:00 (8h) single-neutral-actions" at bounding box center [256, 485] width 151 height 46
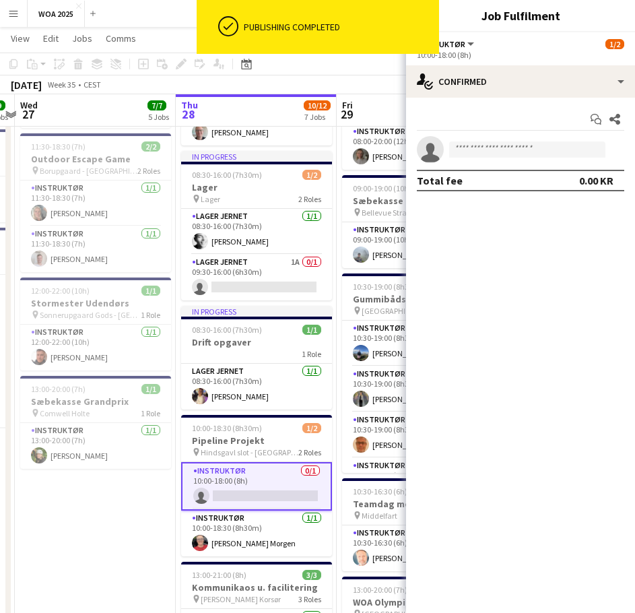
click at [489, 161] on app-invite-slot "single-neutral-actions" at bounding box center [520, 149] width 229 height 27
click at [491, 155] on input at bounding box center [527, 149] width 156 height 16
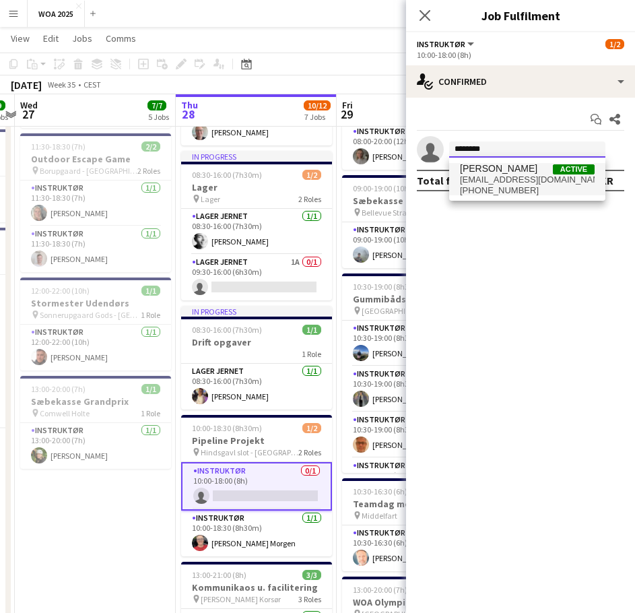
type input "********"
click at [499, 172] on span "[PERSON_NAME]" at bounding box center [498, 168] width 77 height 11
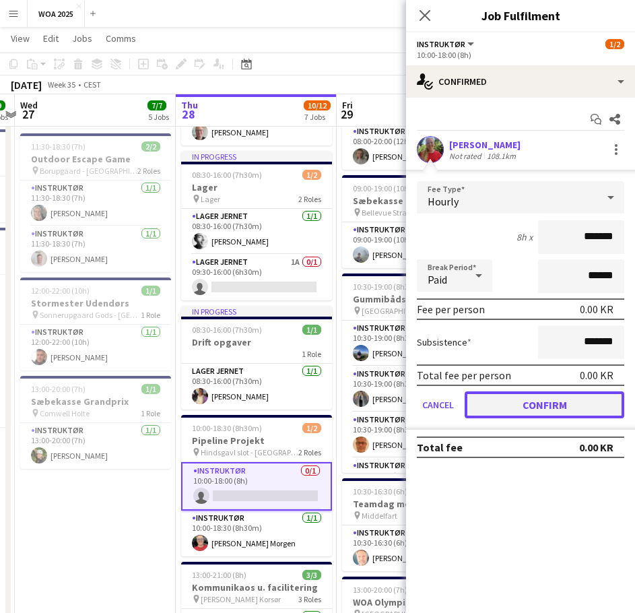
click at [516, 407] on button "Confirm" at bounding box center [544, 404] width 160 height 27
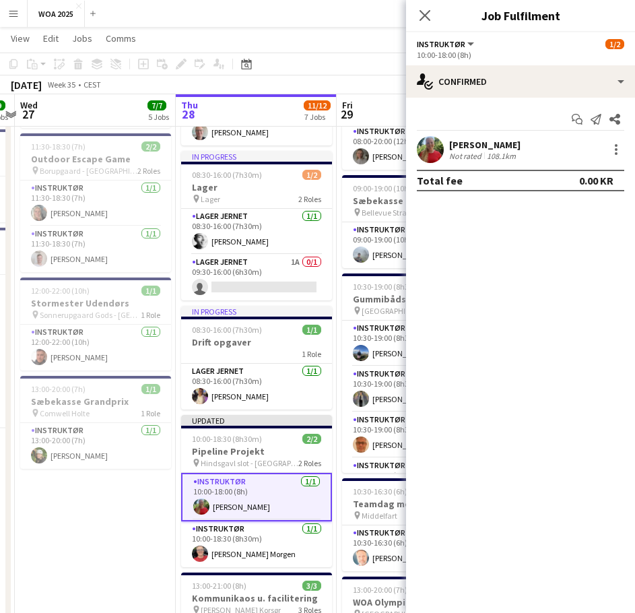
click at [372, 68] on app-toolbar "Copy Paste Paste Ctrl+V Paste with crew Ctrl+Shift+V Paste linked Job [GEOGRAPH…" at bounding box center [317, 64] width 635 height 23
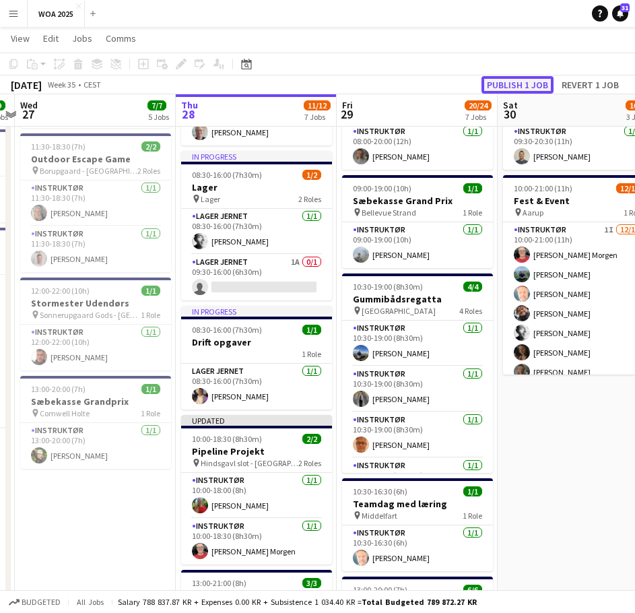
click at [521, 83] on button "Publish 1 job" at bounding box center [517, 85] width 72 height 18
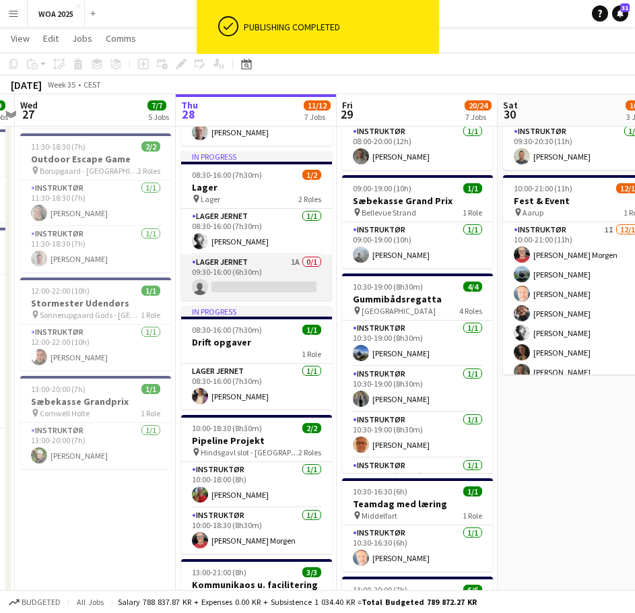
click at [289, 267] on app-card-role "Lager Jernet 1A 0/1 09:30-16:00 (6h30m) single-neutral-actions" at bounding box center [256, 277] width 151 height 46
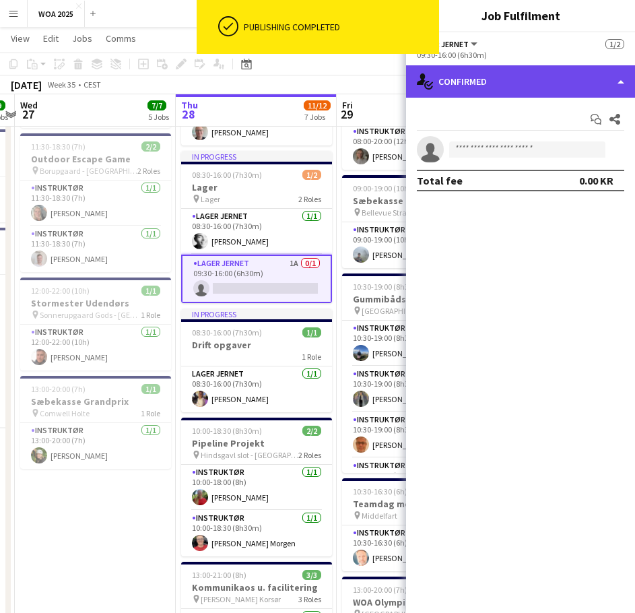
click at [562, 77] on div "single-neutral-actions-check-2 Confirmed" at bounding box center [520, 81] width 229 height 32
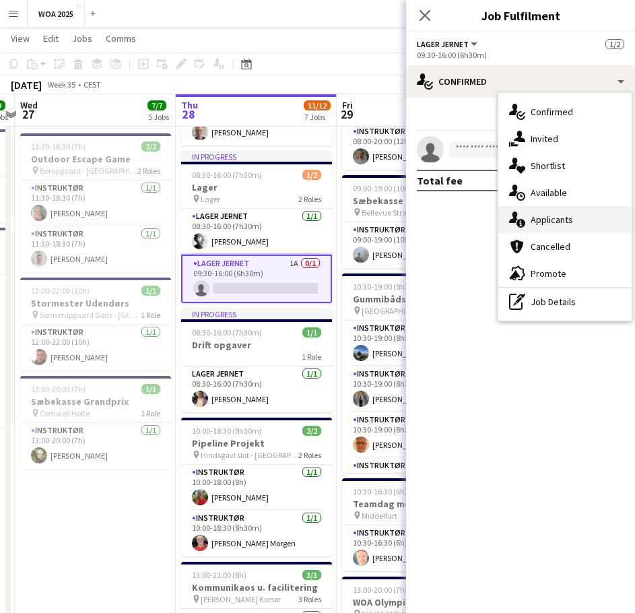
click at [562, 211] on div "single-neutral-actions-information Applicants" at bounding box center [564, 219] width 133 height 27
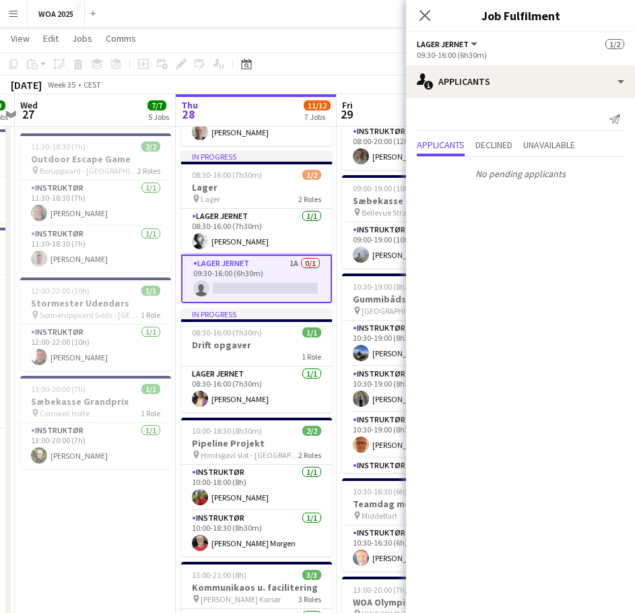
click at [501, 135] on div "Send notification Applicants Declined Unavailable No pending applicants" at bounding box center [520, 147] width 229 height 98
click at [507, 142] on span "Declined" at bounding box center [493, 144] width 37 height 9
click at [541, 119] on span "Unavailable" at bounding box center [549, 116] width 52 height 9
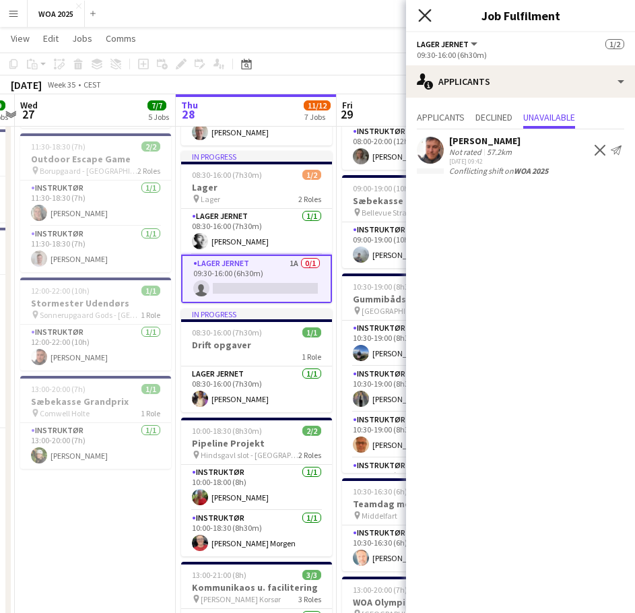
click at [427, 16] on icon "Close pop-in" at bounding box center [424, 15] width 13 height 13
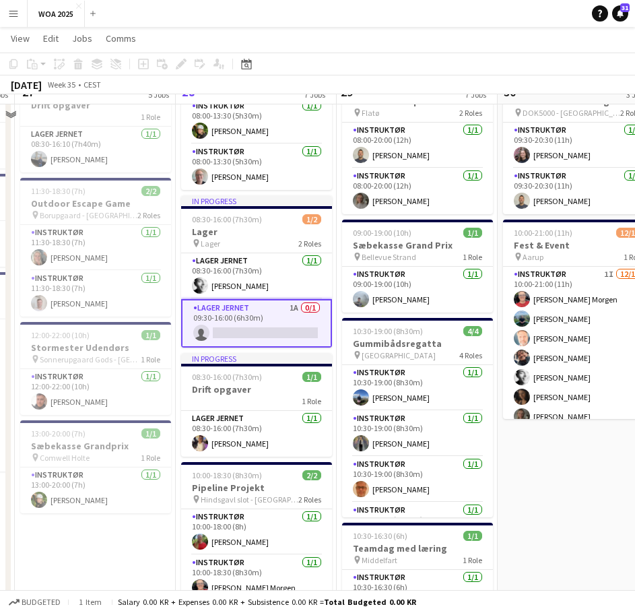
scroll to position [202, 0]
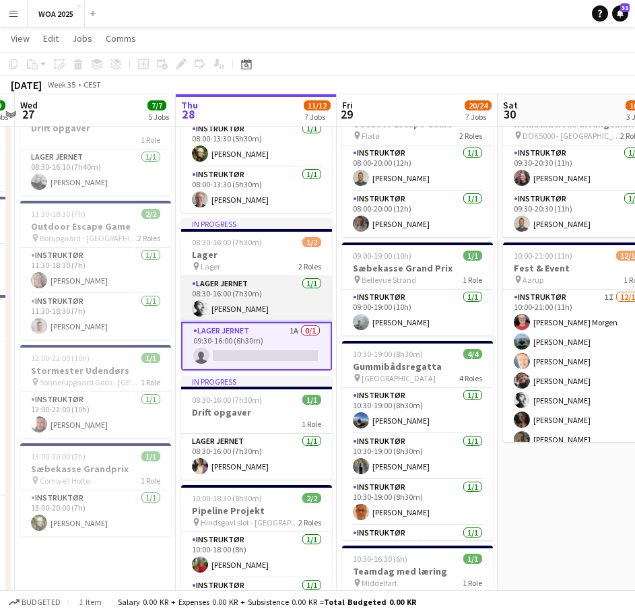
click at [279, 299] on app-card-role "Lager Jernet [DATE] 08:30-16:00 (7h30m) [PERSON_NAME]" at bounding box center [256, 299] width 151 height 46
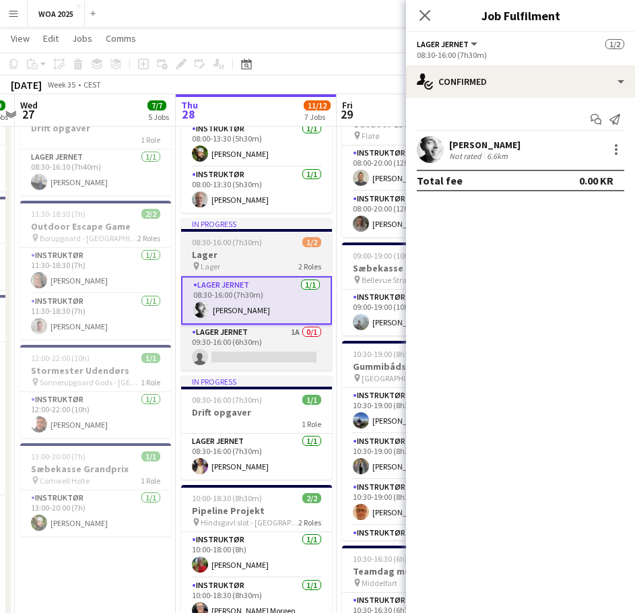
click at [253, 263] on div "pin Lager 2 Roles" at bounding box center [256, 265] width 151 height 11
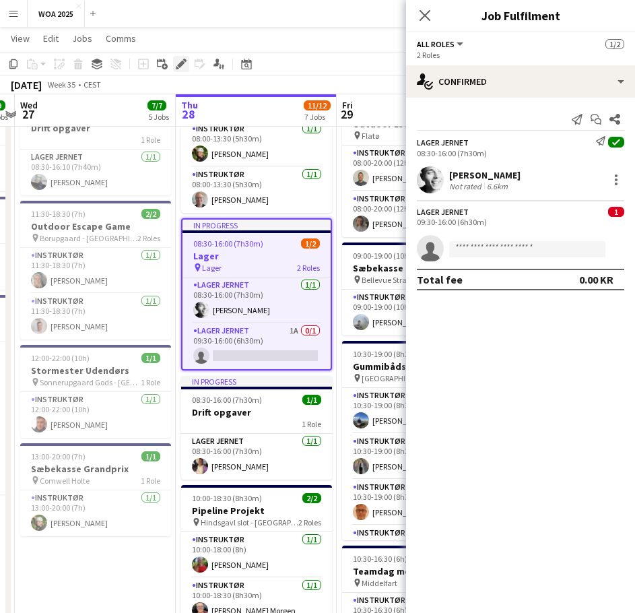
click at [178, 63] on icon "Edit" at bounding box center [181, 64] width 11 height 11
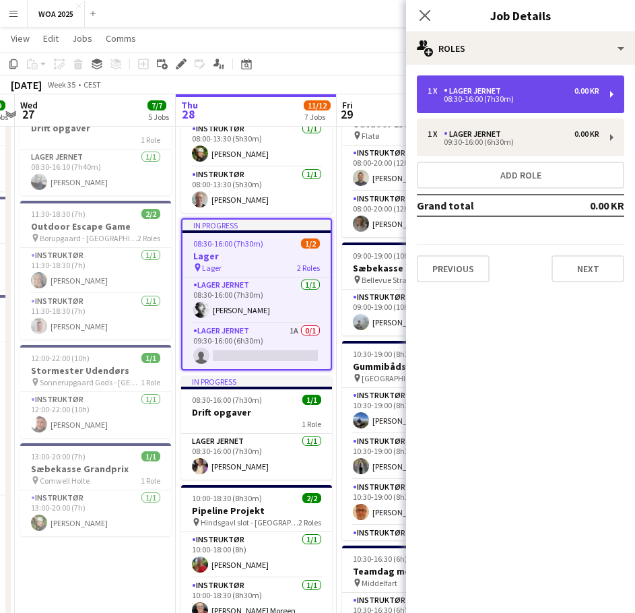
click at [476, 96] on div "08:30-16:00 (7h30m)" at bounding box center [513, 99] width 172 height 7
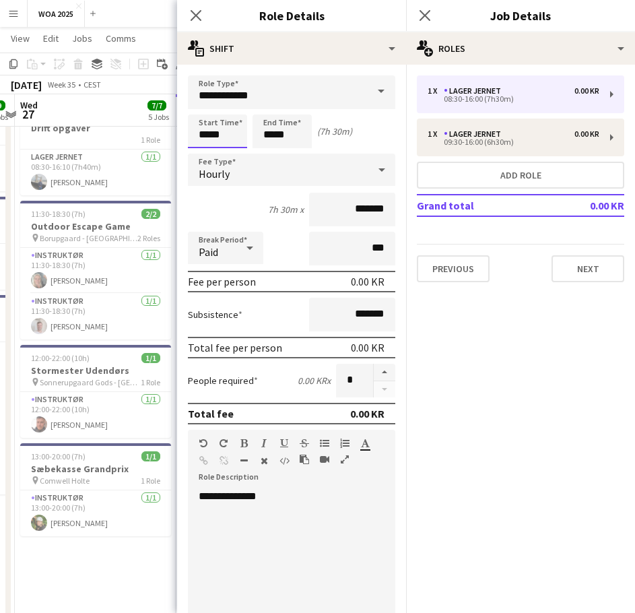
scroll to position [0, 0]
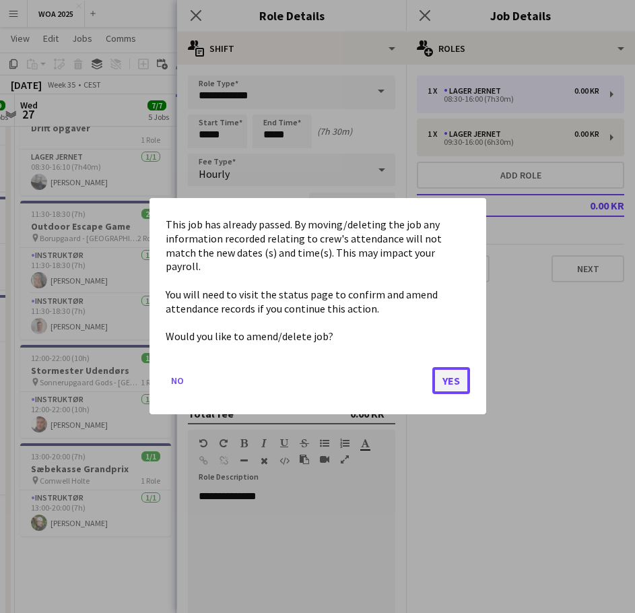
click at [452, 371] on button "Yes" at bounding box center [451, 381] width 38 height 27
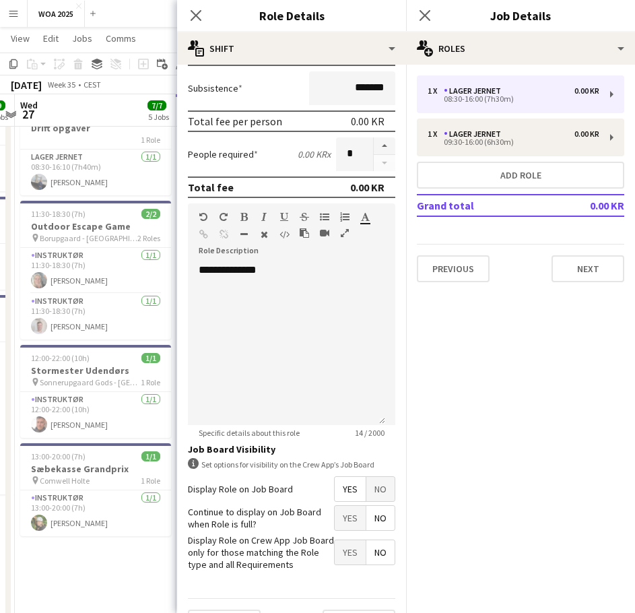
scroll to position [260, 0]
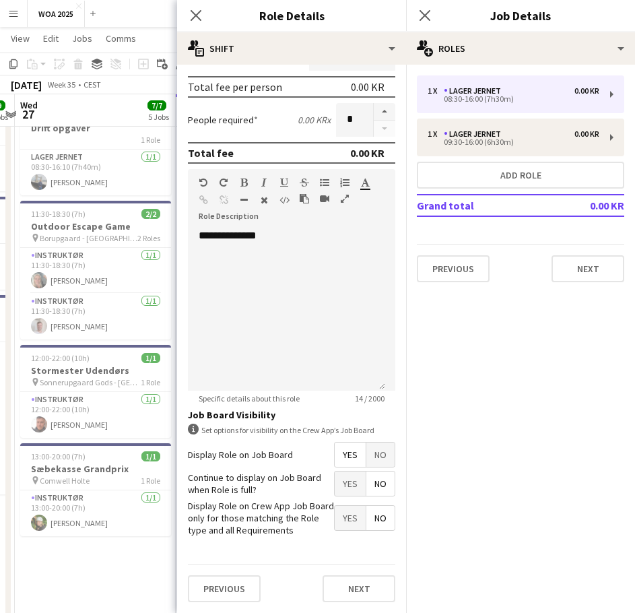
type input "*****"
click at [361, 582] on button "Next" at bounding box center [358, 588] width 73 height 27
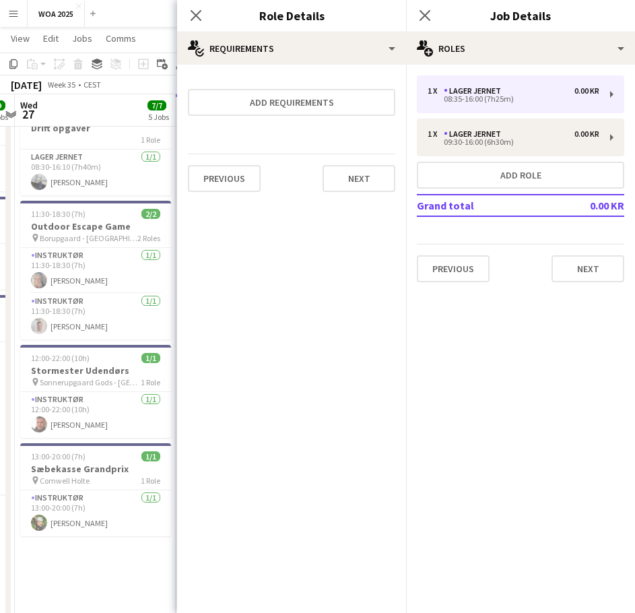
scroll to position [0, 0]
click at [365, 175] on button "Next" at bounding box center [358, 178] width 73 height 27
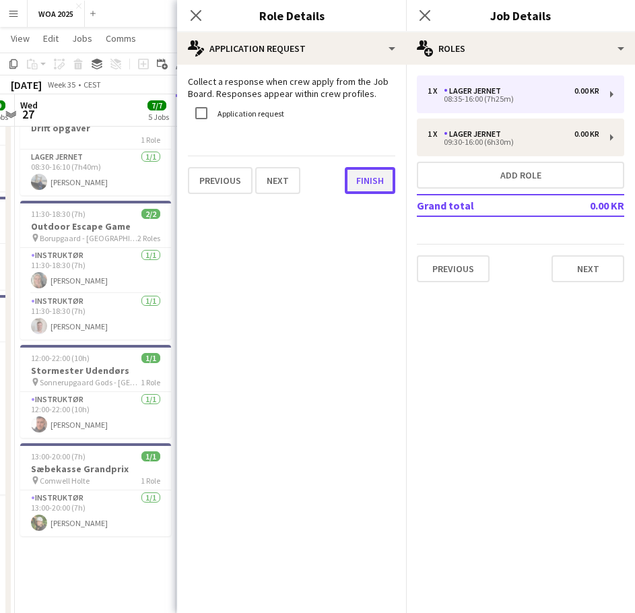
click at [370, 174] on button "Finish" at bounding box center [370, 180] width 50 height 27
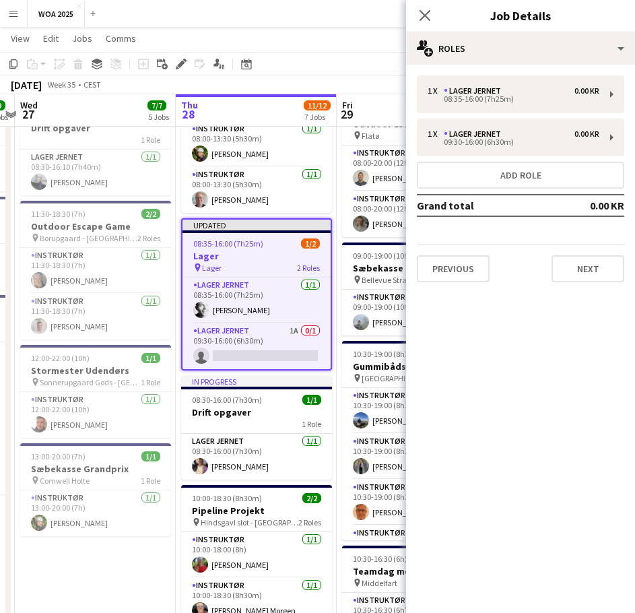
click at [322, 36] on app-page-menu "View Day view expanded Day view collapsed Month view Date picker Jump to [DATE]…" at bounding box center [317, 40] width 635 height 26
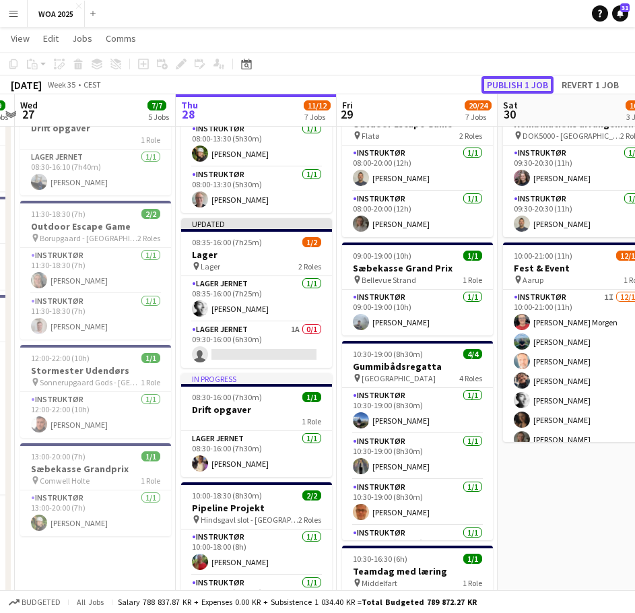
click at [518, 79] on button "Publish 1 job" at bounding box center [517, 85] width 72 height 18
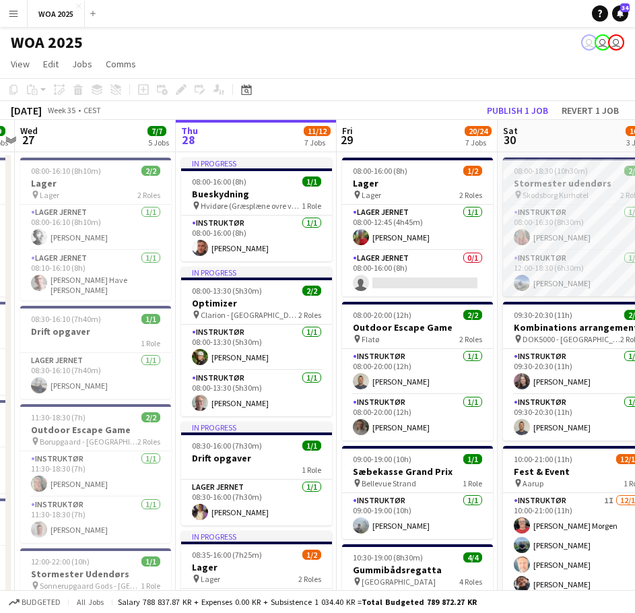
click at [547, 191] on span "Skodsborg Kurhotel" at bounding box center [555, 195] width 66 height 10
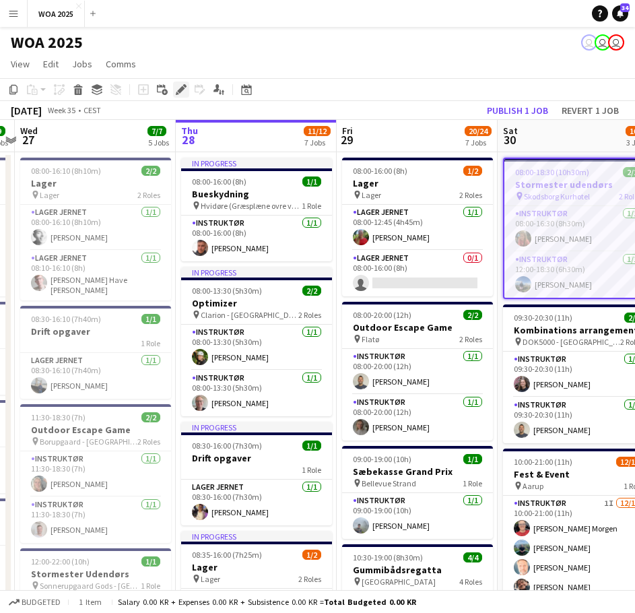
click at [176, 88] on icon "Edit" at bounding box center [181, 89] width 11 height 11
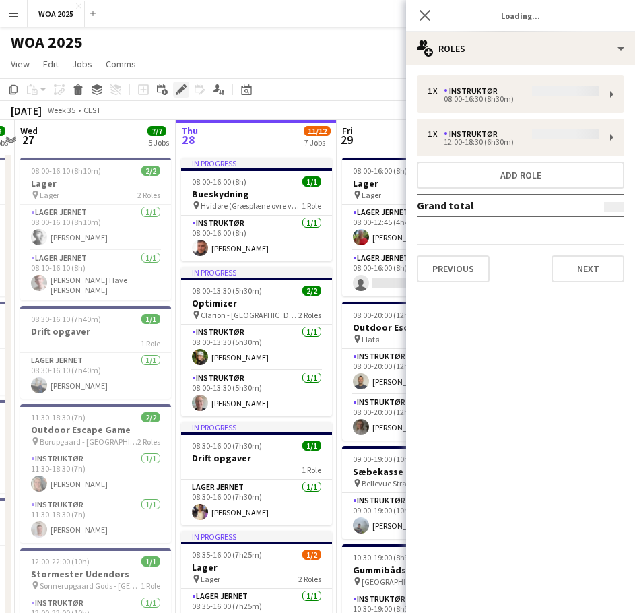
type input "**********"
click at [572, 268] on button "Next" at bounding box center [587, 268] width 73 height 27
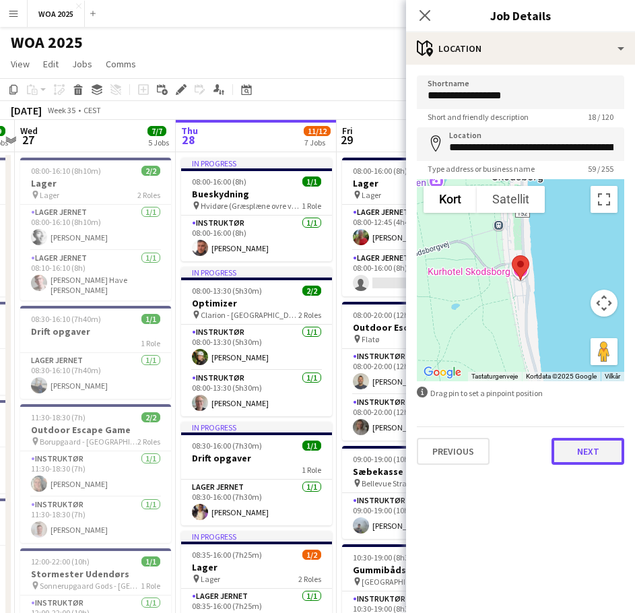
click at [575, 460] on button "Next" at bounding box center [587, 451] width 73 height 27
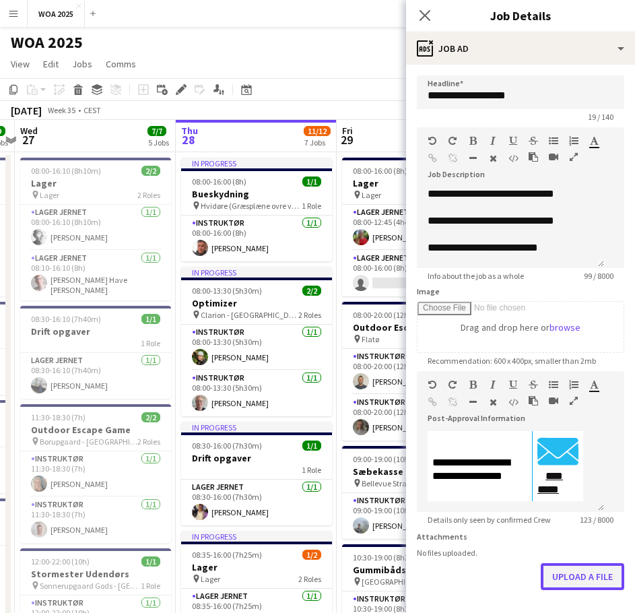
click at [550, 590] on button "Upload a file" at bounding box center [581, 576] width 83 height 27
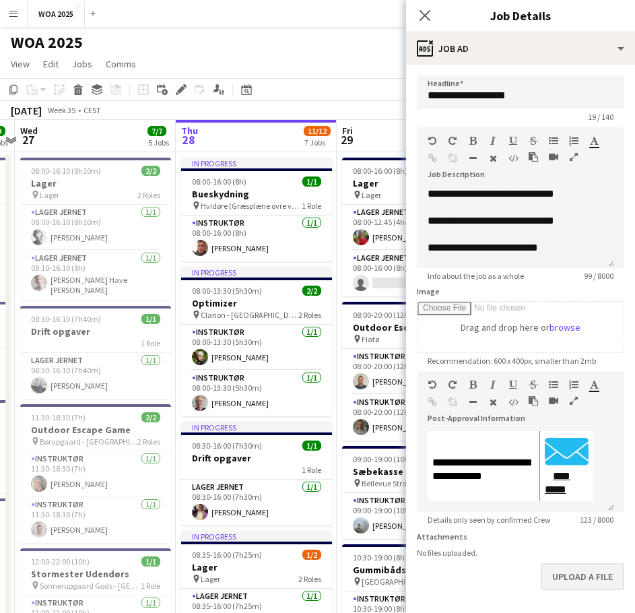
scroll to position [63, 0]
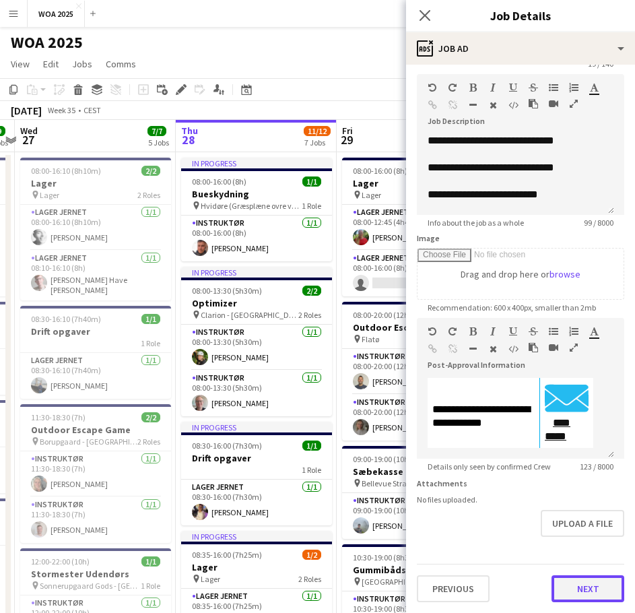
click at [586, 592] on button "Next" at bounding box center [587, 588] width 73 height 27
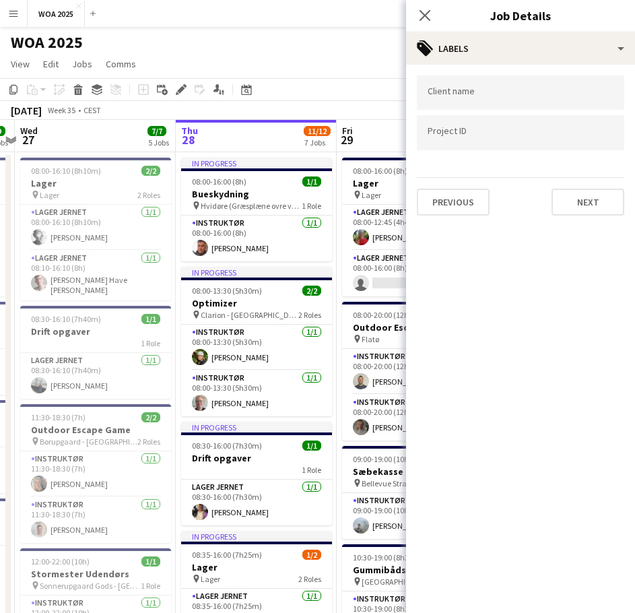
scroll to position [0, 0]
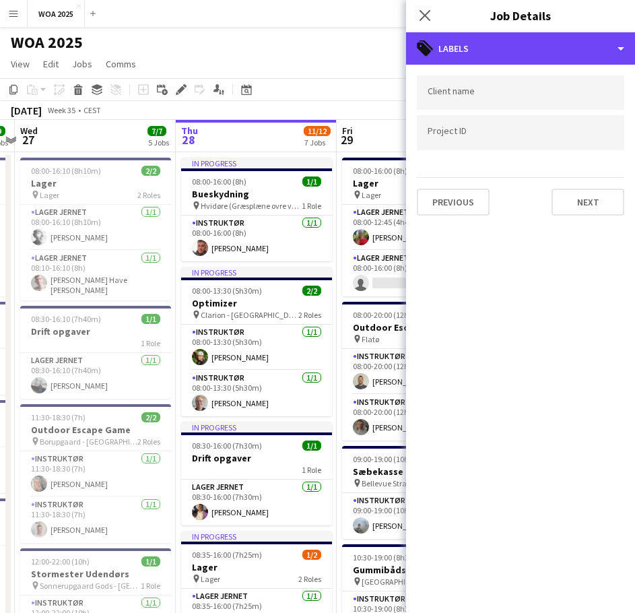
click at [508, 63] on div "tags-double Labels" at bounding box center [520, 48] width 229 height 32
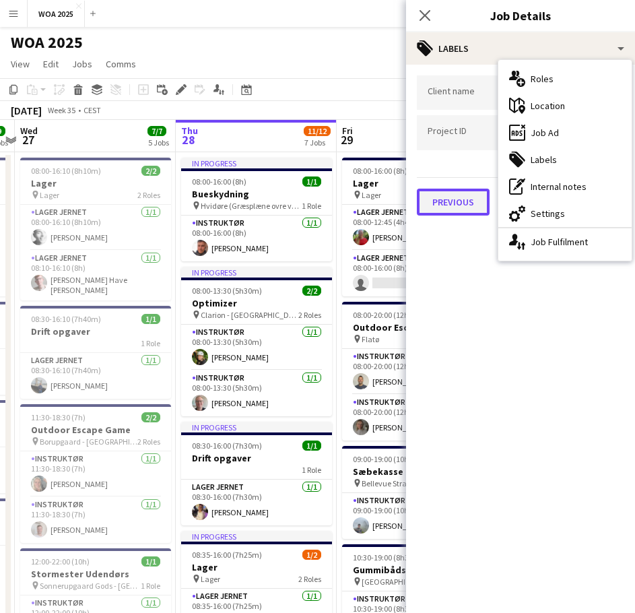
click at [450, 200] on button "Previous" at bounding box center [453, 201] width 73 height 27
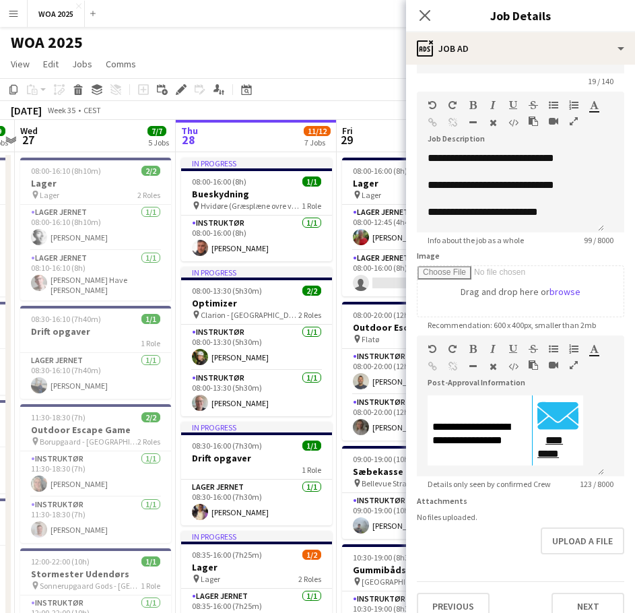
scroll to position [63, 0]
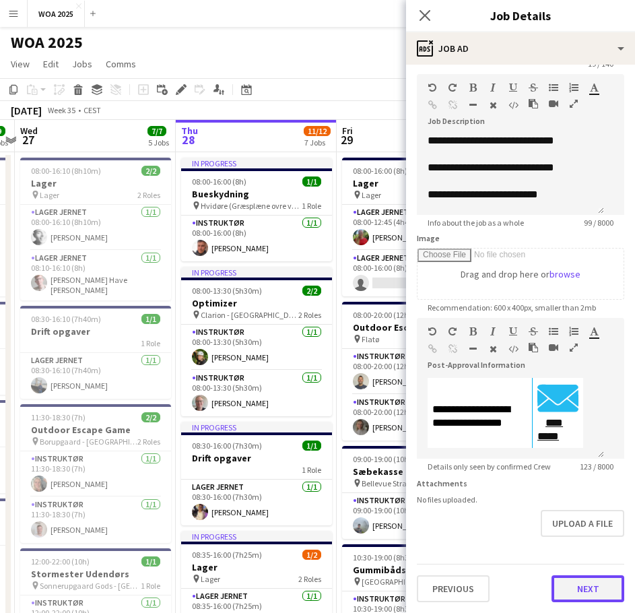
click at [563, 589] on button "Next" at bounding box center [587, 588] width 73 height 27
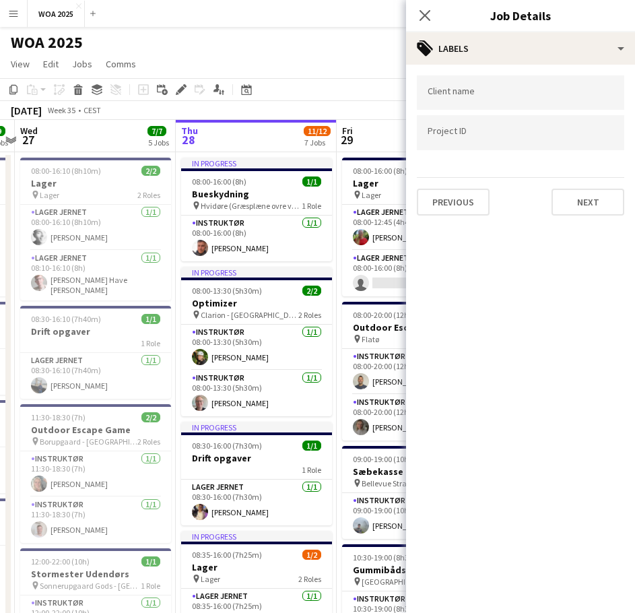
scroll to position [0, 0]
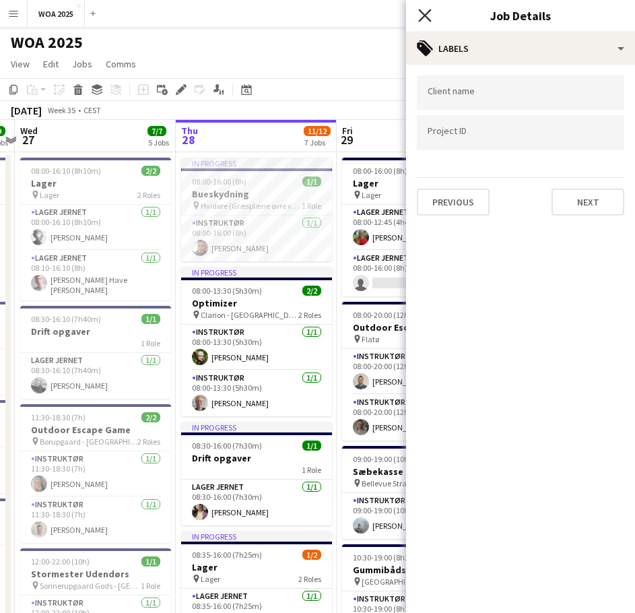
click at [427, 18] on icon at bounding box center [424, 15] width 13 height 13
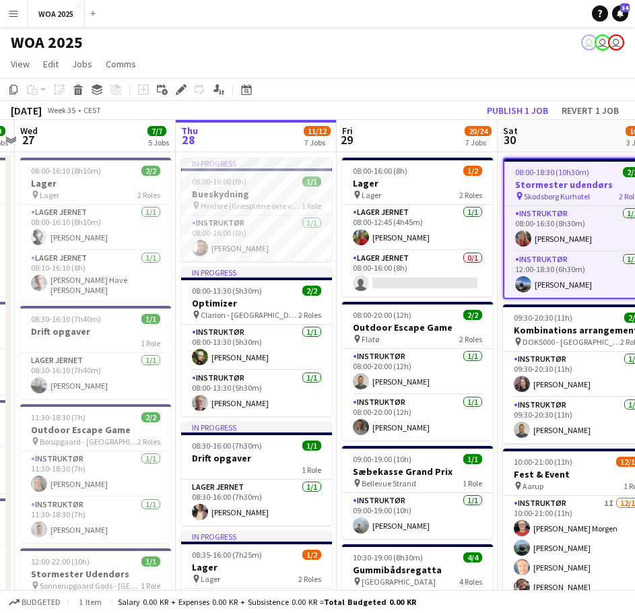
click at [296, 45] on div "WOA 2025 user user user" at bounding box center [317, 40] width 635 height 26
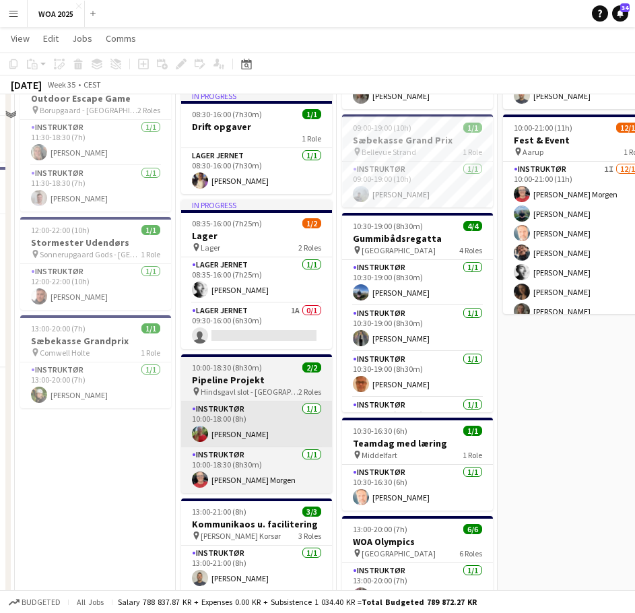
scroll to position [404, 0]
